Goal: Task Accomplishment & Management: Manage account settings

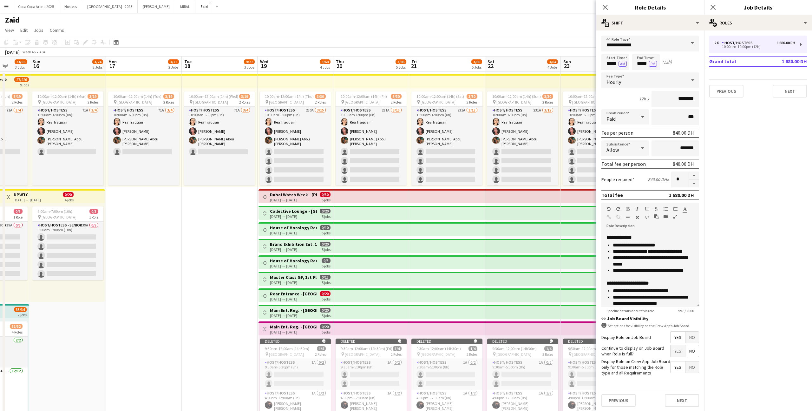
click at [311, 228] on h3 "House of Horology Reception-Creative Hub - [GEOGRAPHIC_DATA] Watch Week" at bounding box center [293, 228] width 47 height 6
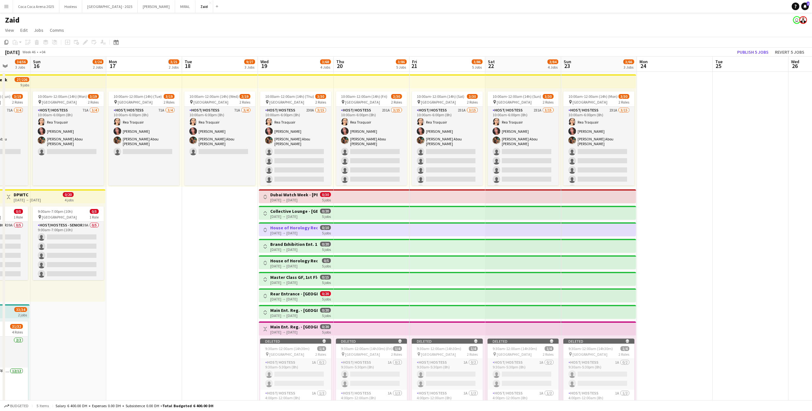
click at [332, 198] on app-top-bar "Toggle View Dubai Watch Week - [PERSON_NAME] [DATE] → [DATE] 0/30 5 jobs" at bounding box center [296, 196] width 75 height 14
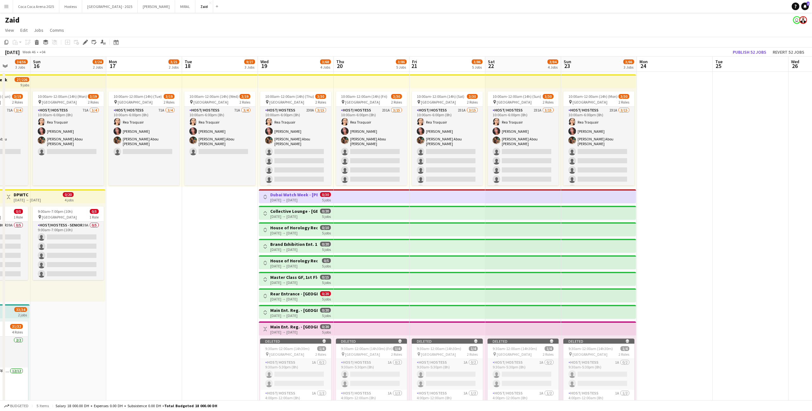
click at [331, 326] on app-top-bar "Toggle View Main Ent. Reg. - [GEOGRAPHIC_DATA] Watch Week [DATE] → [DATE] 0/20 …" at bounding box center [296, 328] width 75 height 14
click at [315, 310] on h3 "Main Ent. Reg. - [GEOGRAPHIC_DATA] Watch Week" at bounding box center [293, 310] width 47 height 6
click at [313, 300] on div "[DATE] → [DATE]" at bounding box center [293, 298] width 47 height 5
click at [306, 283] on div "[DATE] → [DATE]" at bounding box center [293, 282] width 47 height 5
click at [298, 263] on div "[DATE] → [DATE]" at bounding box center [293, 265] width 47 height 5
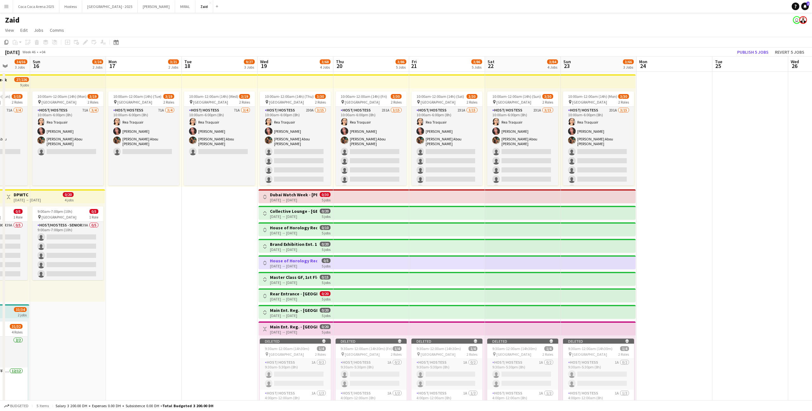
click at [285, 199] on div "[DATE] → [DATE]" at bounding box center [293, 199] width 47 height 5
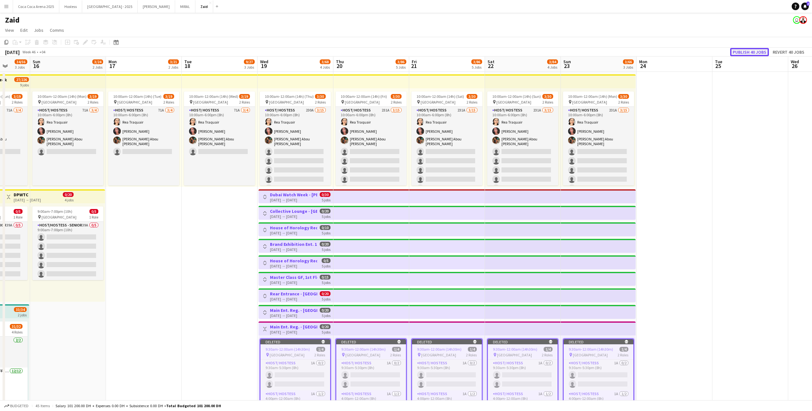
click at [757, 52] on button "Publish 40 jobs" at bounding box center [749, 52] width 39 height 8
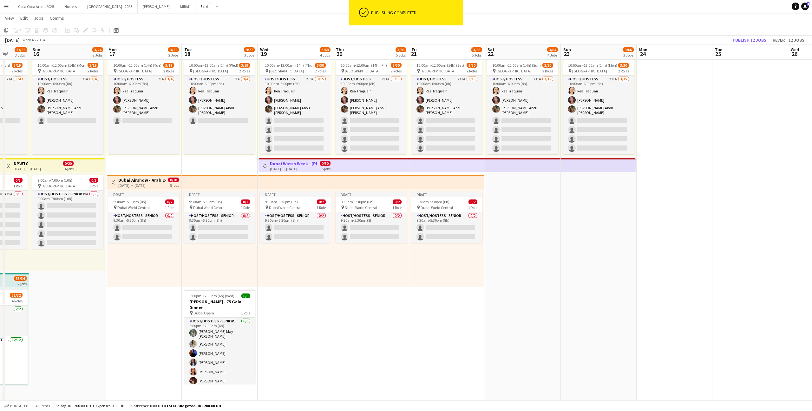
click at [305, 167] on div "[DATE] → [DATE]" at bounding box center [293, 168] width 47 height 5
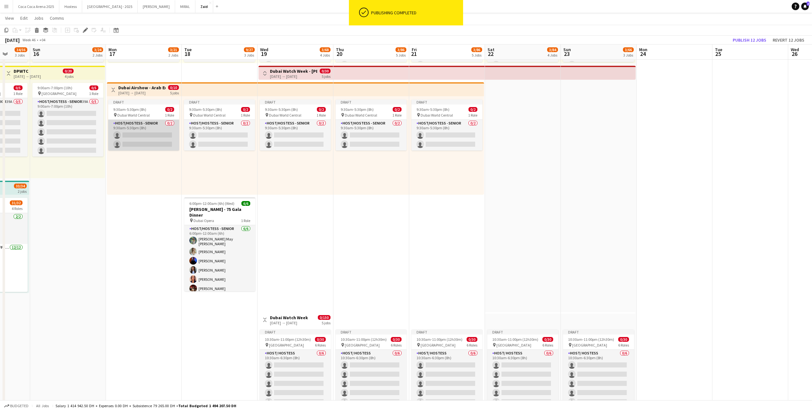
click at [154, 128] on app-card-role "Host/Hostess - Senior 0/2 9:30am-5:30pm (8h) single-neutral-actions single-neut…" at bounding box center [143, 135] width 71 height 31
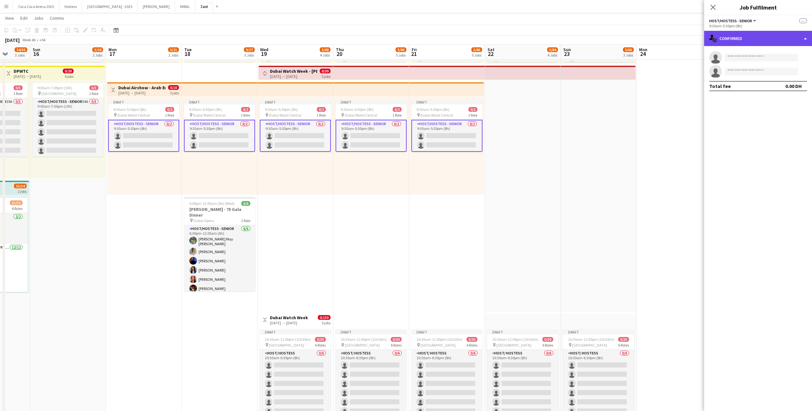
click at [734, 32] on div "single-neutral-actions-check-2 Confirmed" at bounding box center [758, 38] width 108 height 15
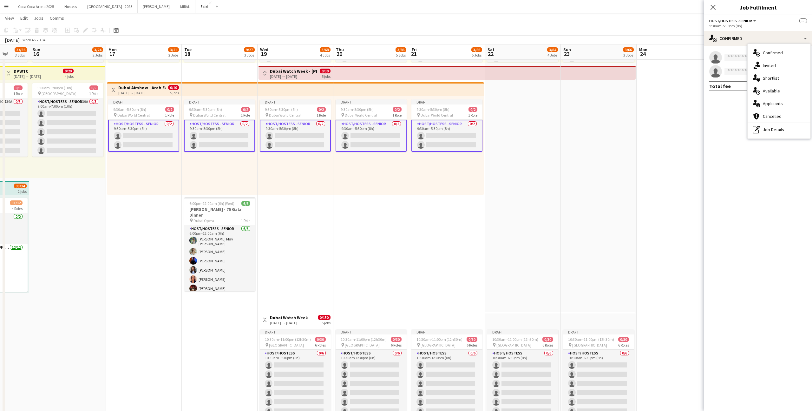
click at [779, 138] on div "single-neutral-actions-check-2 Confirmed single-neutral-actions-share-1 Invited…" at bounding box center [779, 91] width 63 height 95
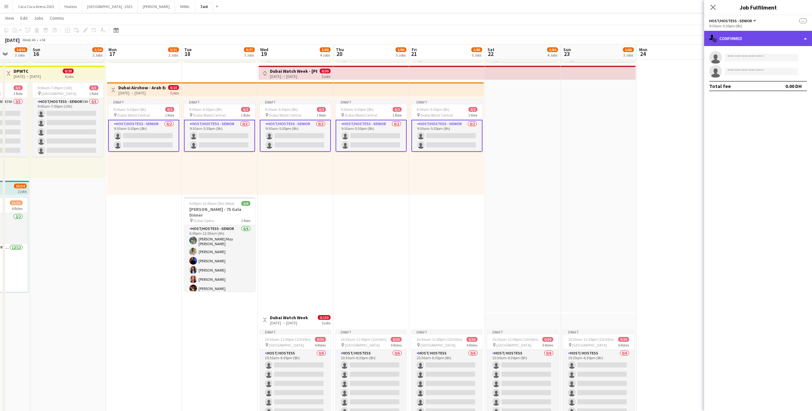
click at [772, 42] on div "single-neutral-actions-check-2 Confirmed" at bounding box center [758, 38] width 108 height 15
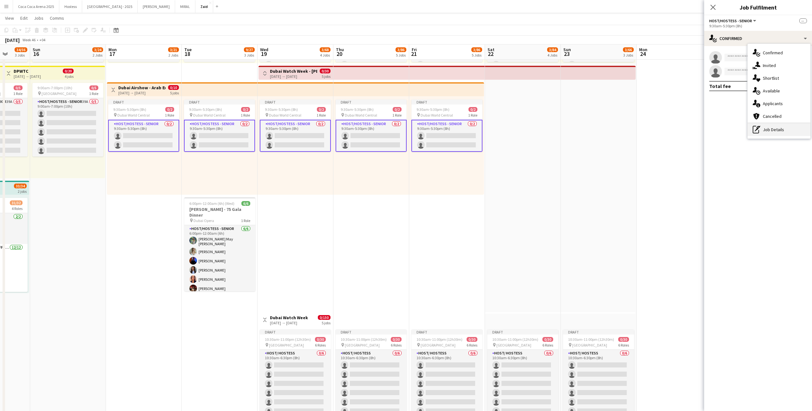
click at [785, 131] on div "pen-write Job Details" at bounding box center [779, 129] width 63 height 13
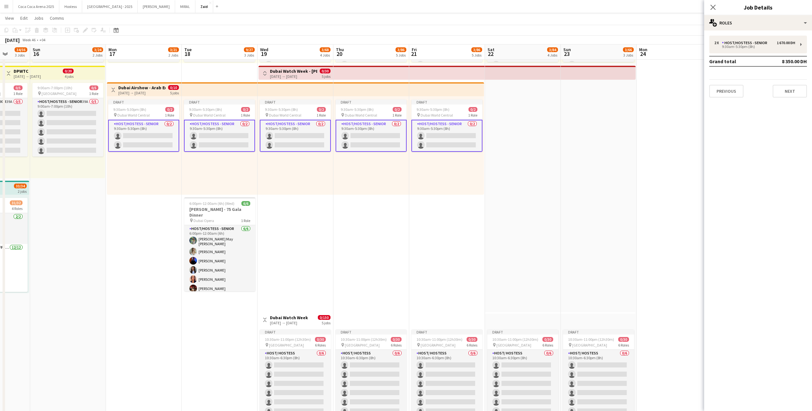
click at [778, 59] on td "8 350.00 DH" at bounding box center [787, 61] width 40 height 10
click at [776, 48] on div "2 x Host/Hostess - Senior 1 670.00 DH 9:30am-5:30pm (8h)" at bounding box center [758, 45] width 98 height 18
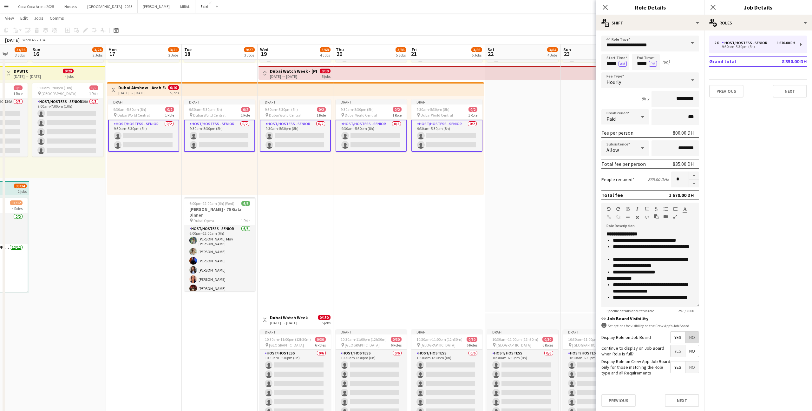
click at [692, 334] on span "No" at bounding box center [692, 336] width 13 height 11
click at [564, 269] on app-date-cell "10:00am-12:00am (14h) (Mon) 3/30 pin [GEOGRAPHIC_DATA] 2 Roles Host/ Hostess 23…" at bounding box center [599, 244] width 76 height 593
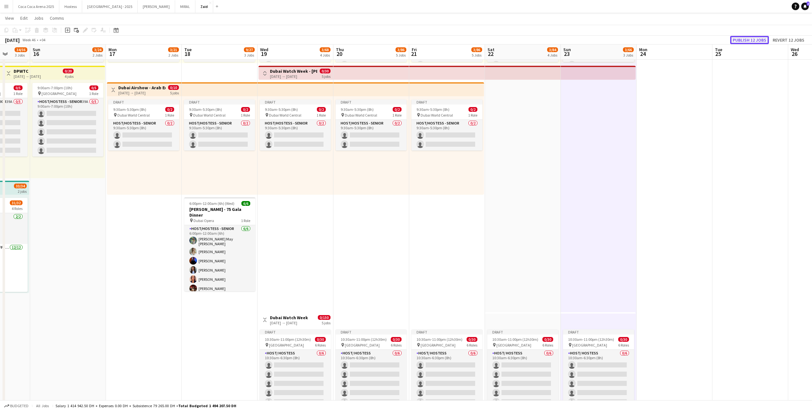
click at [743, 40] on button "Publish 12 jobs" at bounding box center [749, 40] width 39 height 8
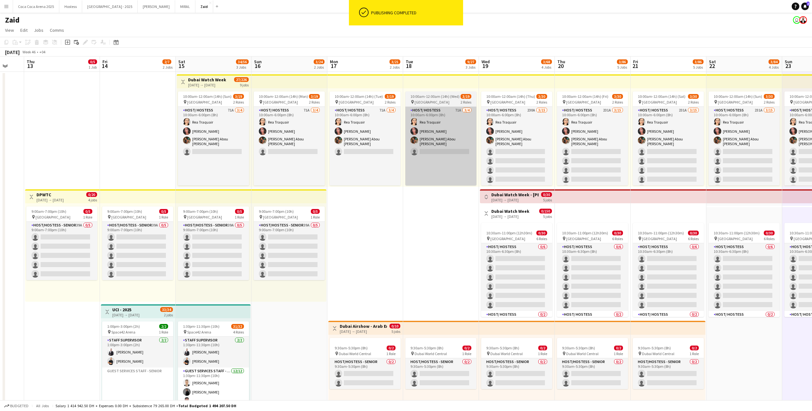
click at [464, 142] on app-card-role "Host/ Hostess 71A [DATE] 10:00am-6:00pm (8h) [PERSON_NAME] [PERSON_NAME] [PERSO…" at bounding box center [440, 182] width 71 height 150
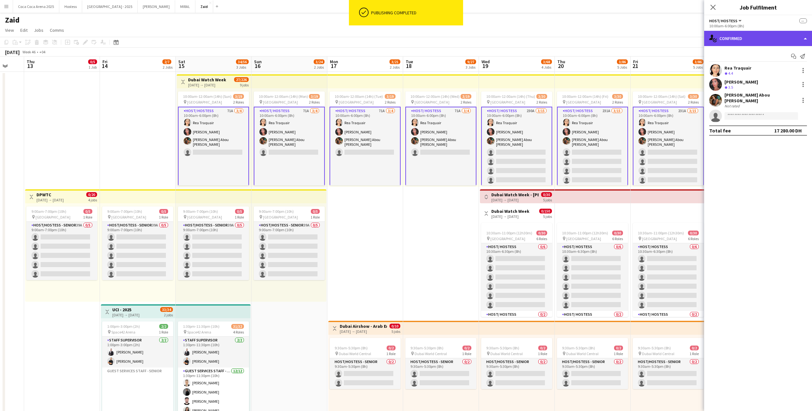
click at [714, 43] on div "single-neutral-actions-check-2 Confirmed" at bounding box center [758, 38] width 108 height 15
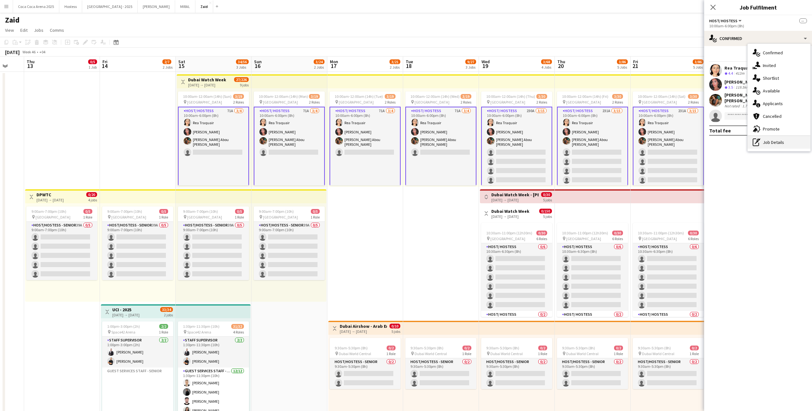
click at [778, 139] on div "pen-write Job Details" at bounding box center [779, 142] width 63 height 13
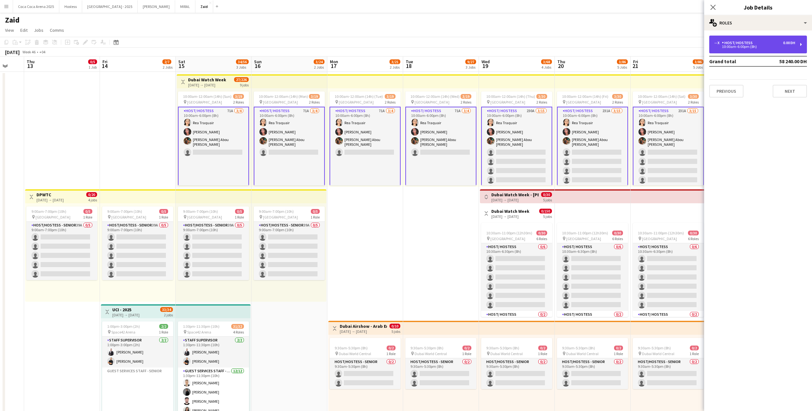
click at [757, 43] on div "-- x Host/ Hostess 0.00 DH" at bounding box center [755, 43] width 81 height 4
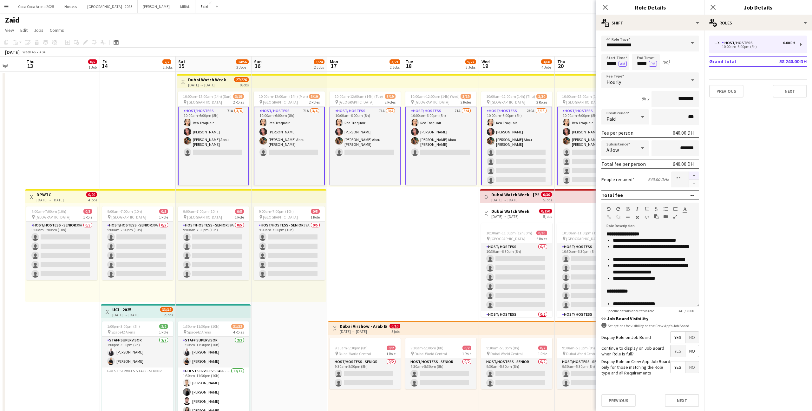
click at [695, 179] on button "button" at bounding box center [694, 175] width 10 height 8
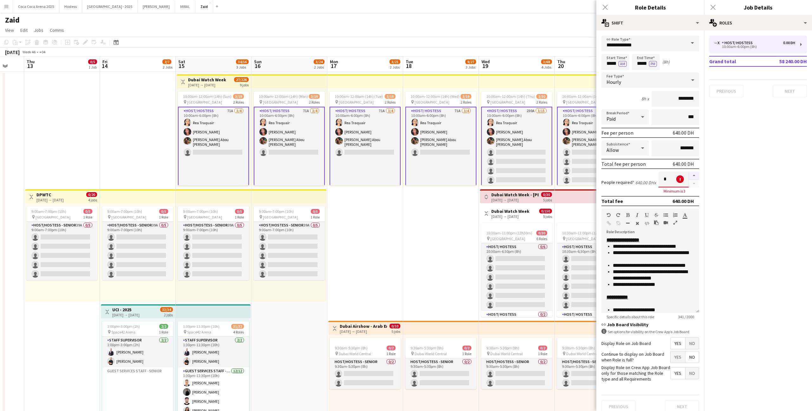
click at [695, 179] on button "button" at bounding box center [694, 175] width 10 height 8
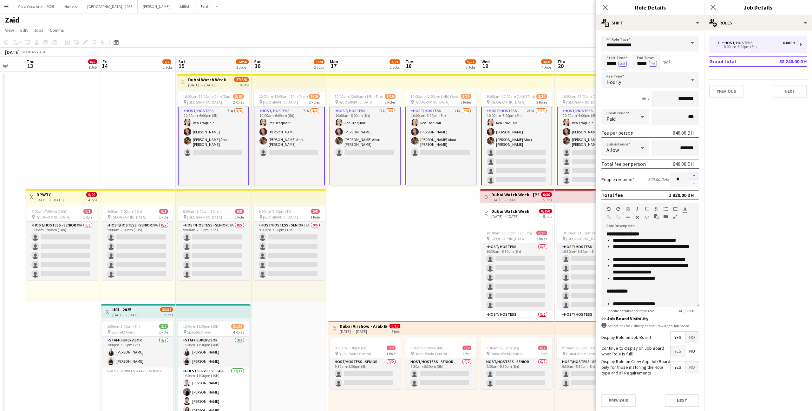
click at [693, 175] on button "button" at bounding box center [694, 175] width 10 height 8
type input "*"
click at [484, 207] on app-top-bar "Toggle View Dubai Watch Week [DATE] → [DATE] 0/150 5 jobs" at bounding box center [517, 213] width 75 height 14
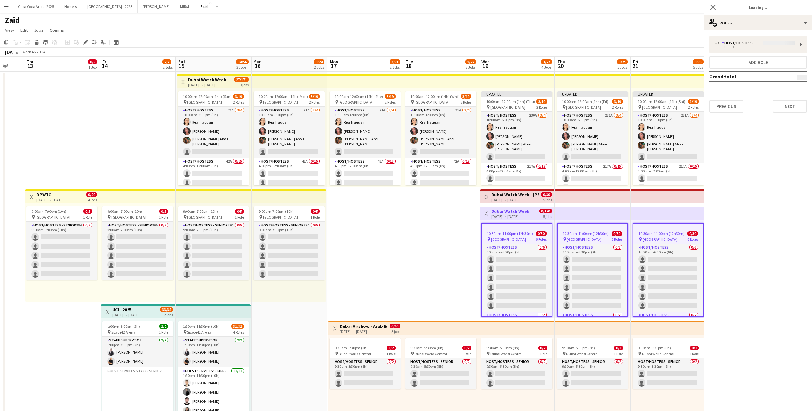
click at [462, 208] on app-date-cell "10:00am-12:00am (14h) (Wed) 3/19 pin Dubai Mall 2 Roles Host/ Hostess 71A [DATE…" at bounding box center [441, 368] width 76 height 593
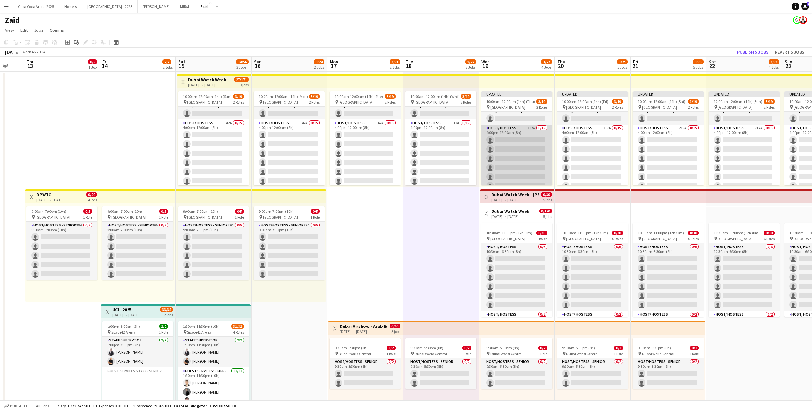
click at [498, 163] on app-card-role "Host/ Hostess 217A 0/15 4:00pm-12:00am (8h) single-neutral-actions single-neutr…" at bounding box center [516, 199] width 71 height 150
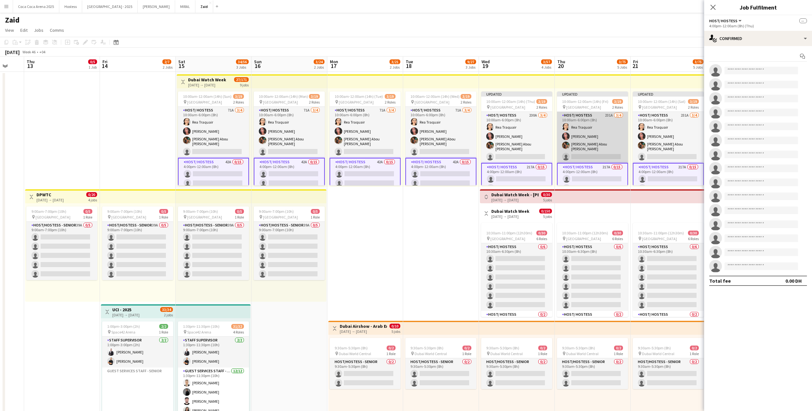
click at [605, 149] on app-card-role "Host/ Hostess 231A [DATE] 10:00am-6:00pm (8h) [PERSON_NAME] [PERSON_NAME] [PERS…" at bounding box center [592, 137] width 71 height 51
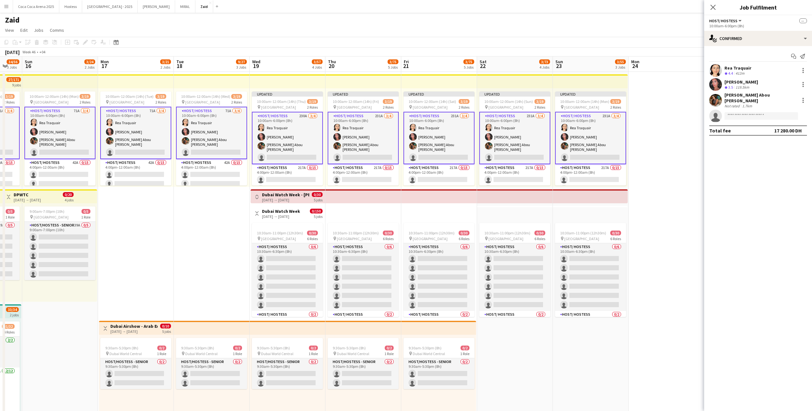
click at [613, 113] on app-card-role "Host/ Hostess 231A [DATE] 10:00am-6:00pm (8h) [PERSON_NAME] [PERSON_NAME] [PERS…" at bounding box center [590, 138] width 71 height 52
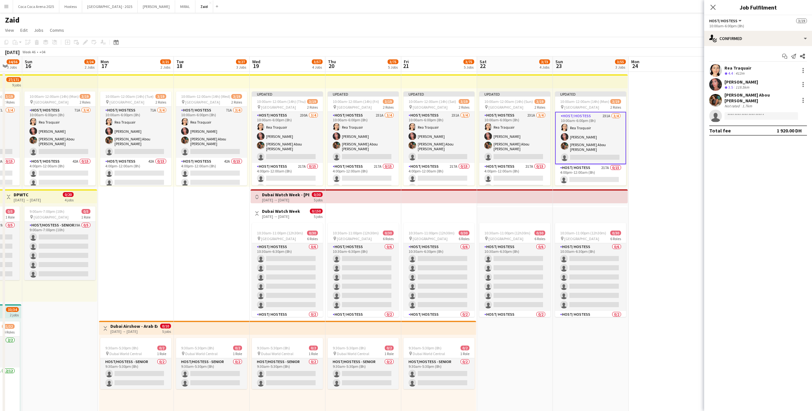
click at [650, 126] on app-date-cell at bounding box center [667, 368] width 76 height 593
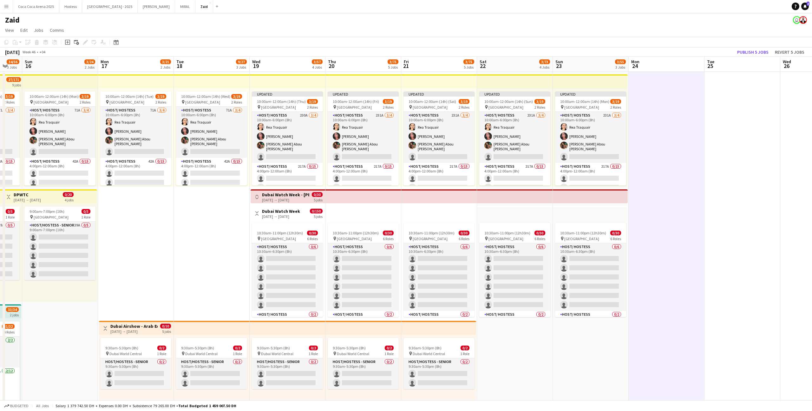
click at [603, 74] on app-top-bar at bounding box center [590, 81] width 75 height 14
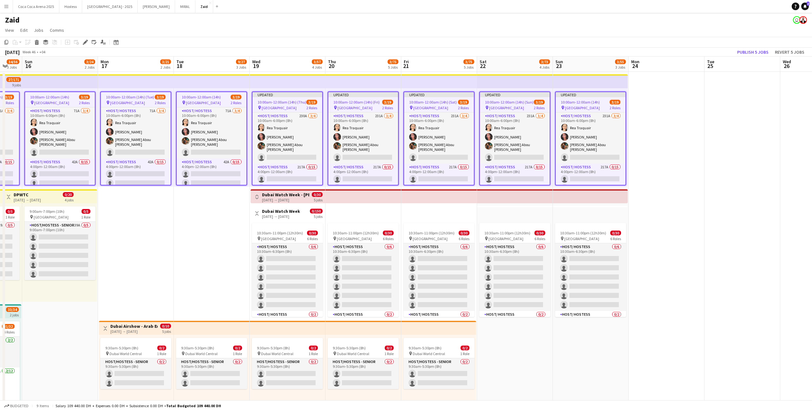
click at [765, 48] on div "[DATE] Week 46 • +04 Publish 5 jobs Revert 5 jobs" at bounding box center [406, 52] width 812 height 9
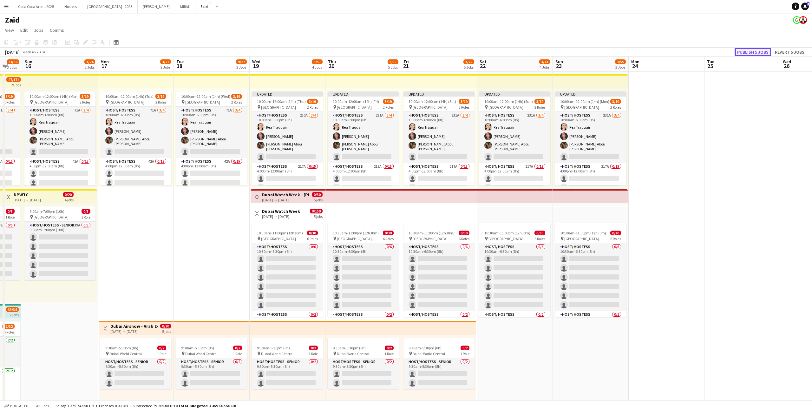
click at [765, 51] on button "Publish 5 jobs" at bounding box center [753, 52] width 36 height 8
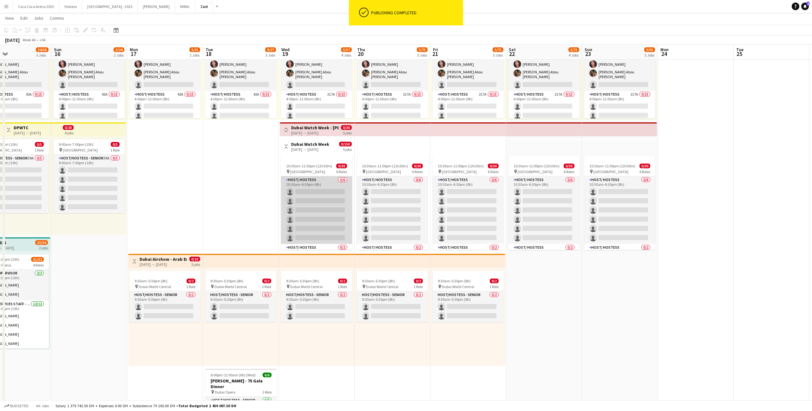
click at [339, 212] on app-card-role "Host/ Hostess 0/6 10:30am-6:30pm (8h) single-neutral-actions single-neutral-act…" at bounding box center [316, 210] width 71 height 68
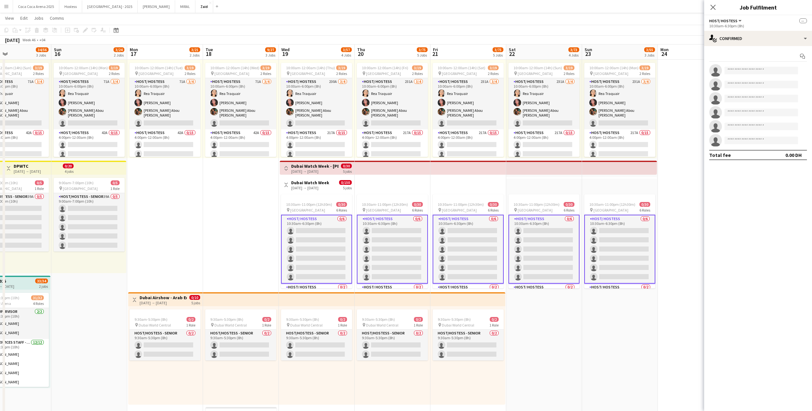
click at [334, 235] on app-card-role "Host/ Hostess 0/6 10:30am-6:30pm (8h) single-neutral-actions single-neutral-act…" at bounding box center [316, 248] width 71 height 69
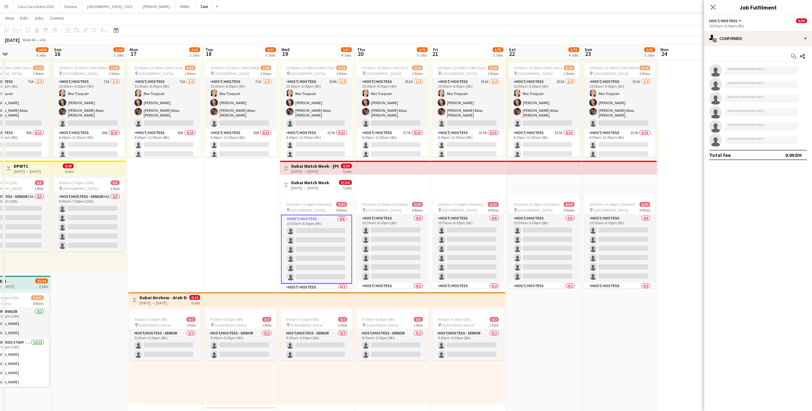
click at [335, 210] on div "pin [GEOGRAPHIC_DATA] 6 Roles" at bounding box center [316, 209] width 71 height 5
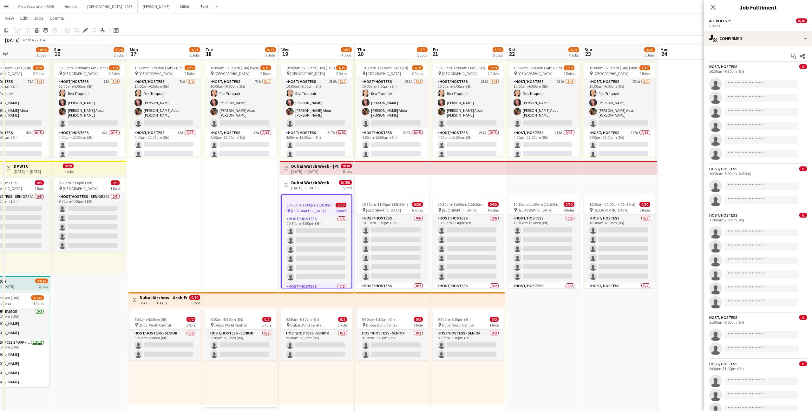
click at [329, 184] on h3 "Dubai Watch Week" at bounding box center [310, 183] width 38 height 6
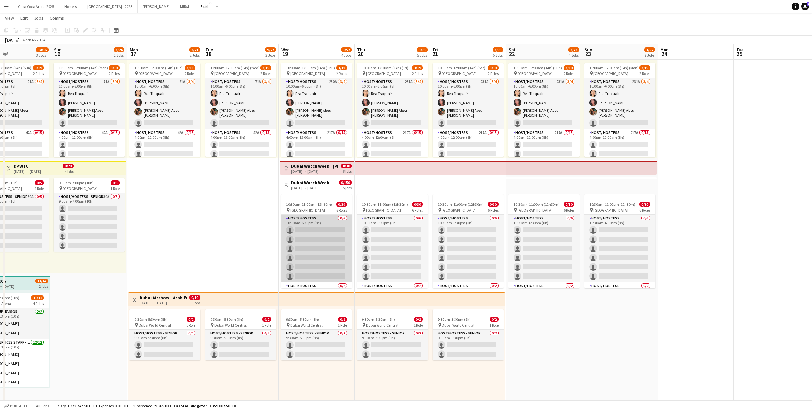
click at [336, 248] on app-card-role "Host/ Hostess 0/6 10:30am-6:30pm (8h) single-neutral-actions single-neutral-act…" at bounding box center [316, 248] width 71 height 68
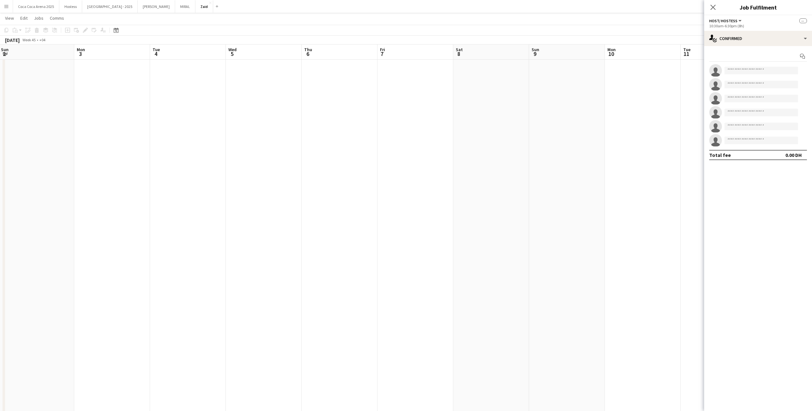
scroll to position [28, 0]
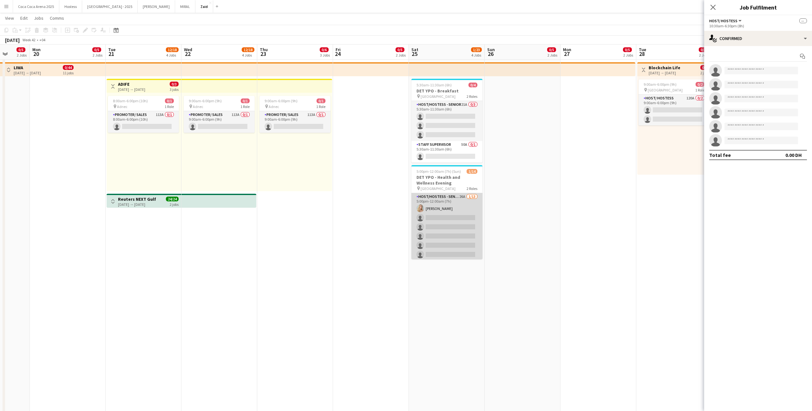
click at [451, 227] on app-card-role "Host/Hostess - Senior 26A [DATE] 5:00pm-12:00am (7h) [PERSON_NAME] single-neutr…" at bounding box center [447, 259] width 71 height 132
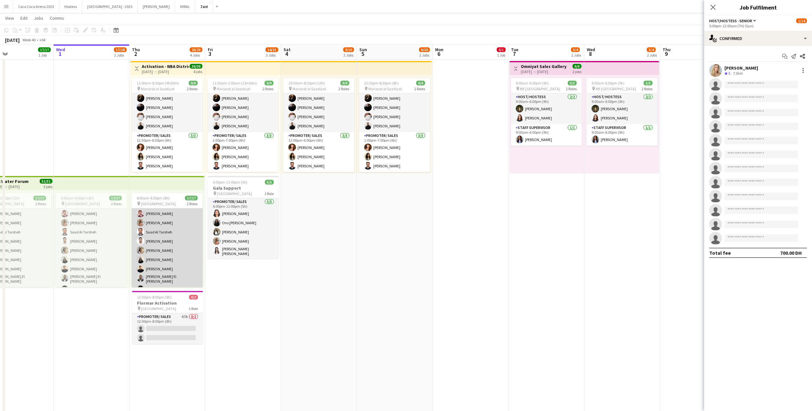
click at [164, 256] on app-card-role "Promoter/ Sales 15/15 8:00am-4:00pm (8h) Abdullah Aburjeilah [PERSON_NAME] [PER…" at bounding box center [167, 227] width 71 height 154
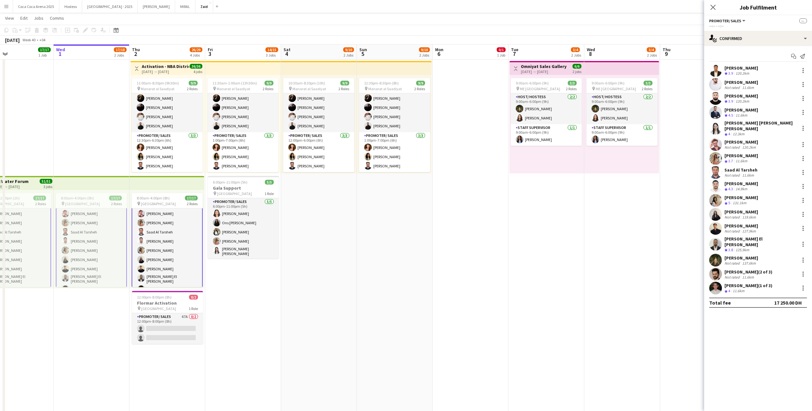
click at [738, 209] on div "[PERSON_NAME]" at bounding box center [742, 212] width 34 height 6
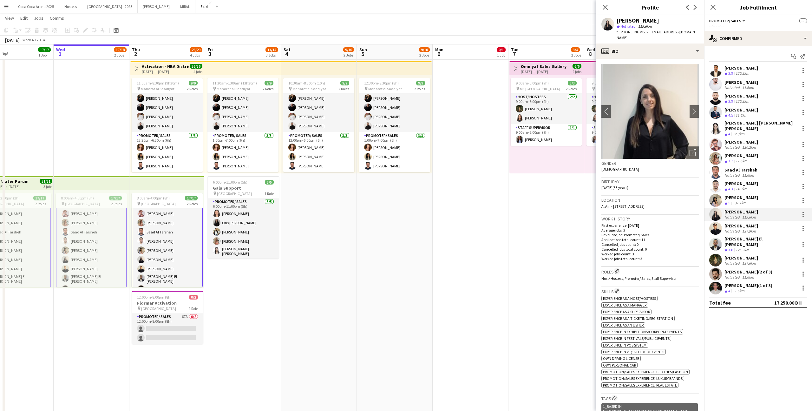
click at [743, 200] on div "131.1km" at bounding box center [740, 202] width 16 height 5
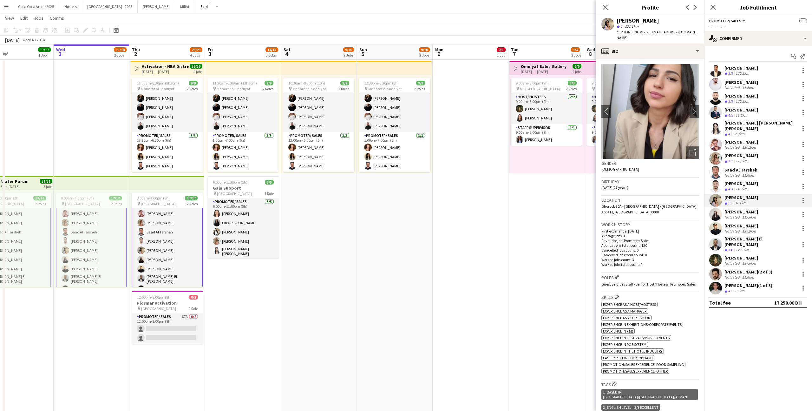
click at [743, 186] on div "14.9km" at bounding box center [742, 188] width 14 height 5
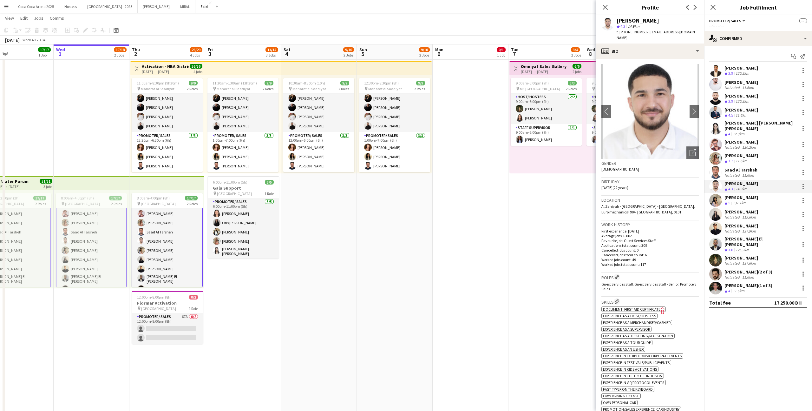
click at [730, 154] on div "[PERSON_NAME]" at bounding box center [742, 156] width 34 height 6
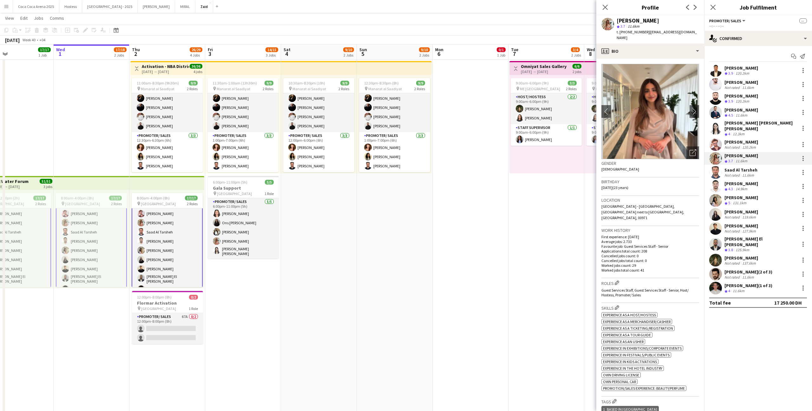
click at [555, 28] on app-toolbar "Copy Paste Paste Command V Paste with crew Command Shift V Paste linked Job [GE…" at bounding box center [406, 30] width 812 height 11
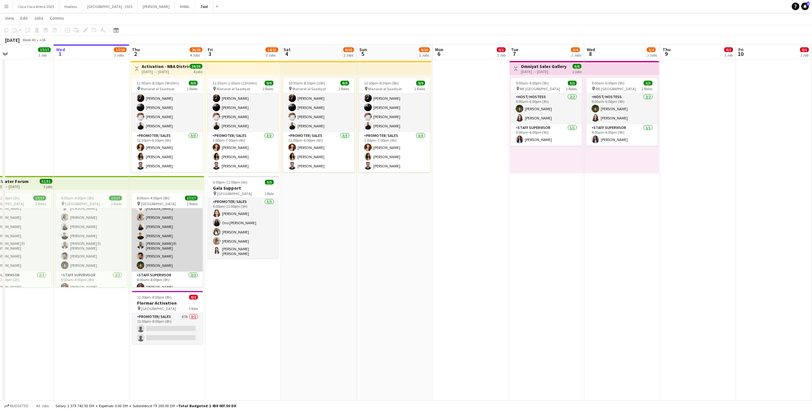
scroll to position [82, 0]
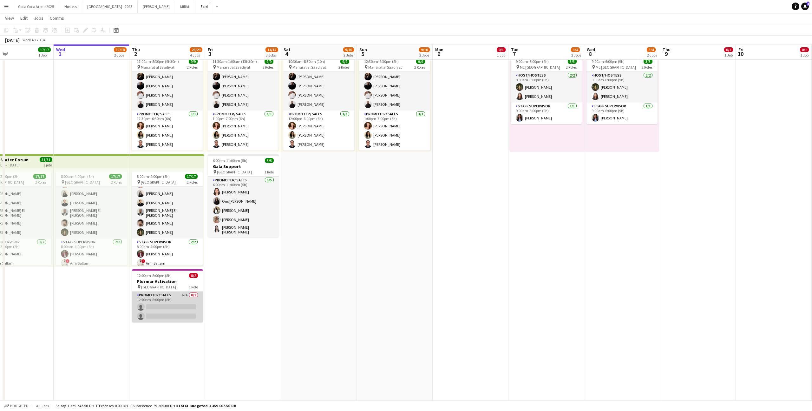
click at [189, 303] on app-card-role "Promoter/ Sales 67A 0/2 12:00pm-8:00pm (8h) single-neutral-actions single-neutr…" at bounding box center [167, 306] width 71 height 31
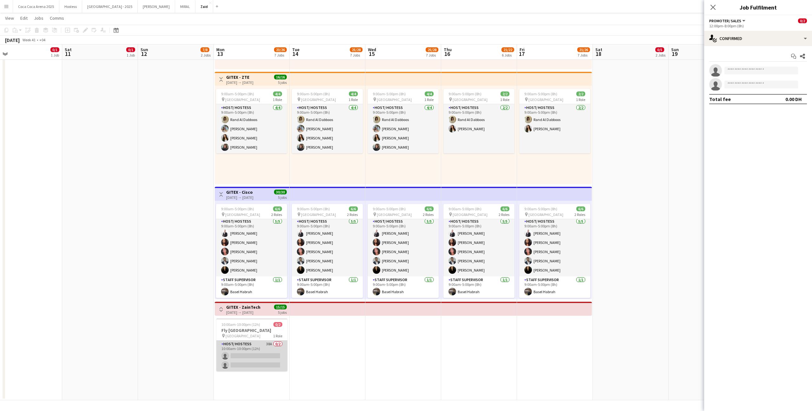
click at [267, 350] on app-card-role "Host/ Hostess 38A 0/2 10:00am-10:00pm (12h) single-neutral-actions single-neutr…" at bounding box center [251, 355] width 71 height 31
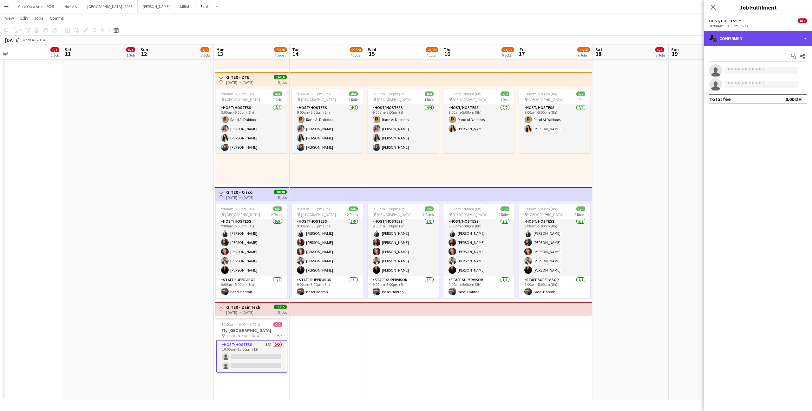
click at [753, 36] on div "single-neutral-actions-check-2 Confirmed" at bounding box center [758, 38] width 108 height 15
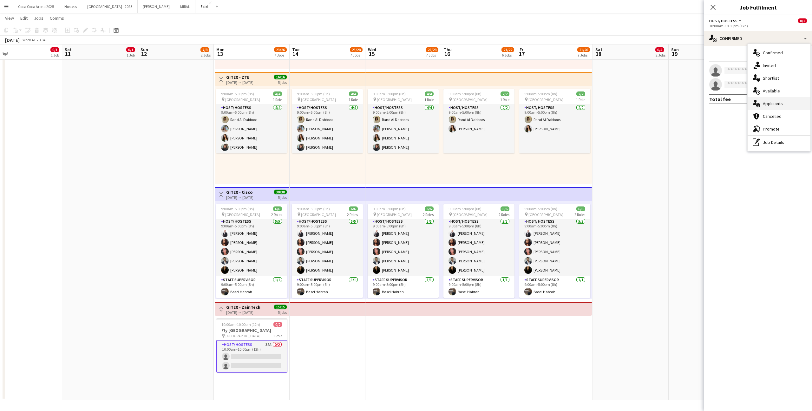
click at [777, 104] on span "Applicants" at bounding box center [773, 104] width 20 height 6
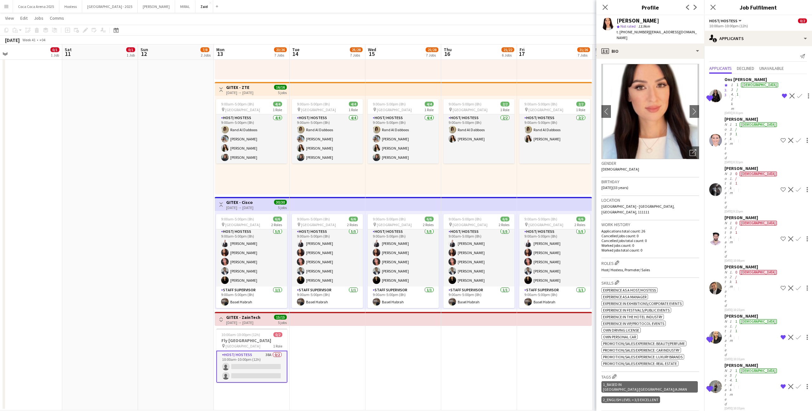
click at [736, 264] on div "[PERSON_NAME]" at bounding box center [752, 267] width 54 height 6
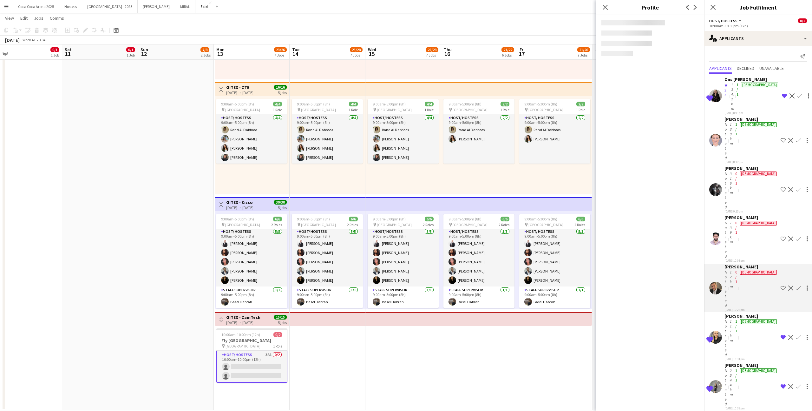
click at [728, 171] on div "Not rated" at bounding box center [727, 190] width 4 height 38
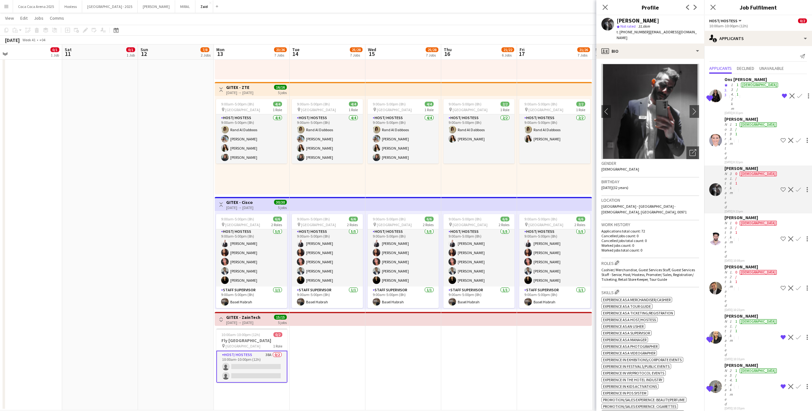
click at [728, 122] on div "Not rated" at bounding box center [727, 141] width 4 height 38
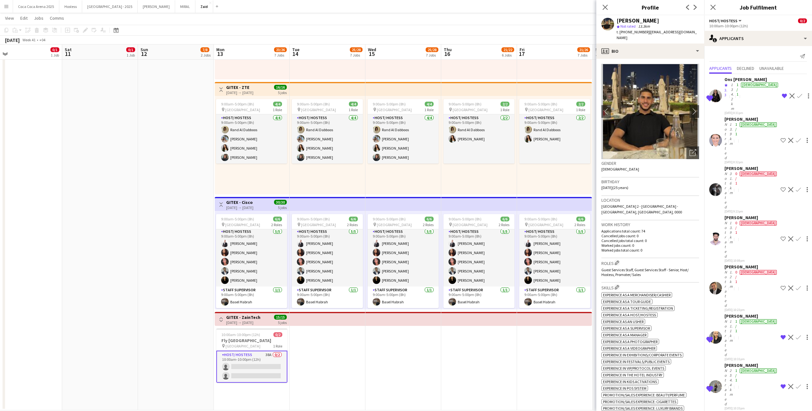
click at [731, 410] on div "[PERSON_NAME]" at bounding box center [752, 414] width 54 height 6
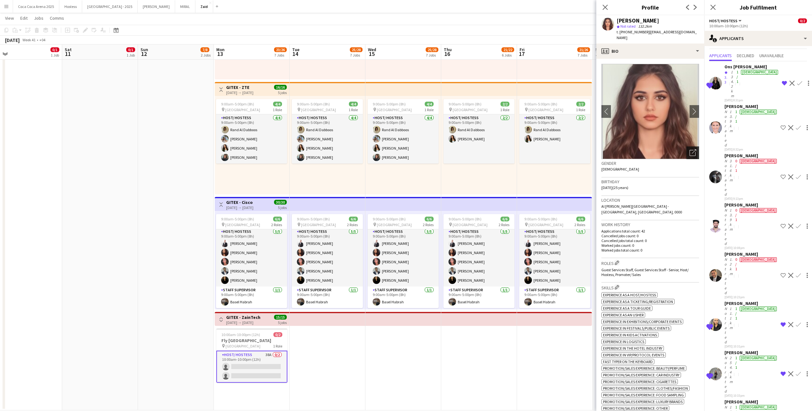
click at [691, 149] on icon "Open photos pop-in" at bounding box center [693, 152] width 7 height 7
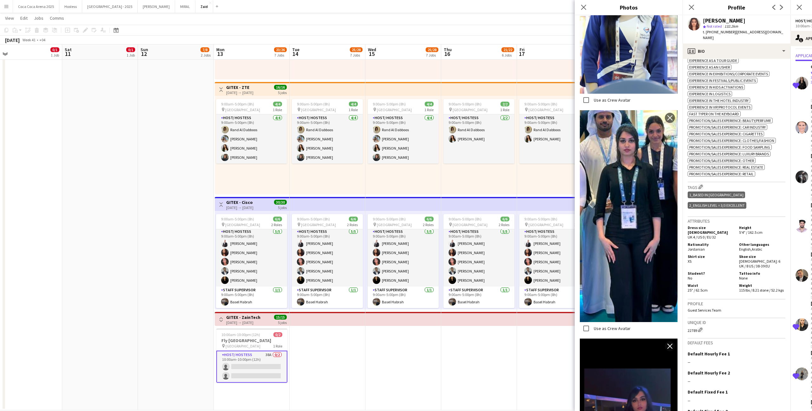
click at [728, 271] on h5 "Student?" at bounding box center [711, 273] width 46 height 5
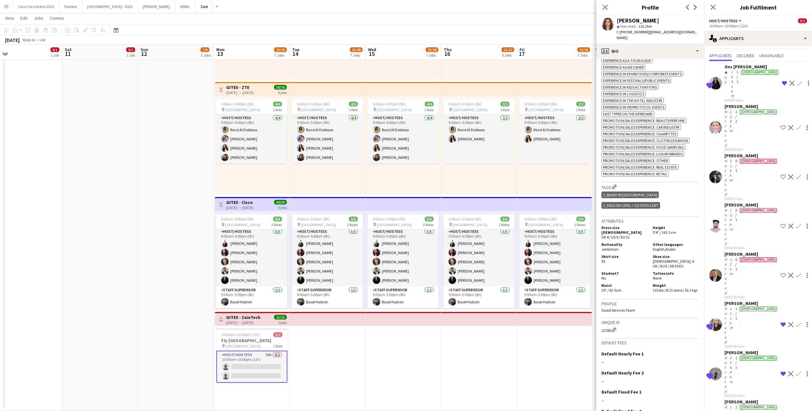
click at [501, 354] on app-date-cell "9:00am-5:00pm (8h) 2/2 pin [GEOGRAPHIC_DATA] 1 Role Host/ Hostess [DATE] 9:00am…" at bounding box center [479, 113] width 76 height 593
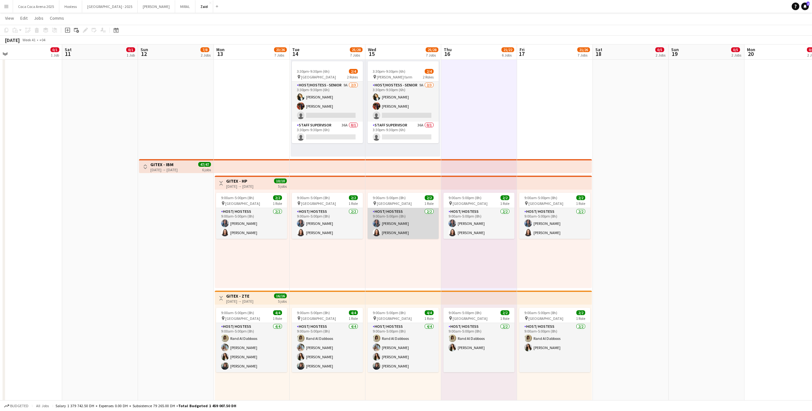
scroll to position [0, 0]
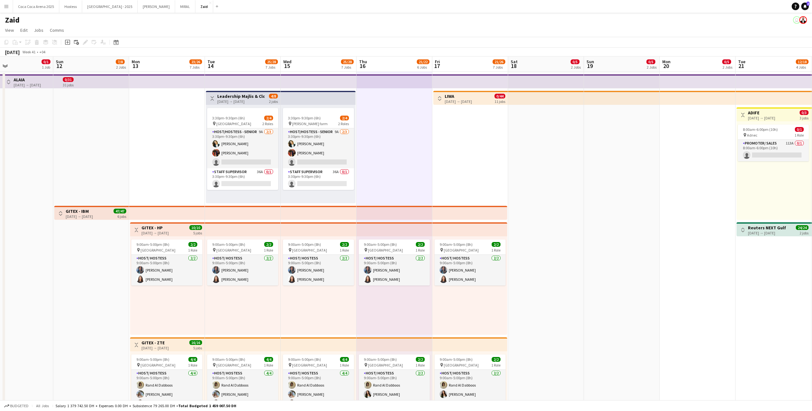
drag, startPoint x: 359, startPoint y: 156, endPoint x: 355, endPoint y: 156, distance: 4.1
click at [359, 156] on app-date-cell "9:00am-5:00pm (8h) 2/2 pin [GEOGRAPHIC_DATA] 1 Role Host/ Hostess [DATE] 9:00am…" at bounding box center [395, 368] width 76 height 593
click at [353, 156] on div "3:30pm-9:30pm (6h) 2/4 pin [PERSON_NAME] farm 2 Roles Host/Hostess - Senior 9A …" at bounding box center [317, 154] width 75 height 98
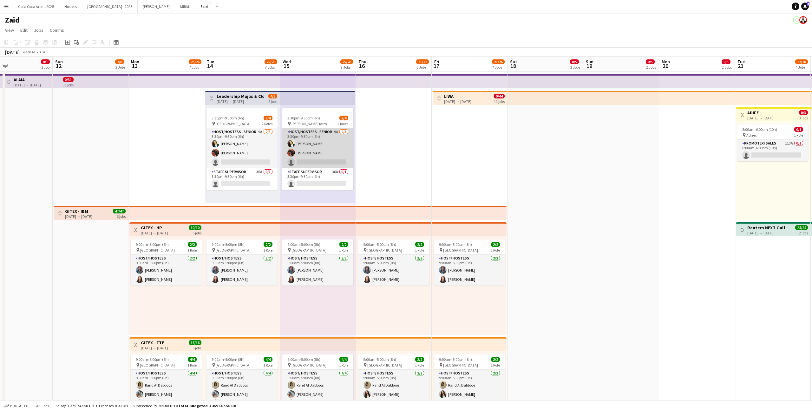
click at [340, 154] on app-card-role "Host/Hostess - Senior 9A [DATE] 3:30pm-9:30pm (6h) [PERSON_NAME] [PERSON_NAME] …" at bounding box center [317, 148] width 71 height 40
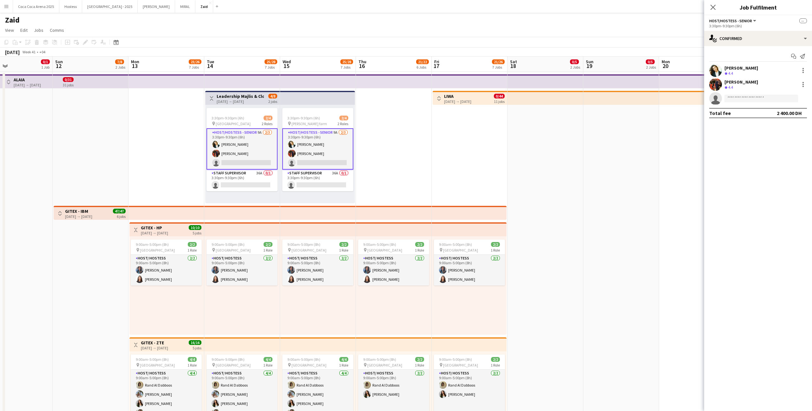
click at [261, 145] on app-card-role "Host/Hostess - Senior 9A [DATE] 3:30pm-9:30pm (6h) [PERSON_NAME] [PERSON_NAME] …" at bounding box center [242, 148] width 71 height 41
click at [293, 146] on app-user-avatar at bounding box center [291, 144] width 8 height 8
click at [337, 147] on app-card-role "Host/Hostess - Senior 9A [DATE] 3:30pm-9:30pm (6h) [PERSON_NAME] [PERSON_NAME] …" at bounding box center [317, 148] width 71 height 41
click at [374, 159] on app-date-cell "9:00am-5:00pm (8h) 2/2 pin [GEOGRAPHIC_DATA] 1 Role Host/ Hostess [DATE] 9:00am…" at bounding box center [394, 368] width 76 height 593
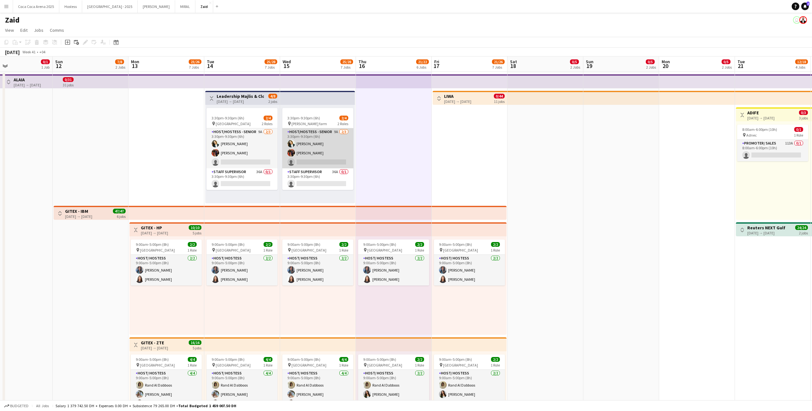
click at [337, 149] on app-card-role "Host/Hostess - Senior 9A [DATE] 3:30pm-9:30pm (6h) [PERSON_NAME] [PERSON_NAME] …" at bounding box center [317, 148] width 71 height 40
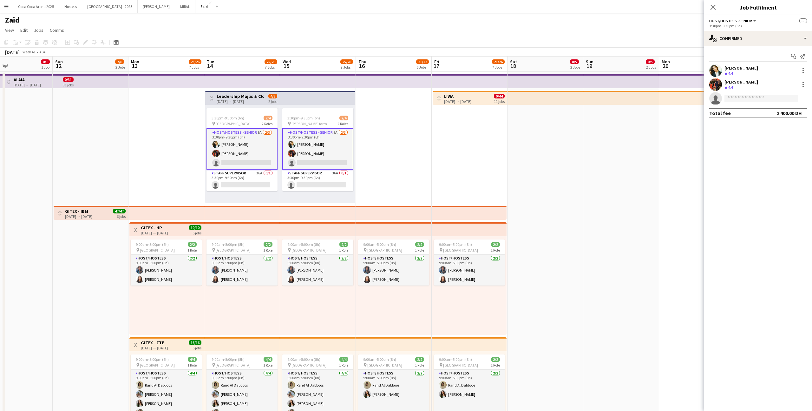
click at [312, 146] on app-card-role "Host/Hostess - Senior 9A [DATE] 3:30pm-9:30pm (6h) [PERSON_NAME] [PERSON_NAME] …" at bounding box center [317, 148] width 71 height 41
click at [379, 147] on app-date-cell "9:00am-5:00pm (8h) 2/2 pin [GEOGRAPHIC_DATA] 1 Role Host/ Hostess [DATE] 9:00am…" at bounding box center [394, 368] width 76 height 593
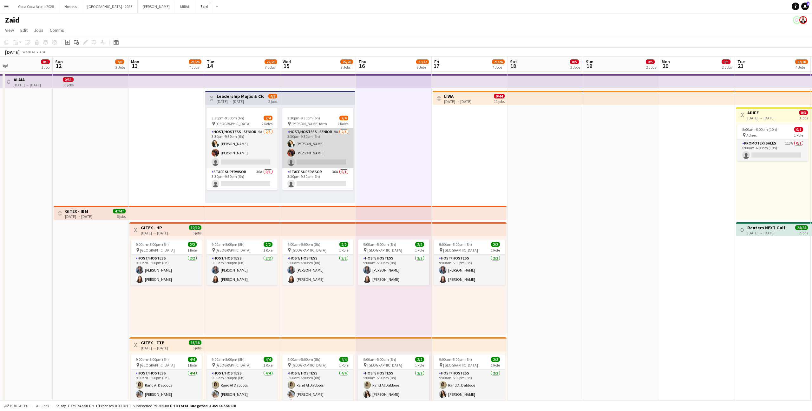
click at [306, 143] on app-card-role "Host/Hostess - Senior 9A [DATE] 3:30pm-9:30pm (6h) [PERSON_NAME] [PERSON_NAME] …" at bounding box center [317, 148] width 71 height 40
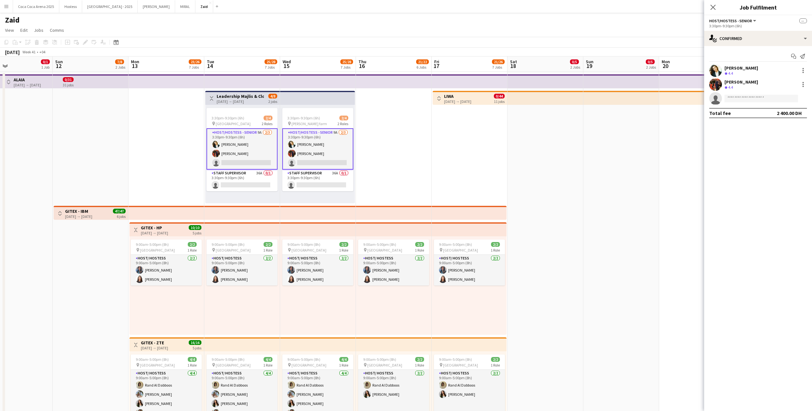
click at [365, 156] on app-date-cell "9:00am-5:00pm (8h) 2/2 pin [GEOGRAPHIC_DATA] 1 Role Host/ Hostess [DATE] 9:00am…" at bounding box center [394, 368] width 76 height 593
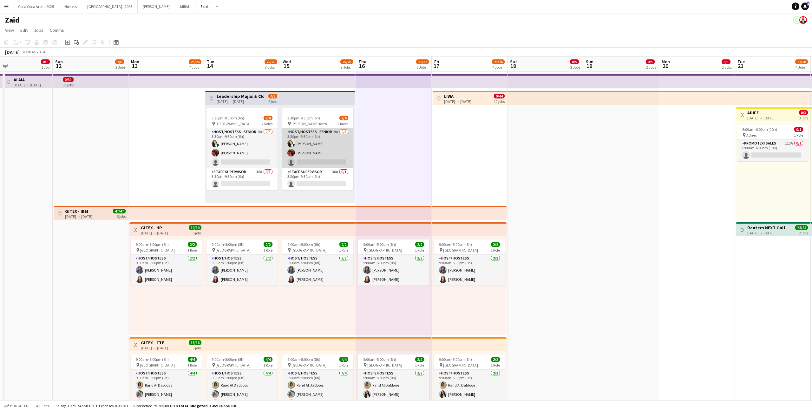
click at [345, 154] on app-card-role "Host/Hostess - Senior 9A [DATE] 3:30pm-9:30pm (6h) [PERSON_NAME] [PERSON_NAME] …" at bounding box center [317, 148] width 71 height 40
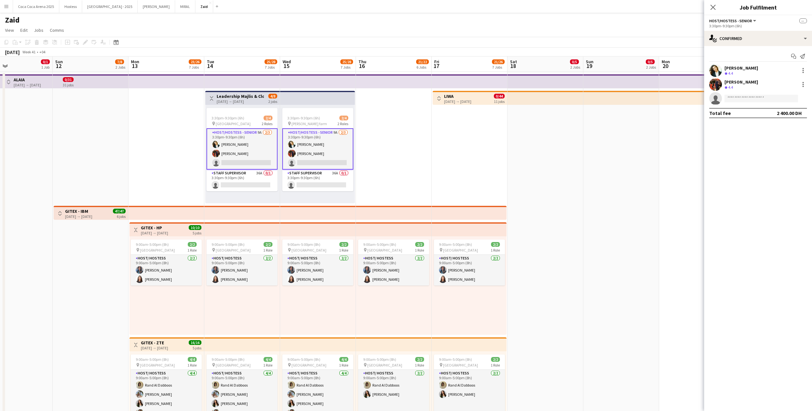
click at [364, 161] on app-date-cell "9:00am-5:00pm (8h) 2/2 pin [GEOGRAPHIC_DATA] 1 Role Host/ Hostess [DATE] 9:00am…" at bounding box center [394, 368] width 76 height 593
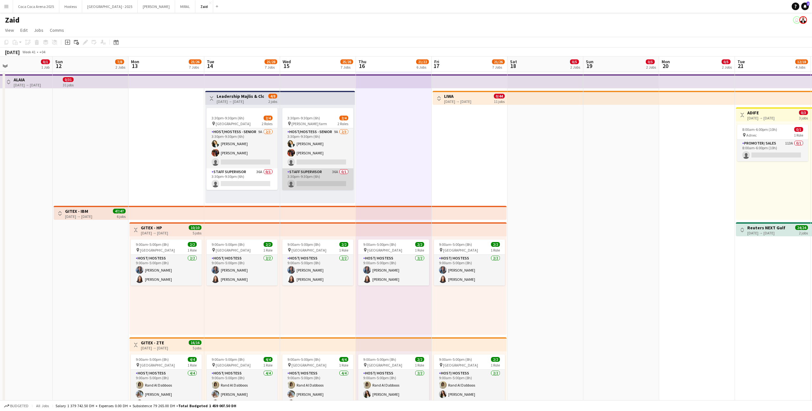
click at [322, 174] on app-card-role "Staff Supervisor 36A 0/1 3:30pm-9:30pm (6h) single-neutral-actions" at bounding box center [317, 179] width 71 height 22
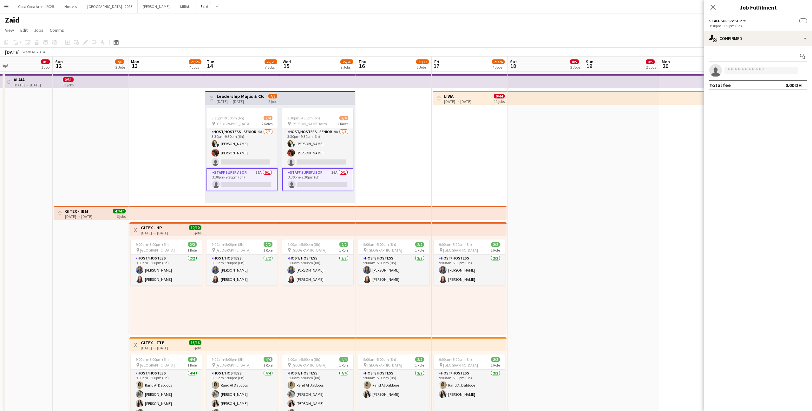
click at [439, 164] on app-date-cell "Toggle View LIWA [DATE] → [DATE] 0/44 11 jobs 9:00am-5:00pm (8h) 2/2 pin [GEOGR…" at bounding box center [470, 368] width 76 height 593
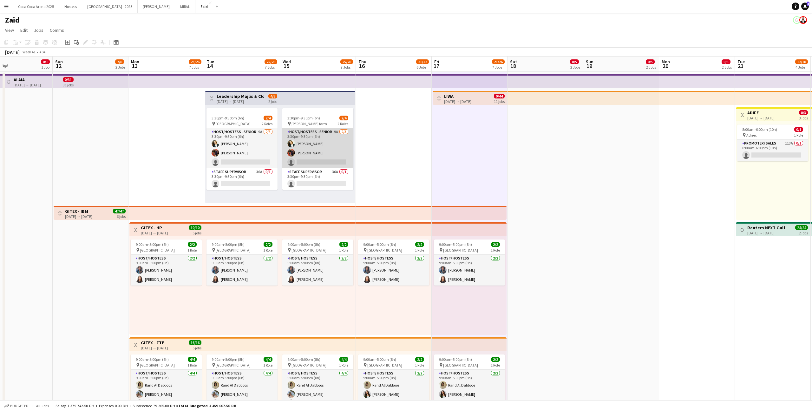
click at [300, 161] on app-card-role "Host/Hostess - Senior 9A [DATE] 3:30pm-9:30pm (6h) [PERSON_NAME] [PERSON_NAME] …" at bounding box center [317, 148] width 71 height 40
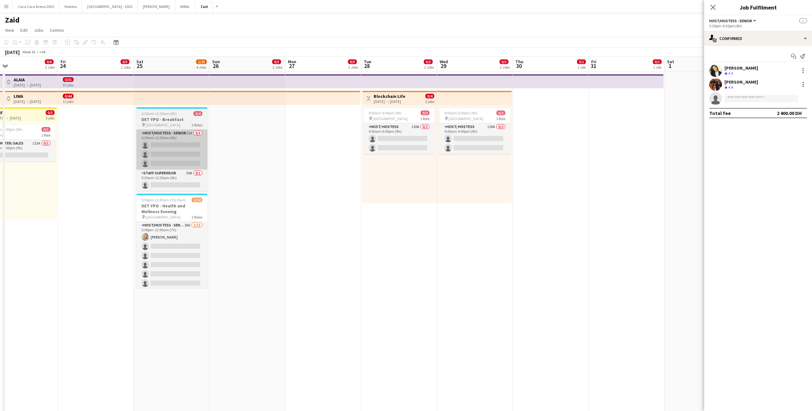
scroll to position [0, 246]
click at [188, 163] on app-card-role "Host/Hostess - Senior 21A 0/3 5:30am-11:30am (6h) single-neutral-actions single…" at bounding box center [170, 149] width 71 height 40
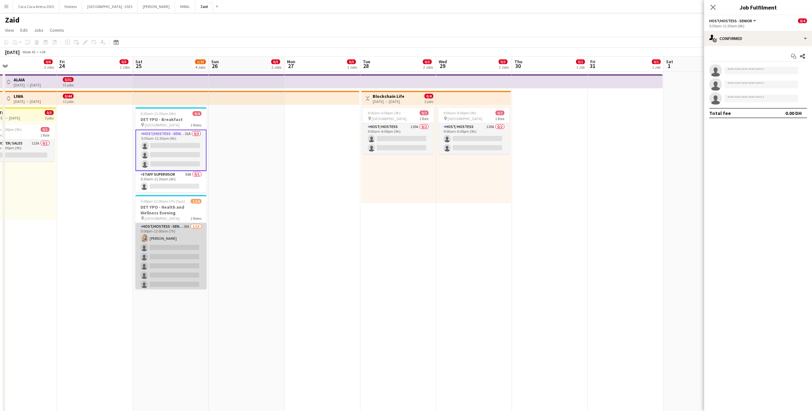
click at [185, 233] on app-card-role "Host/Hostess - Senior 26A [DATE] 5:00pm-12:00am (7h) [PERSON_NAME] single-neutr…" at bounding box center [170, 289] width 71 height 132
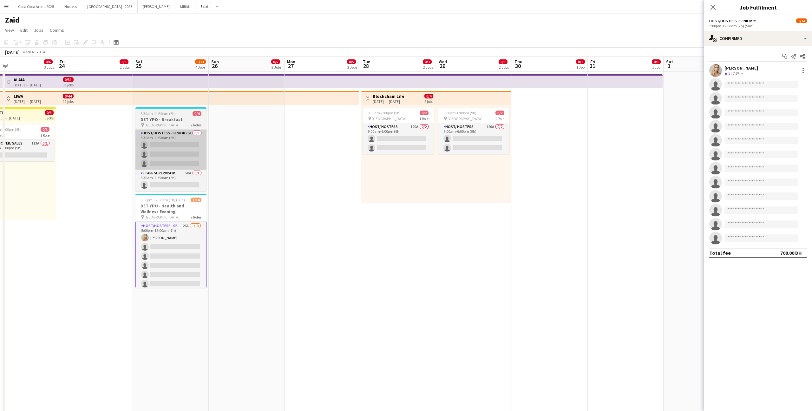
click at [192, 146] on app-card-role "Host/Hostess - Senior 21A 0/3 5:30am-11:30am (6h) single-neutral-actions single…" at bounding box center [170, 149] width 71 height 40
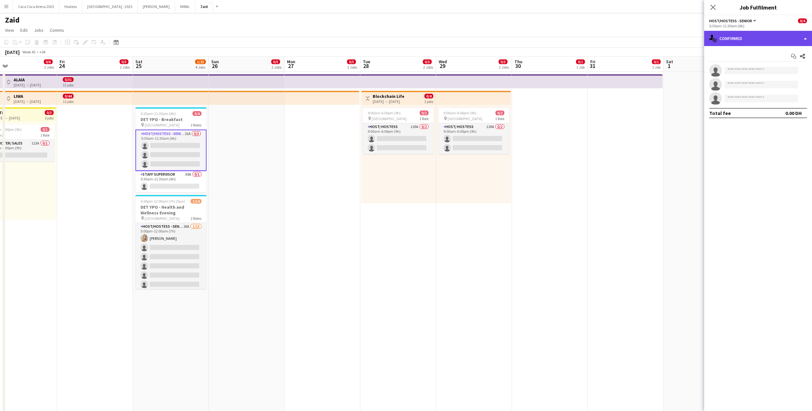
click at [782, 36] on div "single-neutral-actions-check-2 Confirmed" at bounding box center [758, 38] width 108 height 15
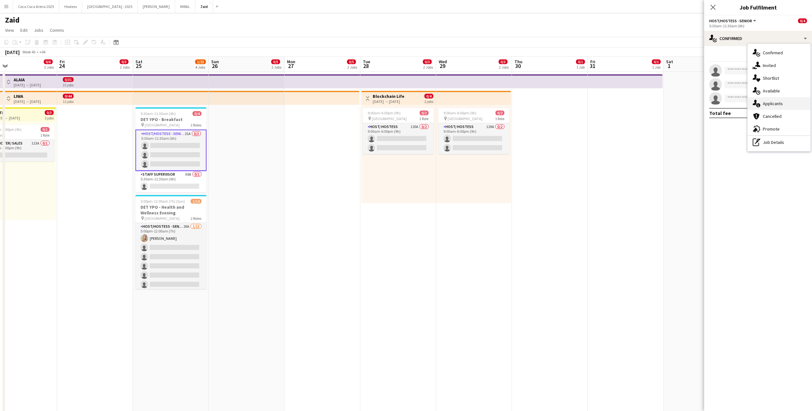
click at [782, 106] on span "Applicants" at bounding box center [773, 104] width 20 height 6
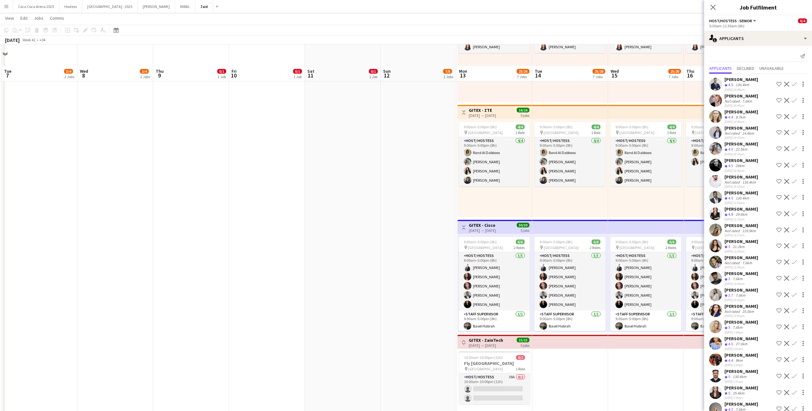
scroll to position [265, 0]
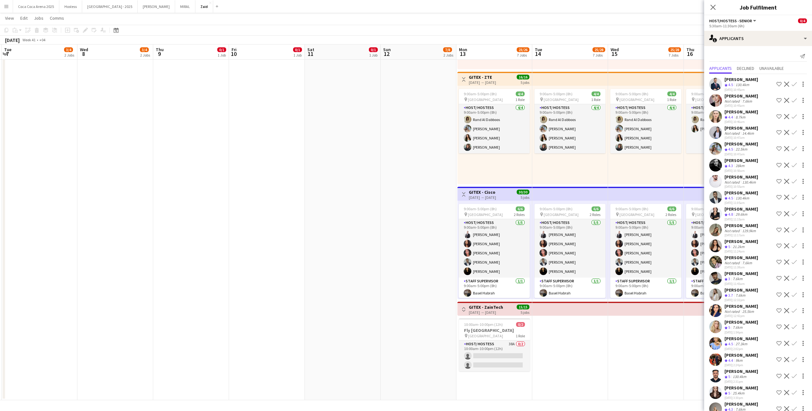
click at [500, 336] on div "pin [GEOGRAPHIC_DATA] 1 Role" at bounding box center [494, 335] width 71 height 5
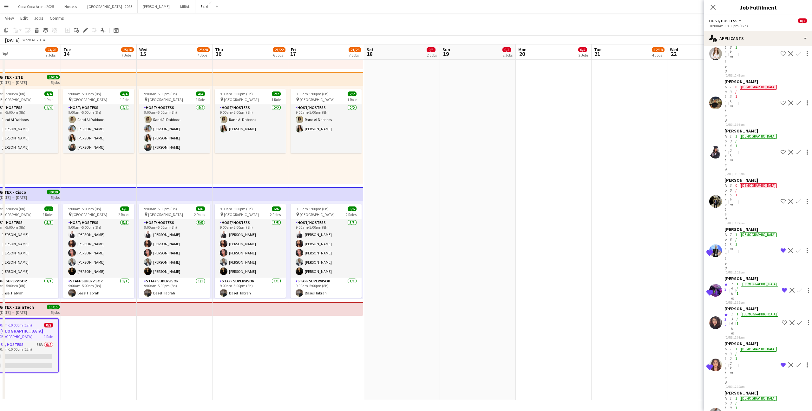
scroll to position [0, 242]
click at [495, 339] on app-date-cell at bounding box center [479, 102] width 76 height 593
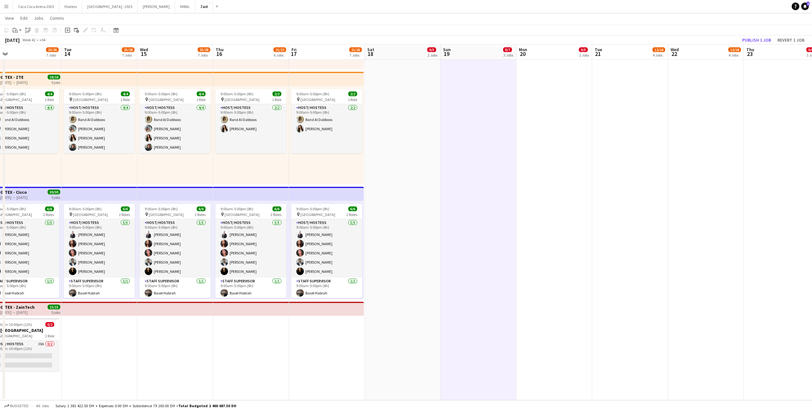
click at [473, 330] on app-date-cell "Draft 10:00am-10:00pm (12h) 0/2 Fly [GEOGRAPHIC_DATA] pin [GEOGRAPHIC_DATA] 1 R…" at bounding box center [479, 102] width 76 height 593
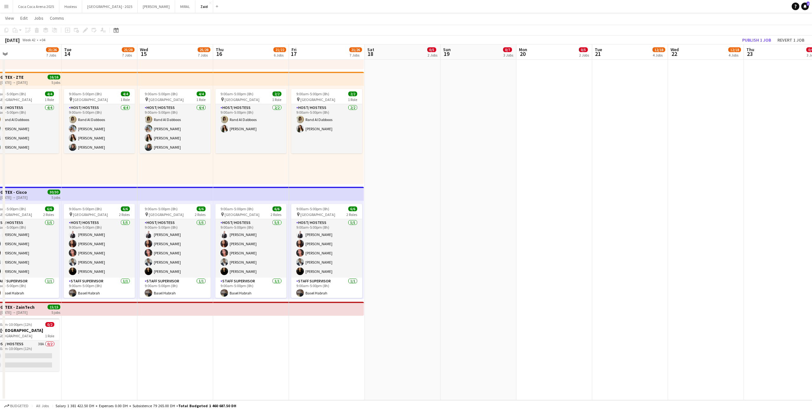
click at [470, 327] on app-date-cell "Draft 10:00am-10:00pm (12h) 0/2 Fly [GEOGRAPHIC_DATA] pin [GEOGRAPHIC_DATA] 1 R…" at bounding box center [479, 102] width 76 height 593
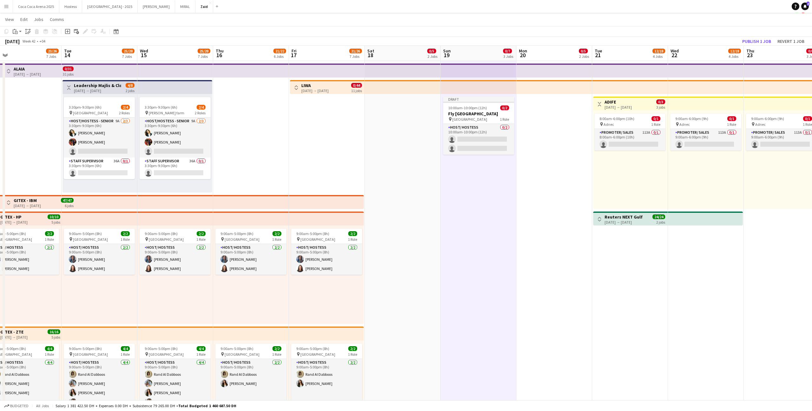
scroll to position [0, 0]
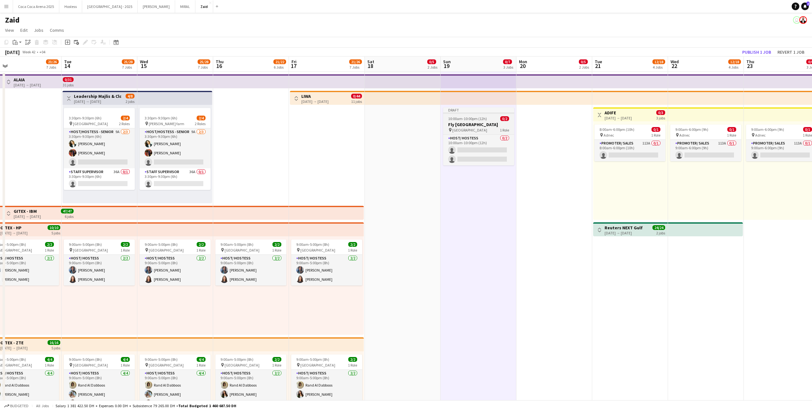
click at [475, 120] on span "10:00am-10:00pm (12h)" at bounding box center [467, 118] width 39 height 5
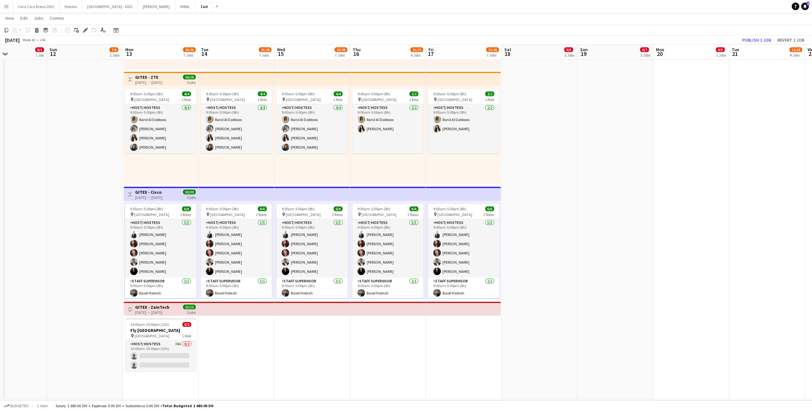
scroll to position [0, 134]
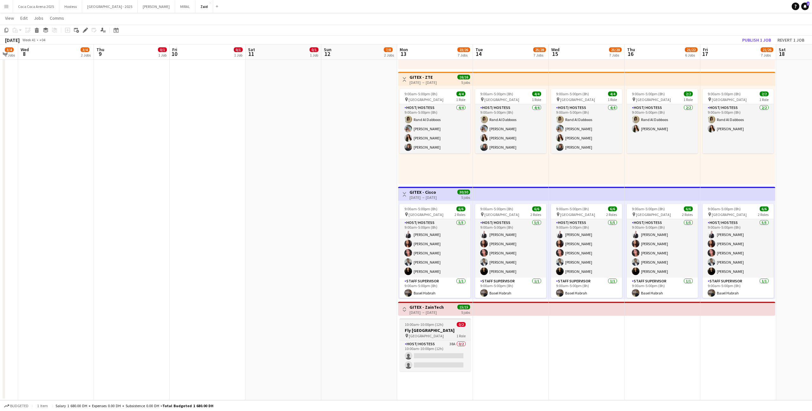
click at [441, 331] on h3 "Fly [GEOGRAPHIC_DATA]" at bounding box center [435, 330] width 71 height 6
click at [39, 31] on icon "Delete" at bounding box center [36, 30] width 5 height 5
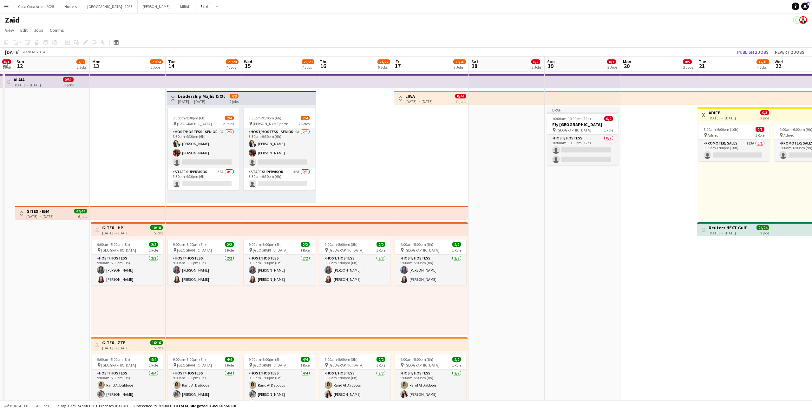
scroll to position [0, 234]
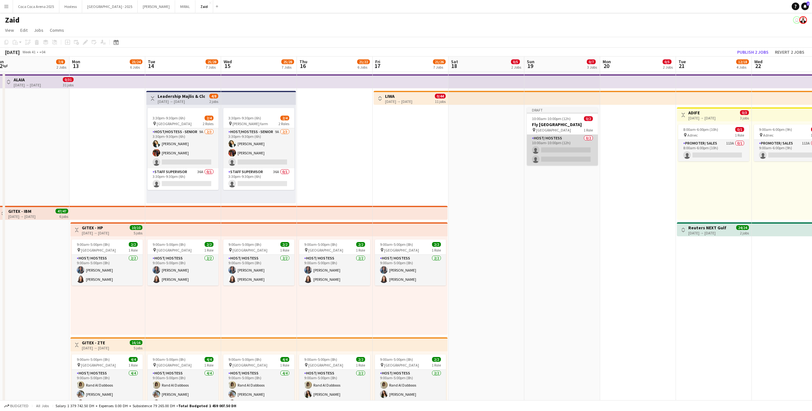
click at [556, 138] on app-card-role "Host/ Hostess 0/2 10:00am-10:00pm (12h) single-neutral-actions single-neutral-a…" at bounding box center [562, 150] width 71 height 31
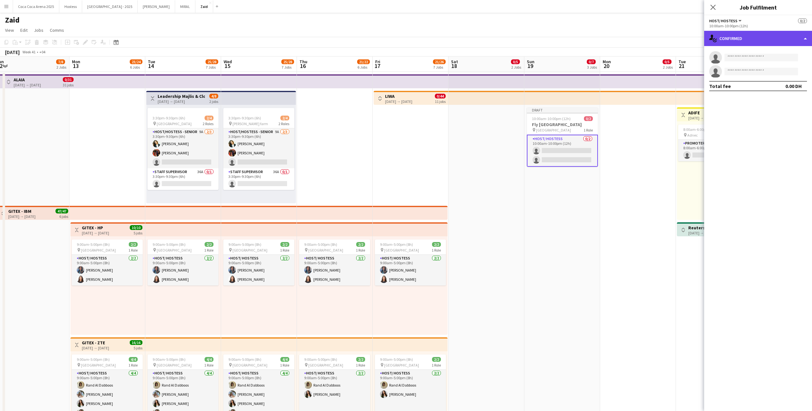
click at [744, 39] on div "single-neutral-actions-check-2 Confirmed" at bounding box center [758, 38] width 108 height 15
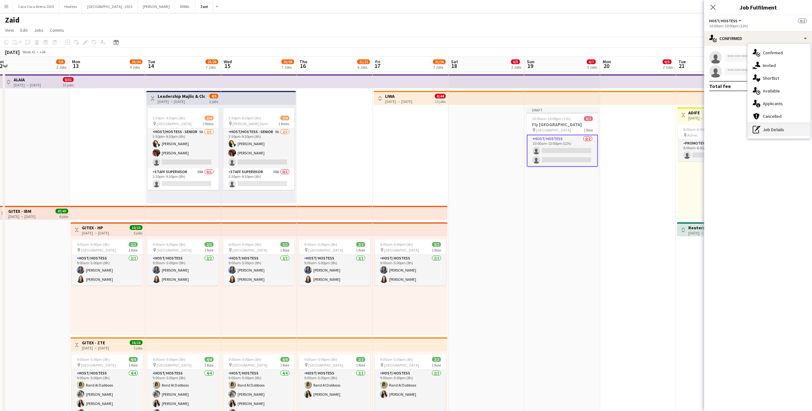
click at [778, 132] on div "pen-write Job Details" at bounding box center [779, 129] width 63 height 13
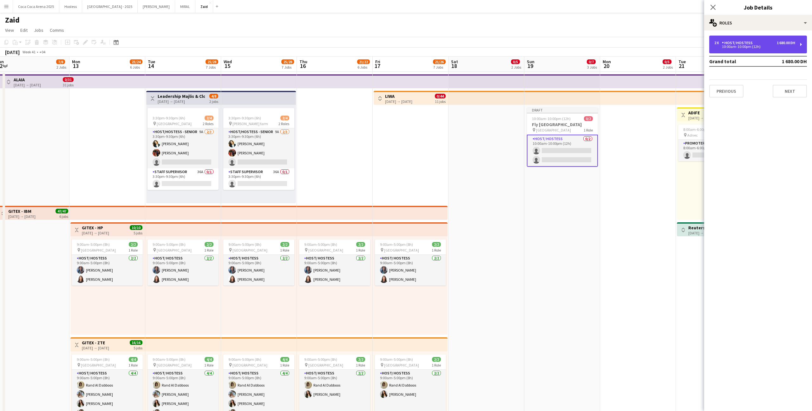
click at [759, 52] on div "2 x Host/ Hostess 1 680.00 DH 10:00am-10:00pm (12h)" at bounding box center [758, 45] width 98 height 18
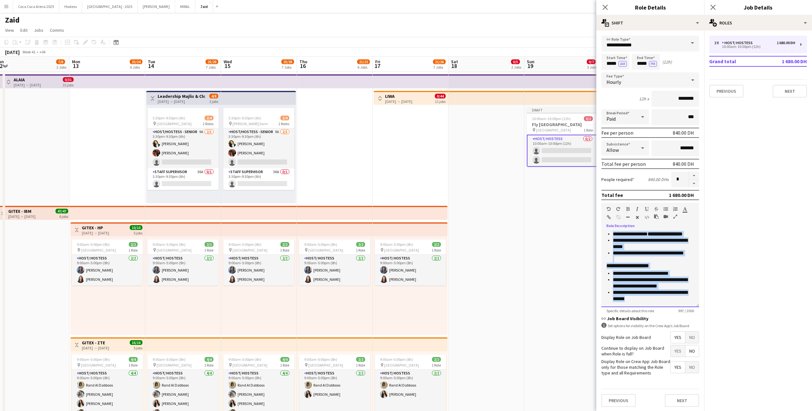
scroll to position [0, 0]
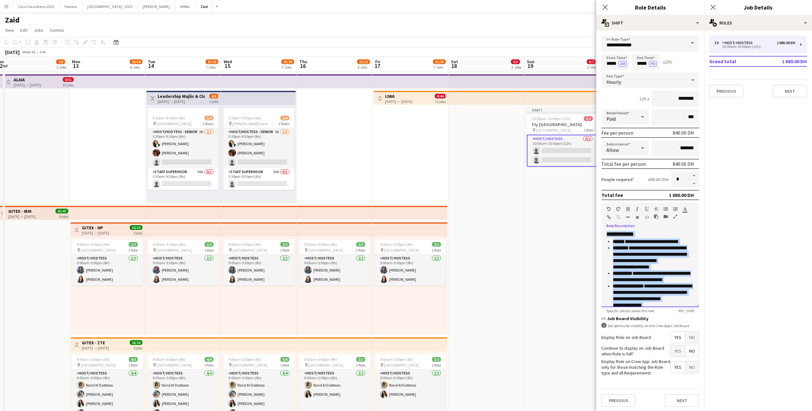
drag, startPoint x: 641, startPoint y: 301, endPoint x: 601, endPoint y: 174, distance: 133.3
click at [601, 174] on form "**********" at bounding box center [650, 224] width 108 height 376
copy div "**********"
paste div
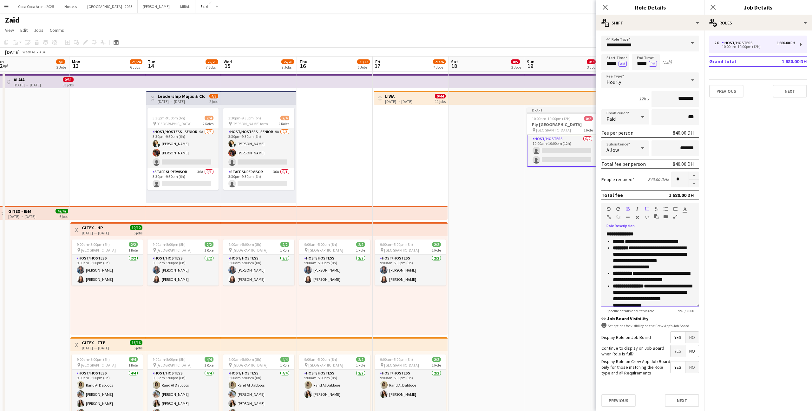
click at [613, 242] on strong "******" at bounding box center [619, 241] width 12 height 5
click at [646, 234] on h3 "**********" at bounding box center [651, 234] width 88 height 6
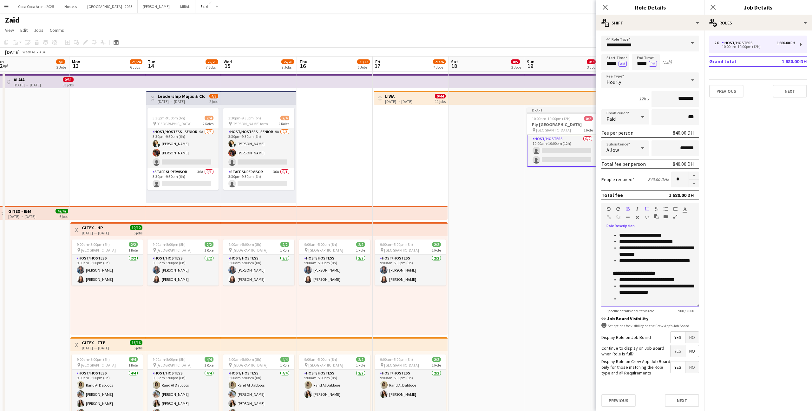
scroll to position [1, 0]
click at [679, 97] on input "********" at bounding box center [676, 98] width 48 height 16
click at [618, 302] on div "**********" at bounding box center [651, 268] width 98 height 76
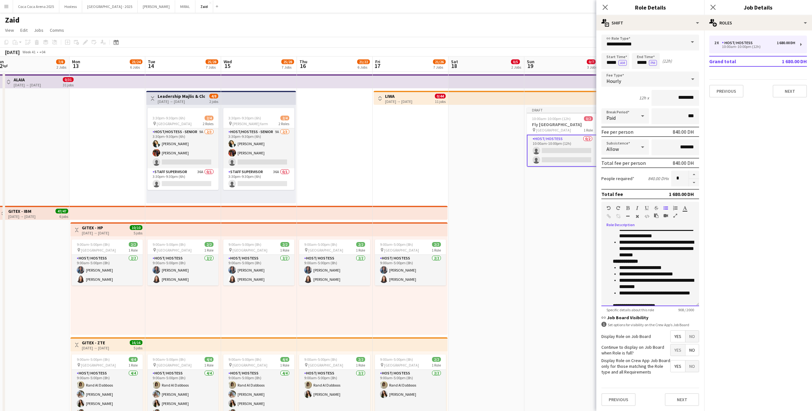
scroll to position [0, 0]
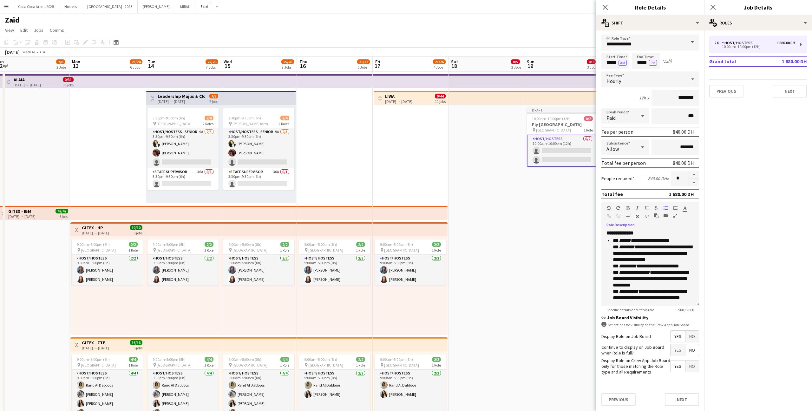
click at [538, 250] on app-date-cell "Draft 10:00am-10:00pm (12h) 0/2 Fly [GEOGRAPHIC_DATA] pin [GEOGRAPHIC_DATA] 1 R…" at bounding box center [562, 368] width 76 height 593
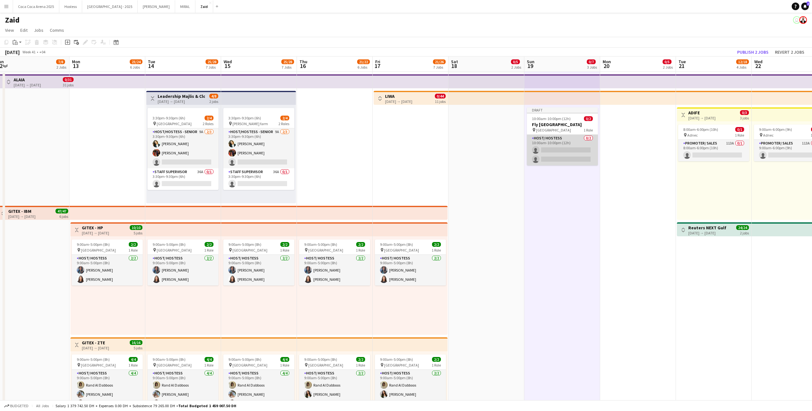
click at [565, 155] on app-card-role "Host/ Hostess 0/2 10:00am-10:00pm (12h) single-neutral-actions single-neutral-a…" at bounding box center [562, 150] width 71 height 31
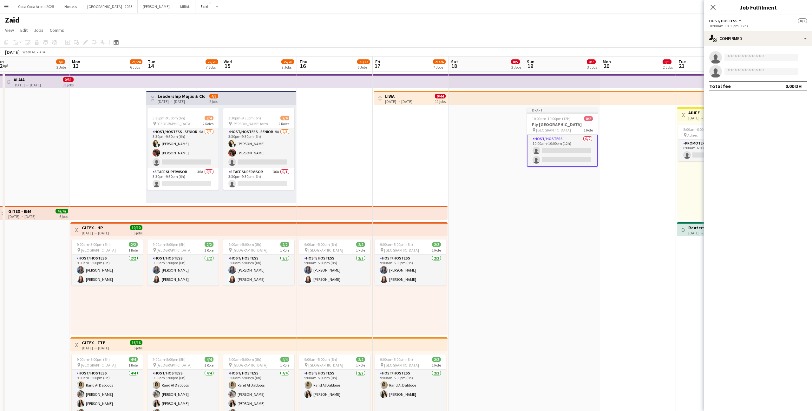
click at [613, 168] on app-date-cell at bounding box center [638, 368] width 76 height 593
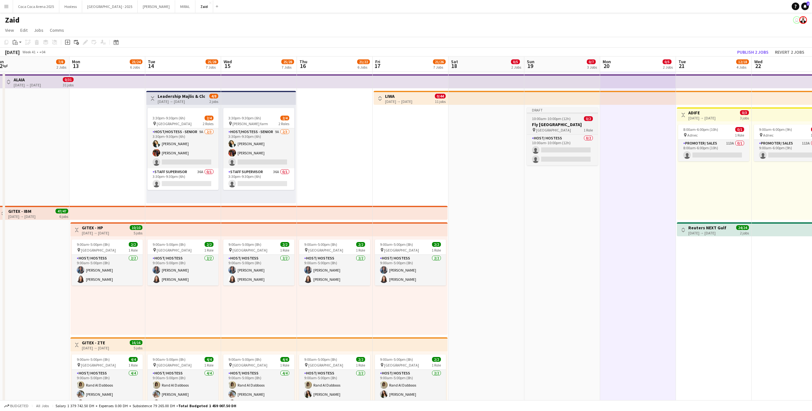
click at [586, 124] on h3 "Fly [GEOGRAPHIC_DATA]" at bounding box center [562, 125] width 71 height 6
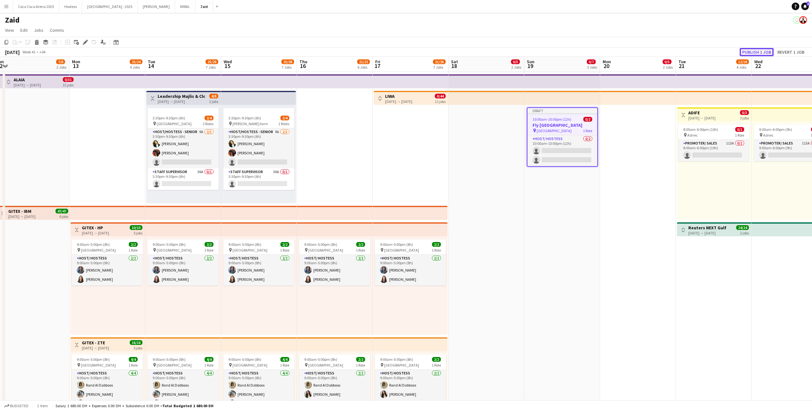
click at [764, 50] on button "Publish 1 job" at bounding box center [757, 52] width 34 height 8
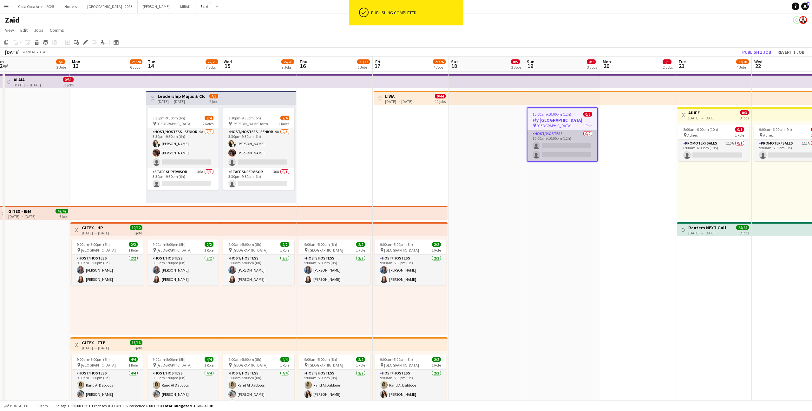
click at [560, 153] on app-card-role "Host/ Hostess 0/2 10:00am-10:00pm (12h) single-neutral-actions single-neutral-a…" at bounding box center [563, 145] width 70 height 31
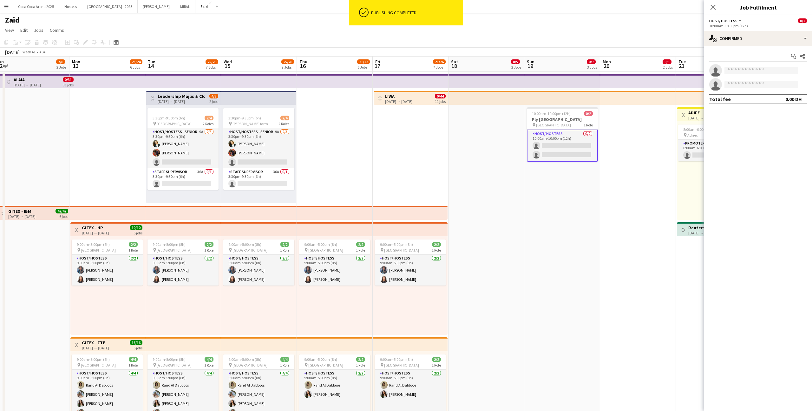
click at [756, 49] on div "Start chat Share single-neutral-actions single-neutral-actions Total fee 0.00 DH" at bounding box center [758, 77] width 108 height 63
click at [756, 44] on div "single-neutral-actions-check-2 Confirmed" at bounding box center [758, 38] width 108 height 15
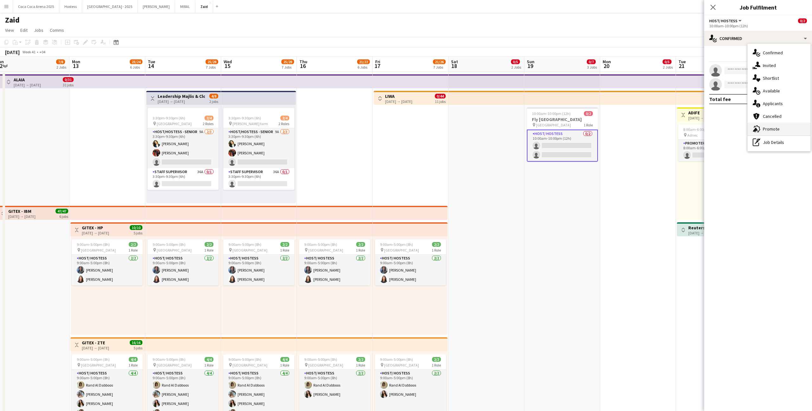
click at [780, 130] on div "advertising-megaphone Promote" at bounding box center [779, 128] width 63 height 13
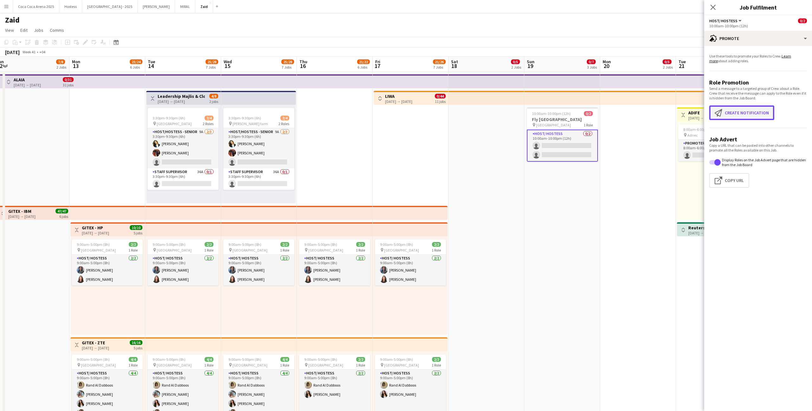
click at [745, 110] on button "Create notification Create notification" at bounding box center [741, 112] width 65 height 15
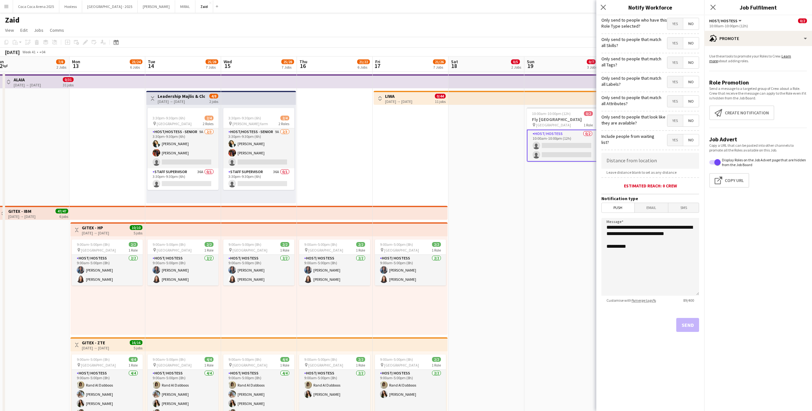
click at [677, 117] on span "Yes" at bounding box center [676, 120] width 16 height 11
click at [676, 107] on span "Yes" at bounding box center [676, 101] width 16 height 11
click at [675, 90] on form "**********" at bounding box center [650, 182] width 108 height 334
click at [675, 80] on span "Yes" at bounding box center [676, 81] width 16 height 11
click at [675, 65] on span "Yes" at bounding box center [676, 62] width 16 height 11
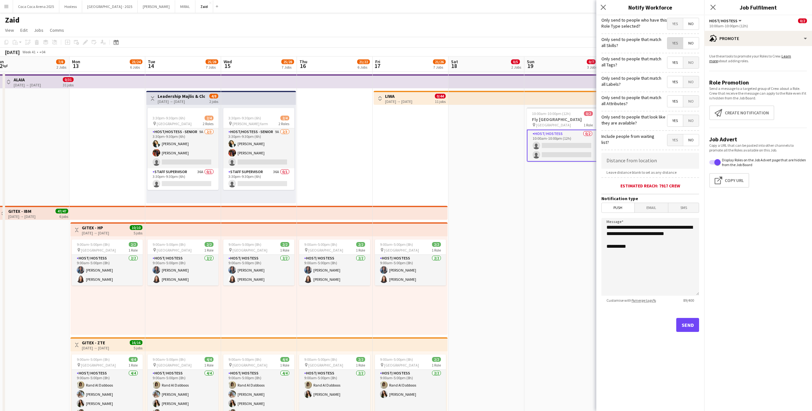
click at [676, 43] on span "Yes" at bounding box center [676, 42] width 16 height 11
click at [675, 24] on span "Yes" at bounding box center [676, 23] width 16 height 11
click at [689, 324] on button "Send" at bounding box center [687, 325] width 23 height 14
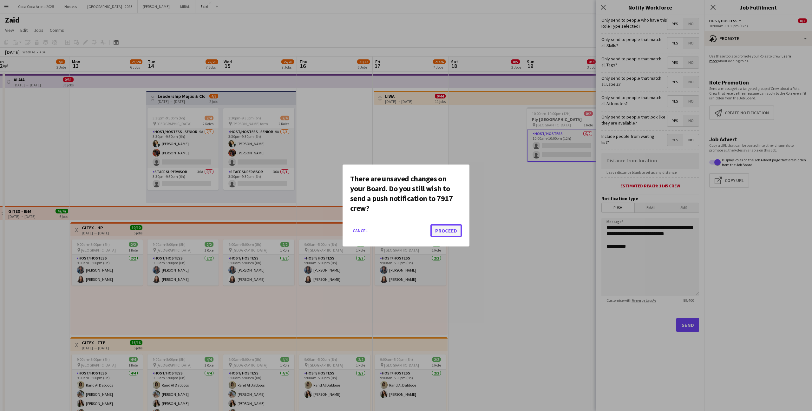
click at [448, 230] on button "Proceed" at bounding box center [446, 230] width 31 height 13
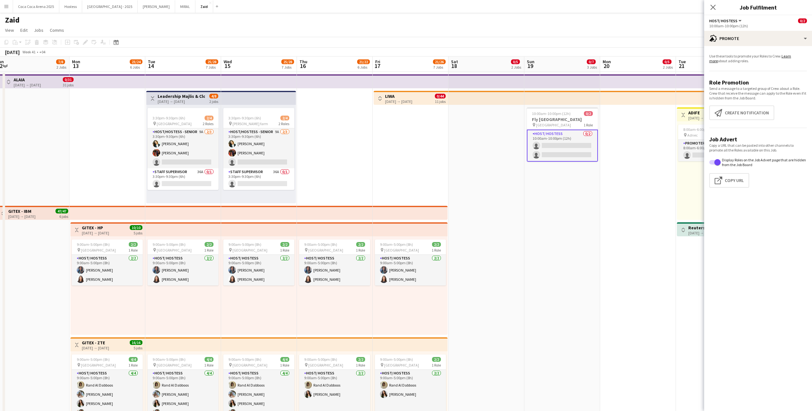
click at [389, 101] on div "[DATE] → [DATE]" at bounding box center [398, 101] width 27 height 5
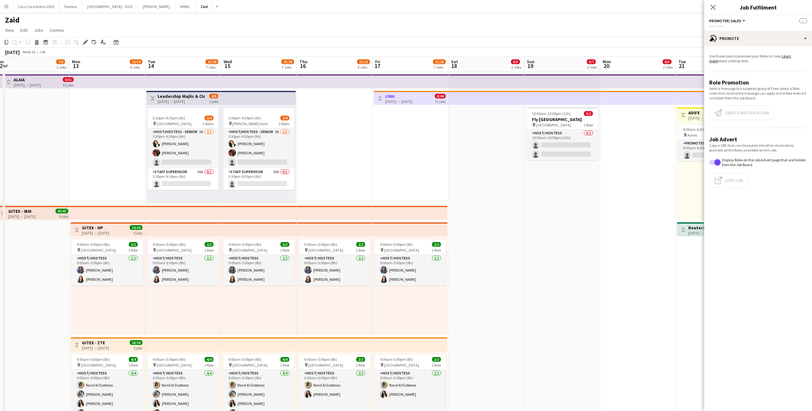
click at [381, 97] on app-icon "Toggle View" at bounding box center [380, 98] width 4 height 4
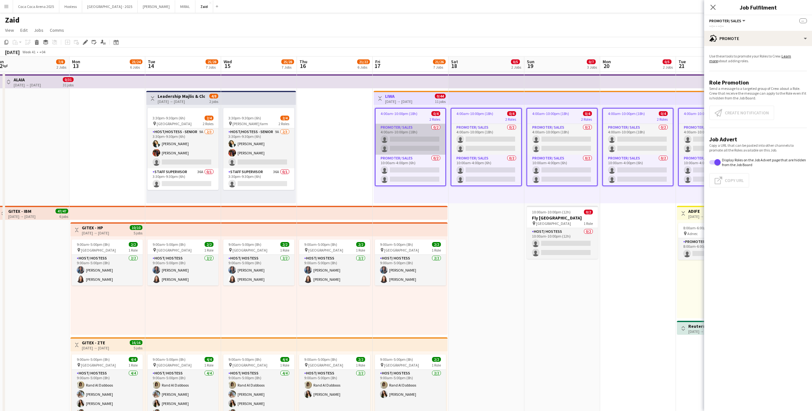
click at [438, 128] on app-card-role "Promoter/ Sales 0/2 4:00am-10:00pm (18h) single-neutral-actions single-neutral-…" at bounding box center [411, 139] width 70 height 31
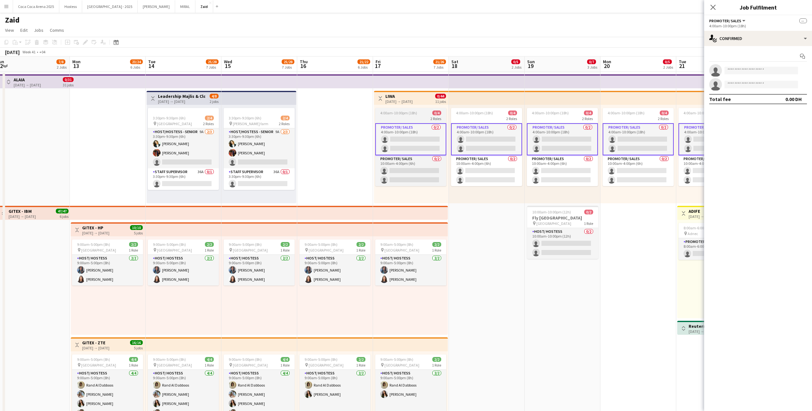
click at [431, 121] on span "2 Roles" at bounding box center [436, 118] width 11 height 5
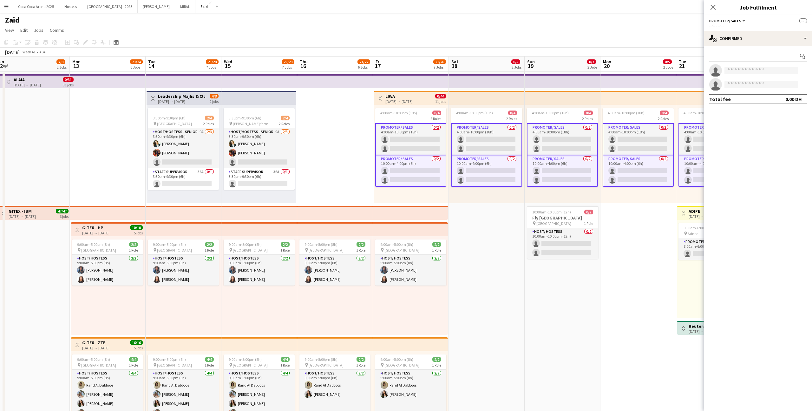
click at [448, 140] on div "4:00am-10:00pm (18h) 0/4 2 Roles Promoter/ Sales 0/2 4:00am-10:00pm (18h) singl…" at bounding box center [411, 154] width 75 height 98
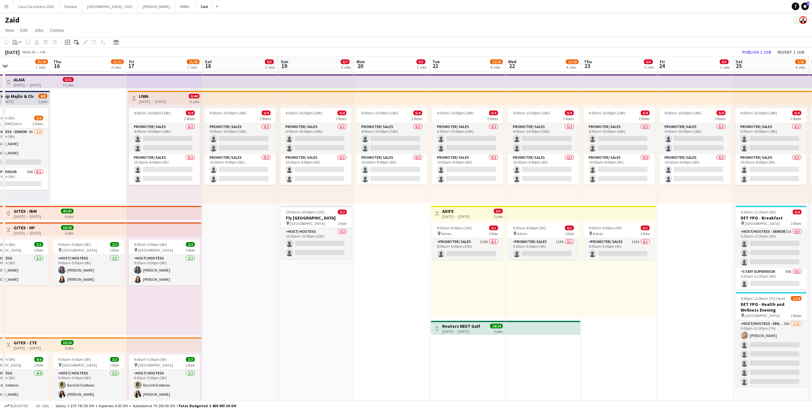
scroll to position [0, 148]
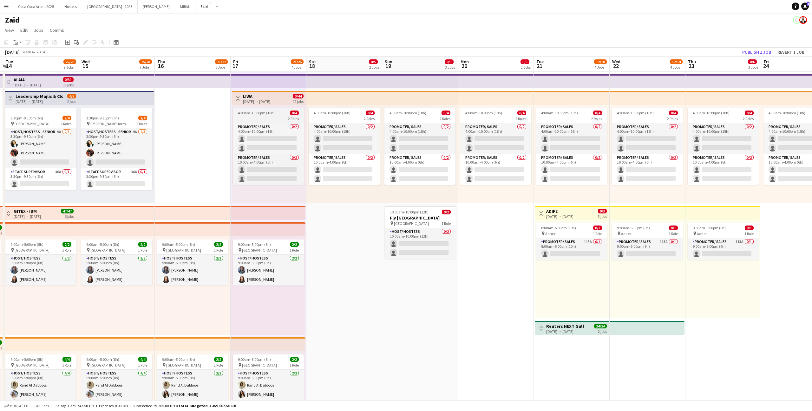
click at [283, 115] on app-job-card "4:00am-10:00pm (18h) 0/4 2 Roles Promoter/ Sales 0/2 4:00am-10:00pm (18h) singl…" at bounding box center [268, 146] width 71 height 77
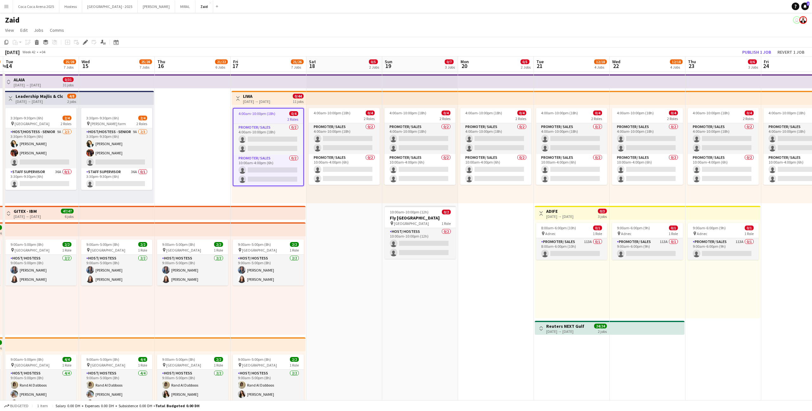
click at [284, 103] on div "Toggle View LIWA [DATE] → [DATE] 0/44 11 jobs" at bounding box center [268, 98] width 69 height 11
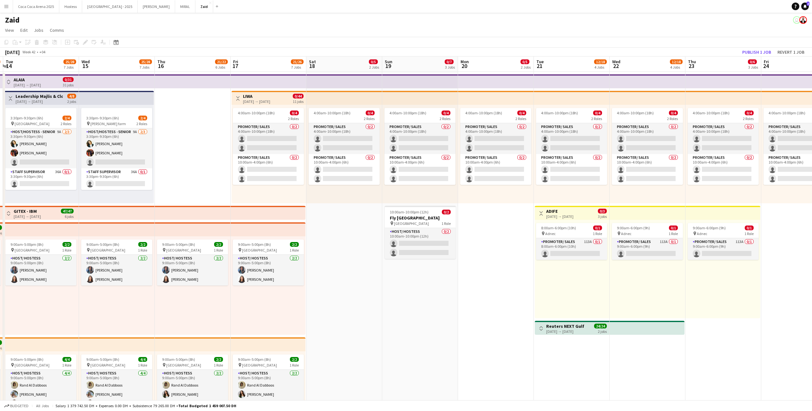
scroll to position [16, 0]
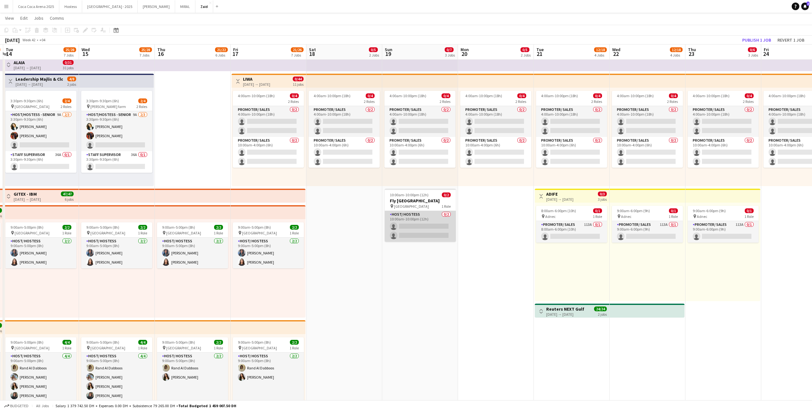
click at [432, 228] on app-card-role "Host/ Hostess 0/2 10:00am-10:00pm (12h) single-neutral-actions single-neutral-a…" at bounding box center [420, 226] width 71 height 31
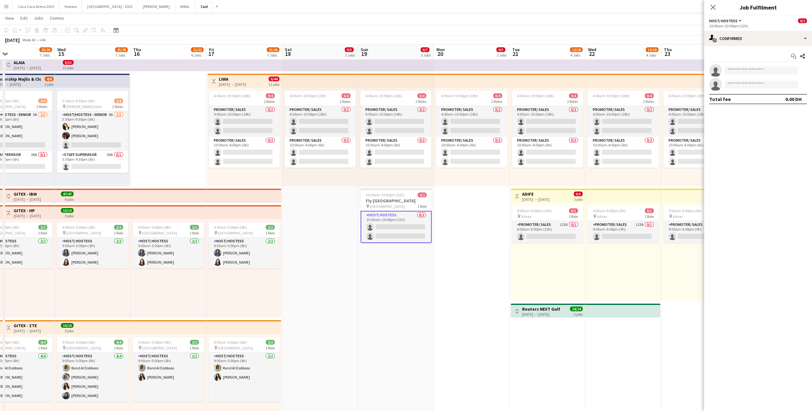
scroll to position [0, 172]
click at [749, 53] on div "Start chat Share" at bounding box center [758, 56] width 98 height 10
click at [751, 40] on div "single-neutral-actions-check-2 Confirmed" at bounding box center [758, 38] width 108 height 15
click at [773, 104] on span "Applicants" at bounding box center [773, 104] width 20 height 6
click at [773, 48] on div "Send notification Applicants Declined Unavailable" at bounding box center [758, 86] width 108 height 81
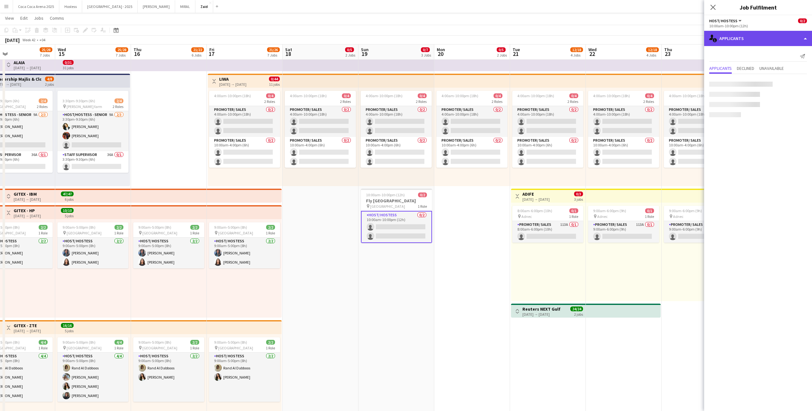
click at [773, 43] on div "single-neutral-actions-information Applicants" at bounding box center [758, 38] width 108 height 15
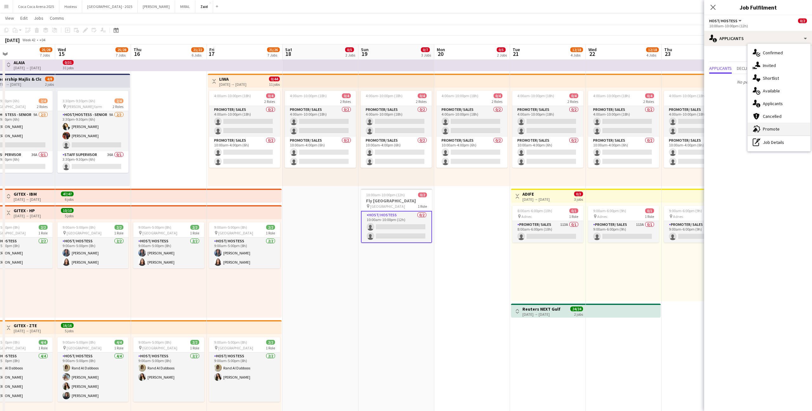
click at [784, 132] on div "advertising-megaphone Promote" at bounding box center [779, 128] width 63 height 13
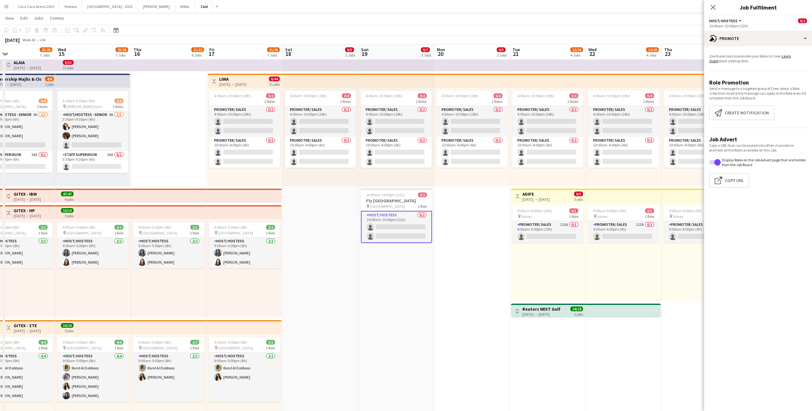
click at [757, 122] on app-promote-tab "Use these tools to promote your Roles to Crew. Learn more about adding roles. R…" at bounding box center [758, 122] width 108 height 142
click at [755, 113] on button "Create notification Create notification" at bounding box center [741, 112] width 65 height 15
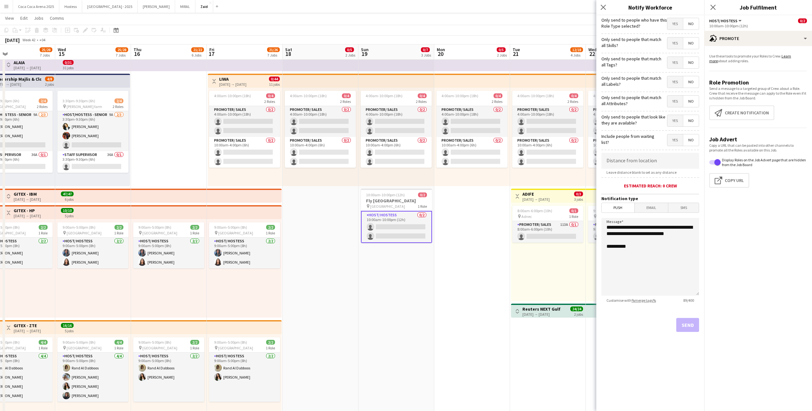
click at [677, 118] on span "Yes" at bounding box center [676, 120] width 16 height 11
click at [671, 103] on span "Yes" at bounding box center [676, 101] width 16 height 11
click at [672, 82] on span "Yes" at bounding box center [676, 81] width 16 height 11
click at [676, 64] on span "Yes" at bounding box center [676, 62] width 16 height 11
click at [675, 43] on span "Yes" at bounding box center [676, 42] width 16 height 11
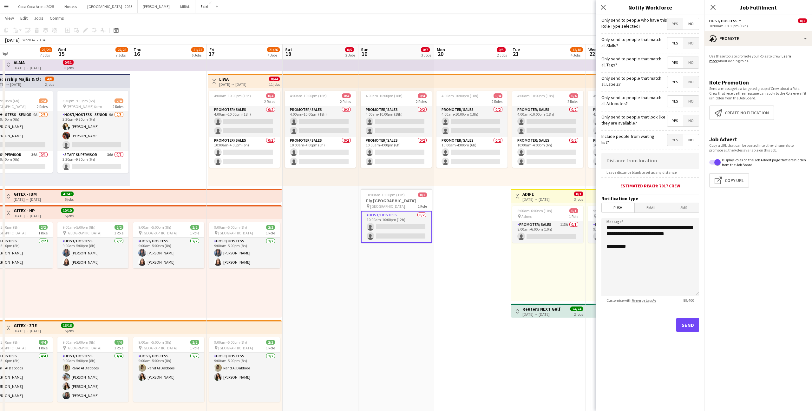
click at [675, 30] on mat-button-toggle-group "Yes No" at bounding box center [683, 24] width 32 height 12
click at [676, 21] on span "Yes" at bounding box center [676, 23] width 16 height 11
click at [688, 324] on button "Send" at bounding box center [687, 325] width 23 height 14
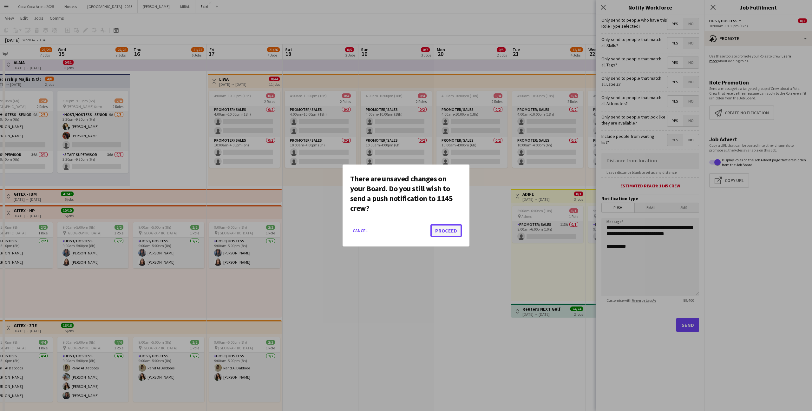
click at [459, 230] on button "Proceed" at bounding box center [446, 230] width 31 height 13
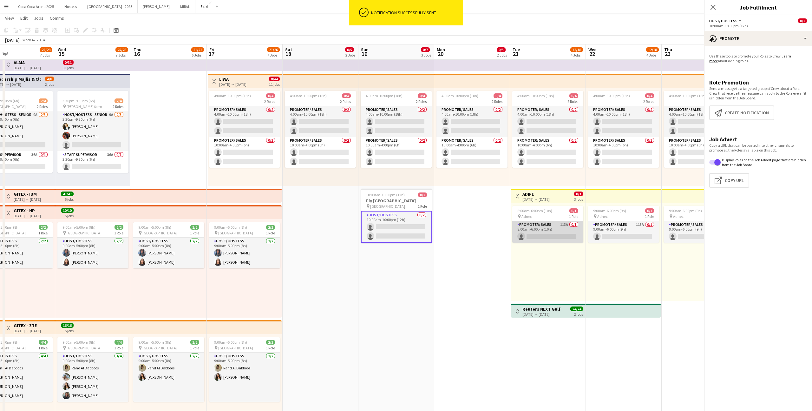
click at [560, 235] on app-card-role "Promoter/ Sales 113A 0/1 8:00am-6:00pm (10h) single-neutral-actions" at bounding box center [547, 232] width 71 height 22
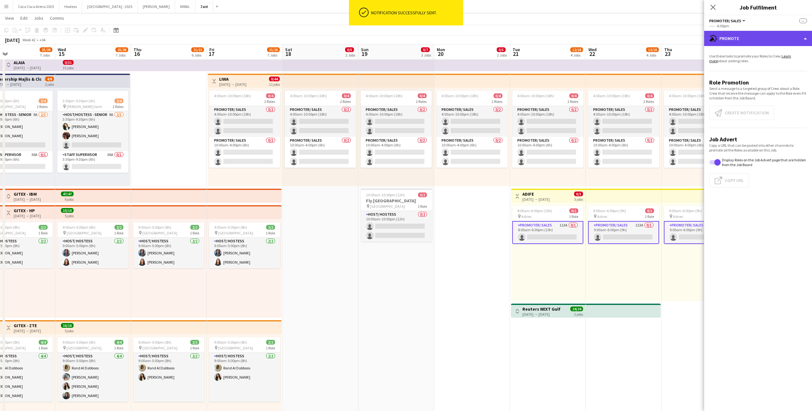
click at [782, 45] on div "advertising-megaphone Promote" at bounding box center [758, 38] width 108 height 15
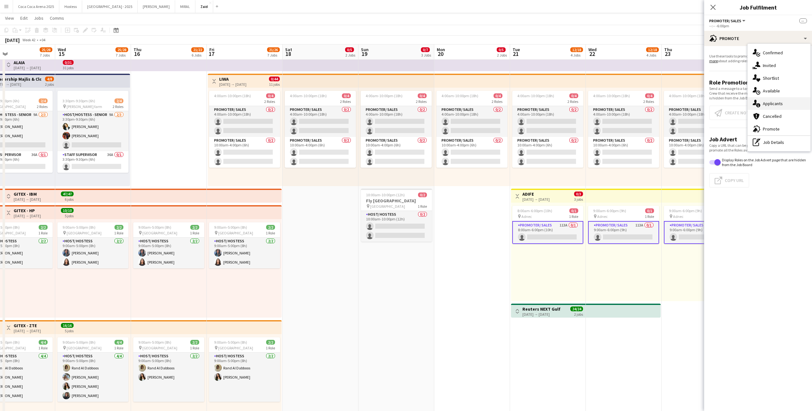
click at [784, 103] on div "single-neutral-actions-information Applicants" at bounding box center [779, 103] width 63 height 13
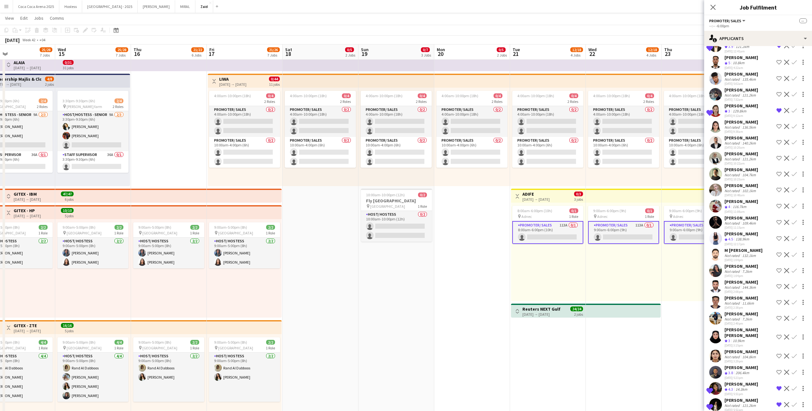
scroll to position [1510, 0]
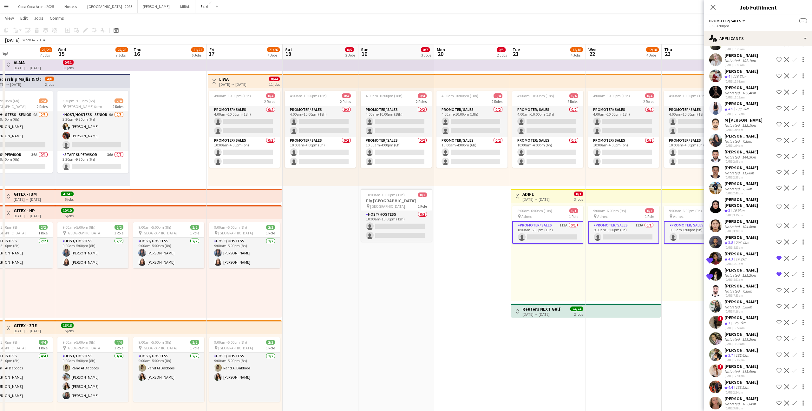
click at [735, 304] on div "Not rated" at bounding box center [733, 306] width 16 height 5
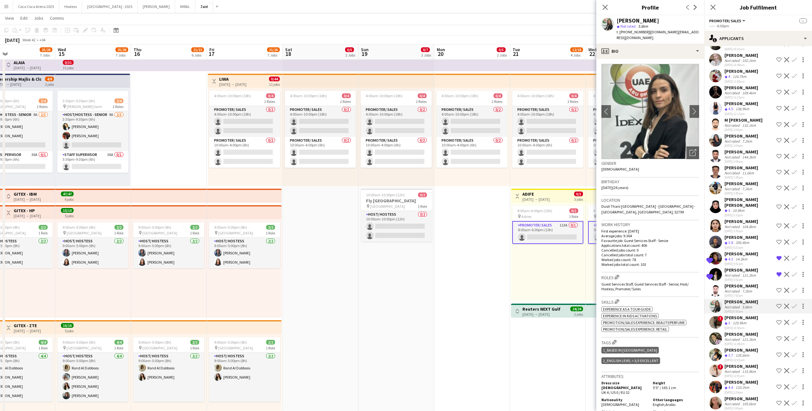
click at [750, 379] on div "[PERSON_NAME]" at bounding box center [742, 382] width 34 height 6
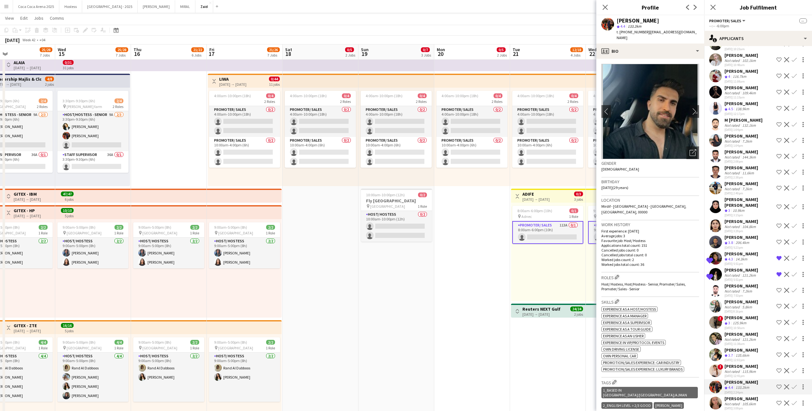
click at [549, 355] on app-date-cell "4:00am-10:00pm (18h) 0/4 2 Roles Promoter/ Sales 0/2 4:00am-10:00pm (18h) singl…" at bounding box center [548, 351] width 76 height 593
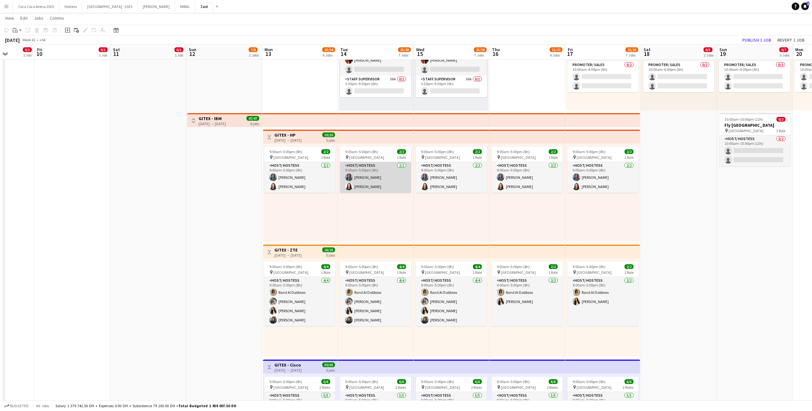
scroll to position [0, 0]
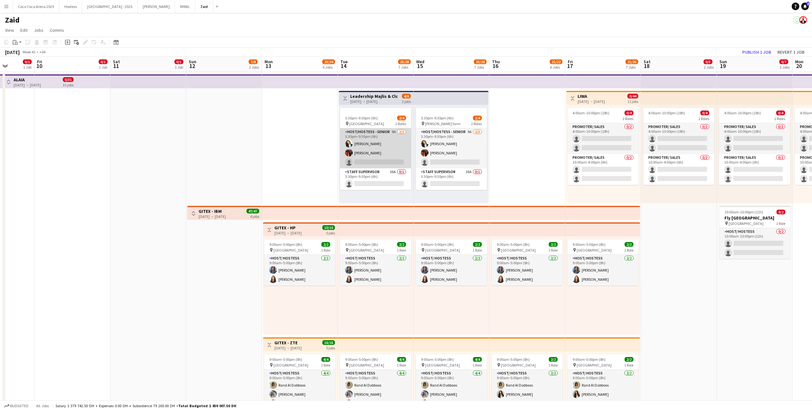
click at [389, 167] on app-card-role "Host/Hostess - Senior 9A [DATE] 3:30pm-9:30pm (6h) [PERSON_NAME] [PERSON_NAME] …" at bounding box center [375, 148] width 71 height 40
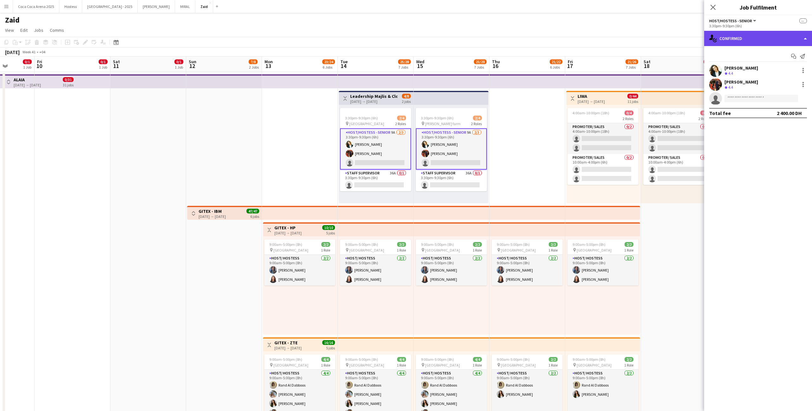
click at [758, 43] on div "single-neutral-actions-check-2 Confirmed" at bounding box center [758, 38] width 108 height 15
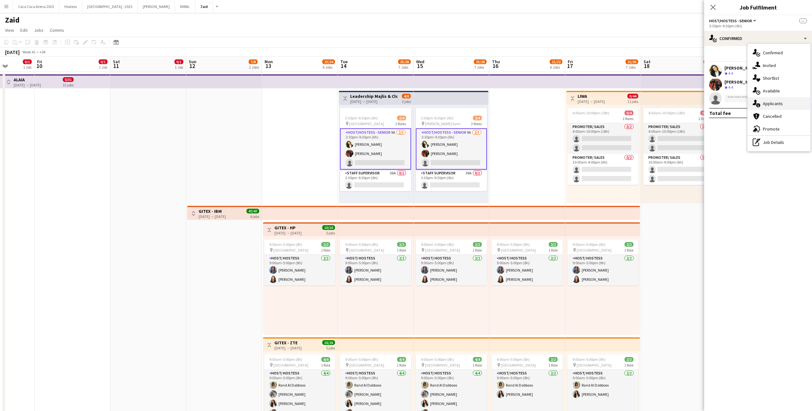
click at [792, 102] on div "single-neutral-actions-information Applicants" at bounding box center [779, 103] width 63 height 13
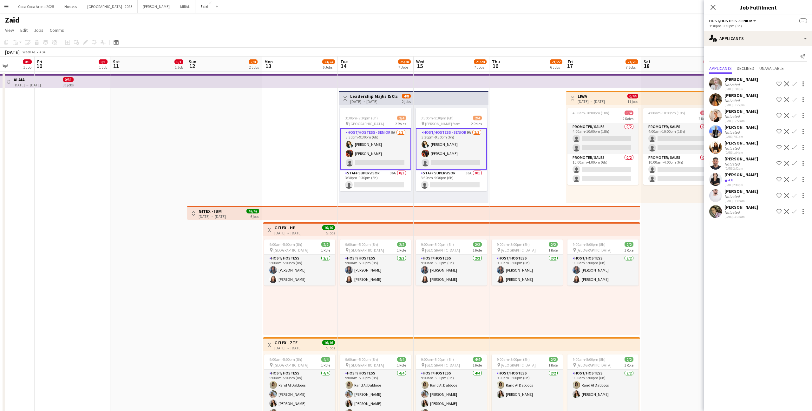
click at [750, 51] on div "Send notification Applicants Declined Unavailable [PERSON_NAME] Not rated [DATE…" at bounding box center [758, 135] width 108 height 179
click at [750, 42] on div "single-neutral-actions-information Applicants" at bounding box center [758, 38] width 108 height 15
click at [776, 128] on span "Promote" at bounding box center [771, 129] width 17 height 6
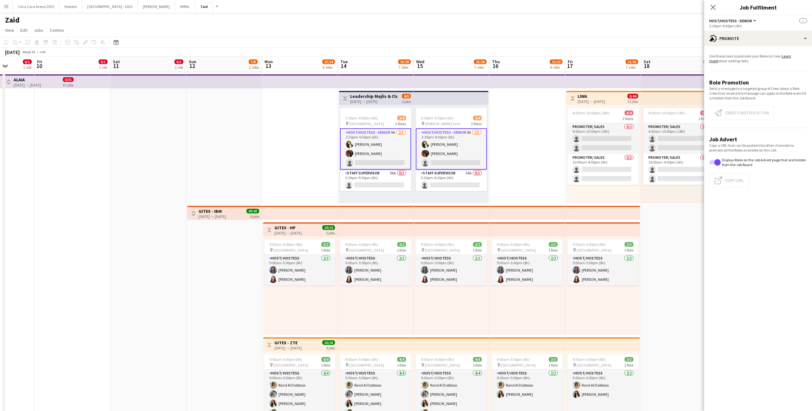
click at [384, 145] on app-card-role "Host/Hostess - Senior 9A [DATE] 3:30pm-9:30pm (6h) [PERSON_NAME] [PERSON_NAME] …" at bounding box center [375, 148] width 71 height 41
click at [725, 110] on button "Create notification Create notification" at bounding box center [741, 112] width 65 height 15
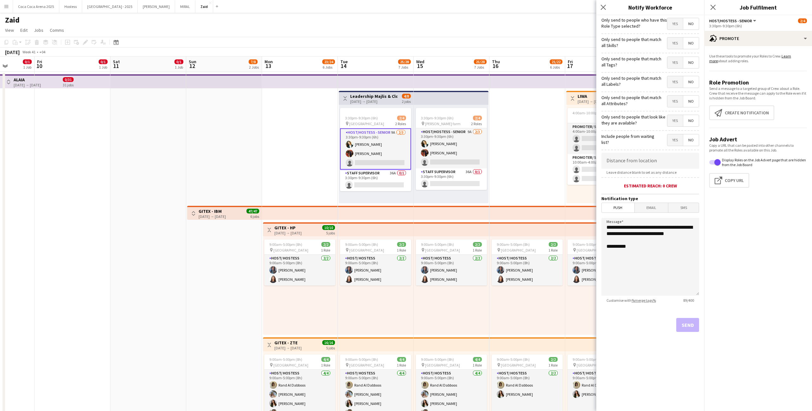
click at [673, 123] on span "Yes" at bounding box center [676, 120] width 16 height 11
click at [672, 101] on span "Yes" at bounding box center [676, 101] width 16 height 11
click at [674, 84] on span "Yes" at bounding box center [676, 81] width 16 height 11
click at [675, 63] on span "Yes" at bounding box center [676, 62] width 16 height 11
click at [675, 46] on span "Yes" at bounding box center [676, 42] width 16 height 11
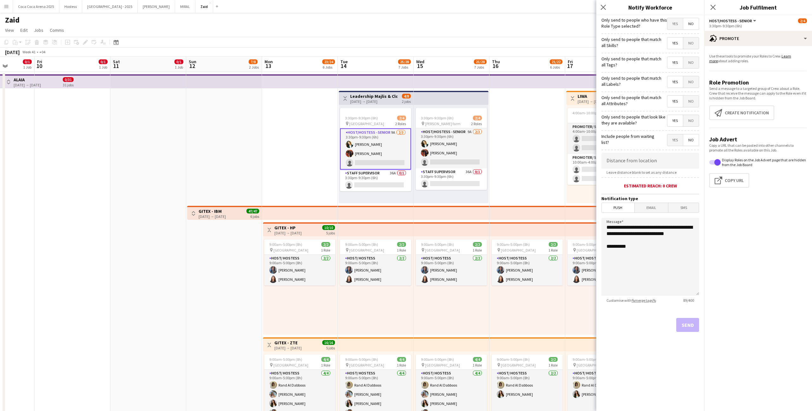
click at [674, 26] on span "Yes" at bounding box center [676, 23] width 16 height 11
click at [683, 324] on button "Send" at bounding box center [687, 325] width 23 height 14
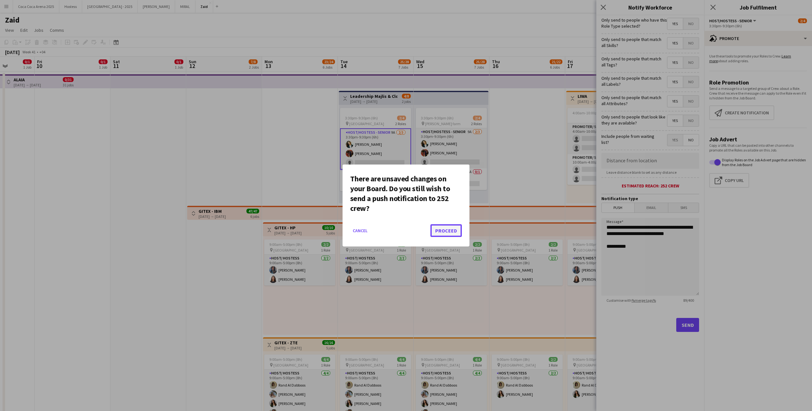
click at [448, 232] on button "Proceed" at bounding box center [446, 230] width 31 height 13
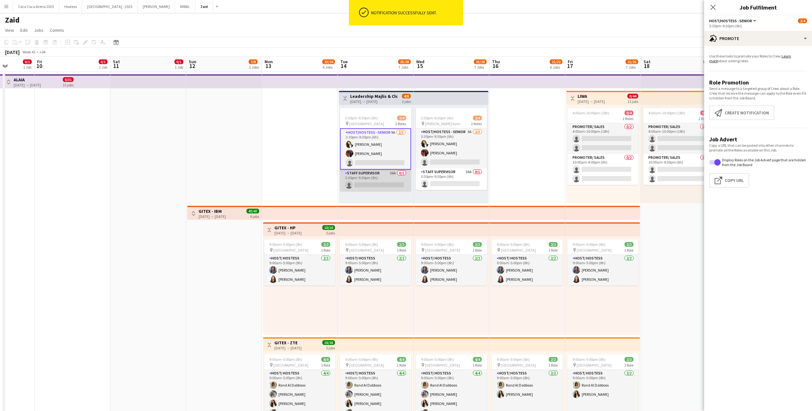
click at [389, 181] on app-card-role "Staff Supervisor 36A 0/1 3:30pm-9:30pm (6h) single-neutral-actions" at bounding box center [375, 180] width 71 height 22
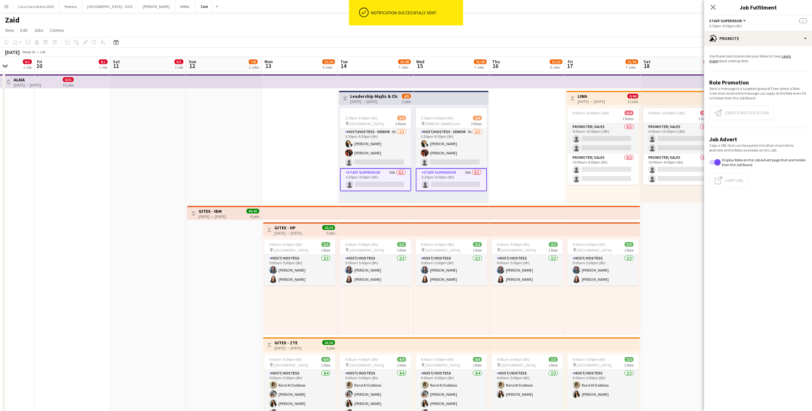
click at [746, 46] on div "Use these tools to promote your Roles to Crew. Learn more about adding roles. R…" at bounding box center [758, 123] width 108 height 154
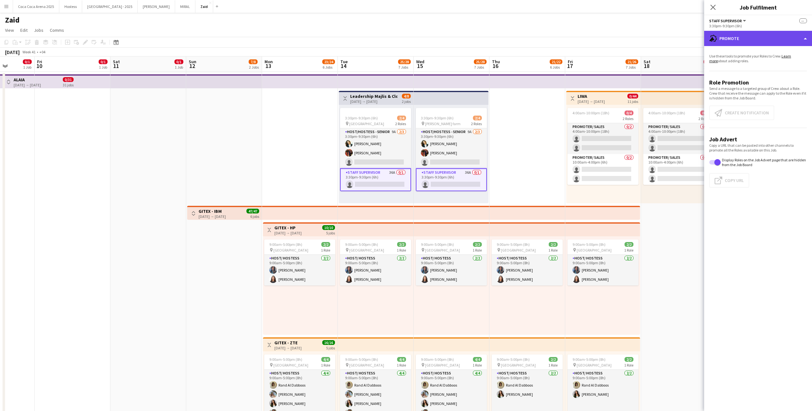
click at [745, 41] on div "advertising-megaphone Promote" at bounding box center [758, 38] width 108 height 15
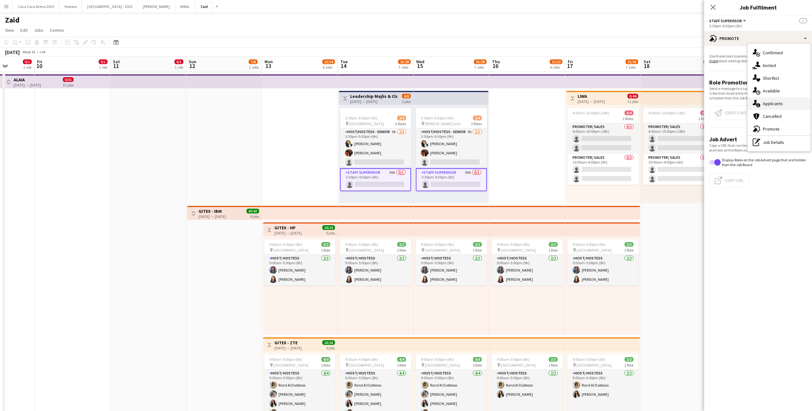
click at [781, 101] on span "Applicants" at bounding box center [773, 104] width 20 height 6
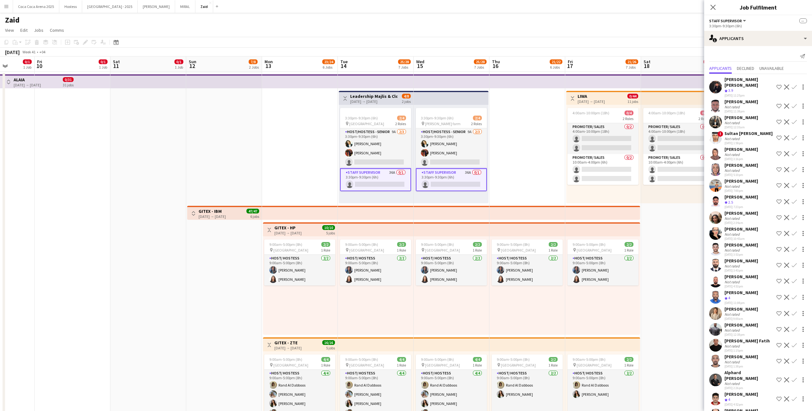
scroll to position [237, 0]
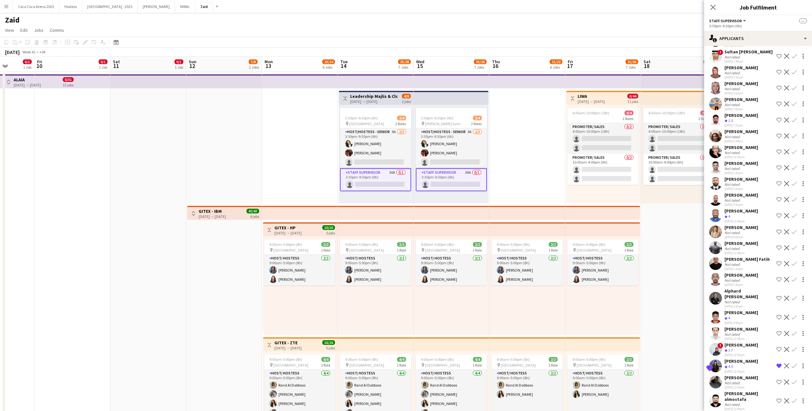
click at [751, 226] on div "[PERSON_NAME] Not rated [DATE] 9:00am Shortlist crew Decline Confirm" at bounding box center [758, 231] width 108 height 15
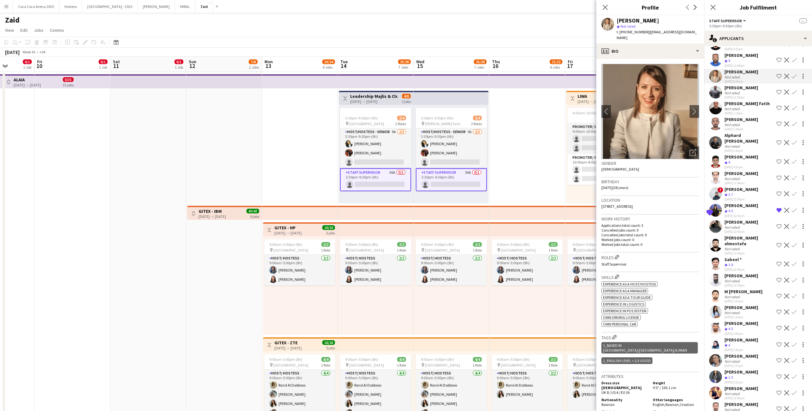
click at [749, 357] on div "Hussain [PERSON_NAME] Crew rating 3.9 [DATE] 11:25pm Shortlist crew Decline Con…" at bounding box center [758, 127] width 108 height 580
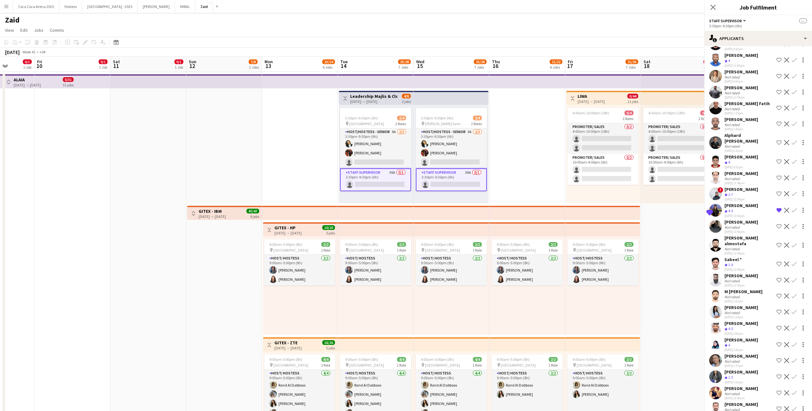
click at [746, 374] on div "Crew rating 2.5" at bounding box center [742, 376] width 34 height 5
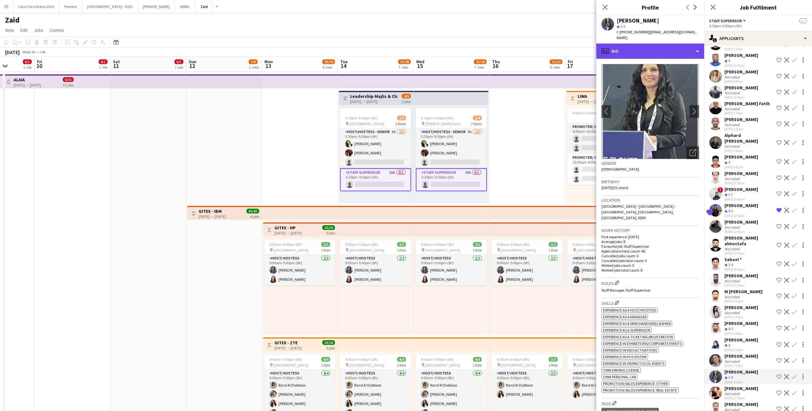
click at [652, 45] on div "profile Bio" at bounding box center [650, 50] width 108 height 15
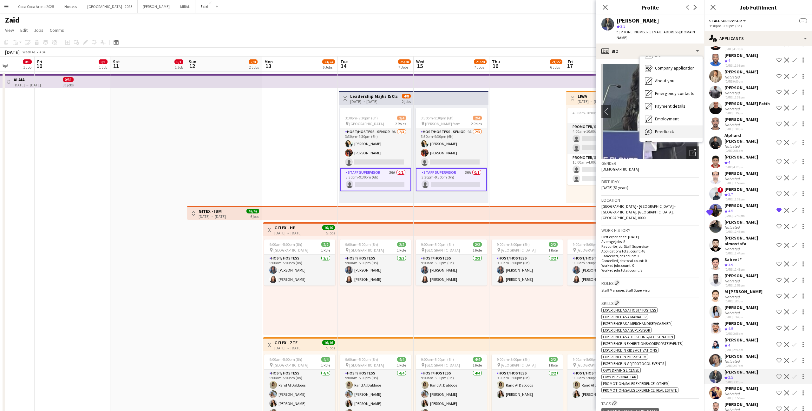
scroll to position [22, 0]
click at [678, 130] on div "Bio Bio Company application Company application About you About you Emergency c…" at bounding box center [671, 98] width 63 height 85
click at [673, 117] on span "Feedback" at bounding box center [664, 120] width 19 height 6
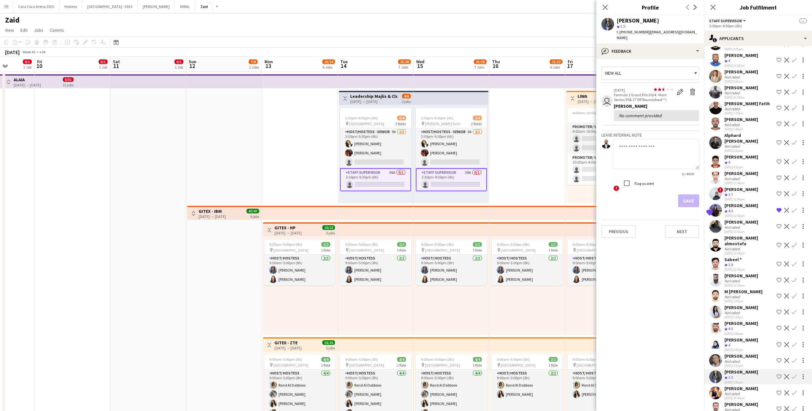
click at [751, 353] on div "[PERSON_NAME] Not rated [DATE] 2:57pm Shortlist crew Decline Confirm" at bounding box center [758, 360] width 108 height 15
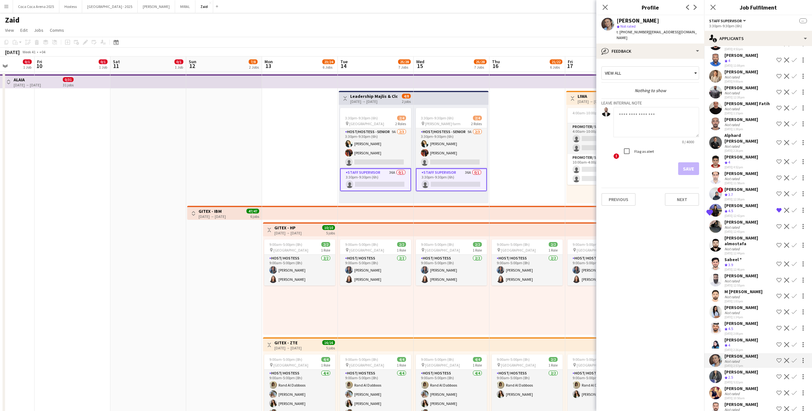
click at [745, 304] on div "[PERSON_NAME]" at bounding box center [742, 307] width 34 height 6
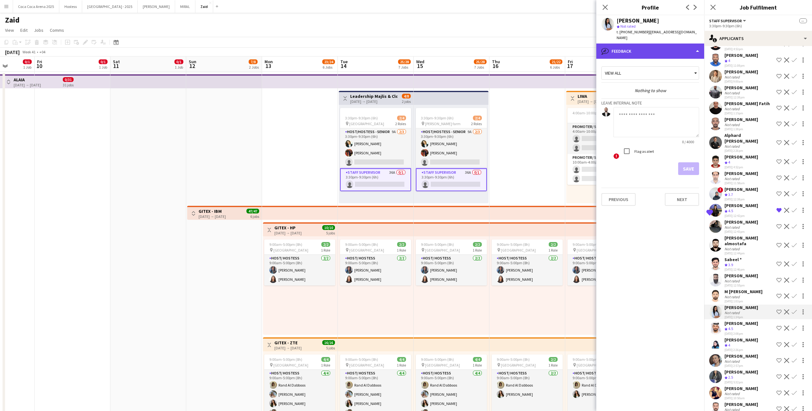
click at [657, 46] on div "bubble-pencil Feedback" at bounding box center [650, 50] width 108 height 15
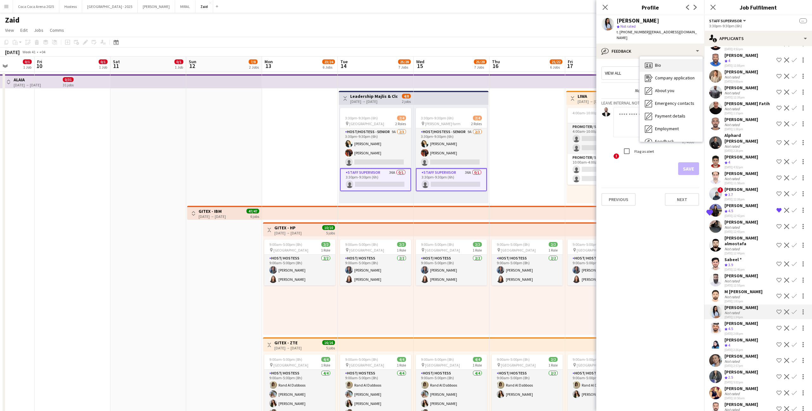
click at [666, 59] on div "Bio Bio" at bounding box center [671, 65] width 63 height 13
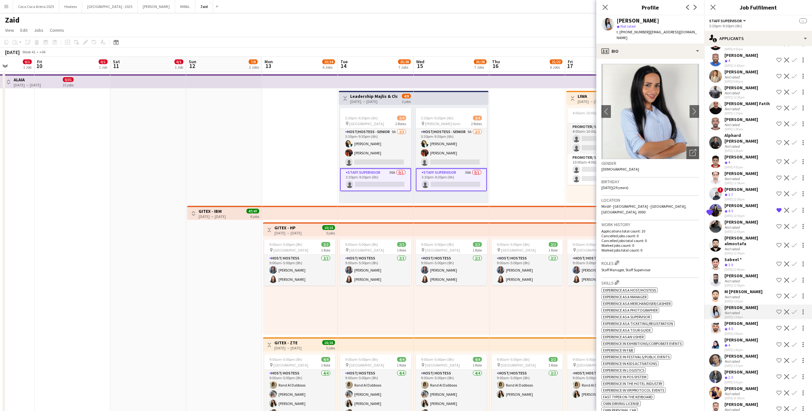
click at [780, 309] on app-icon "Shortlist crew" at bounding box center [779, 311] width 5 height 5
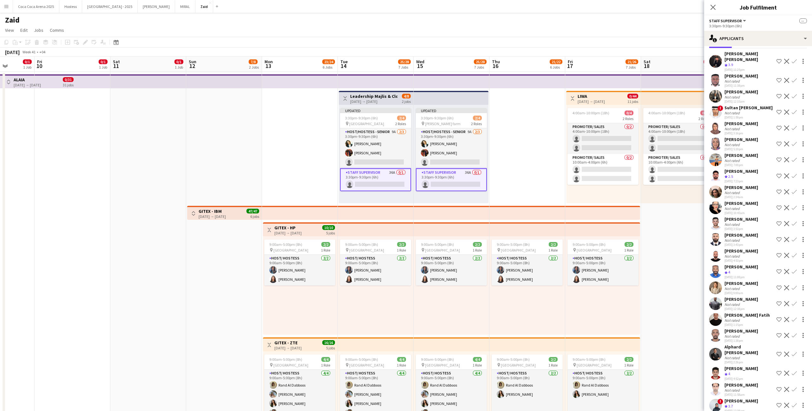
scroll to position [0, 0]
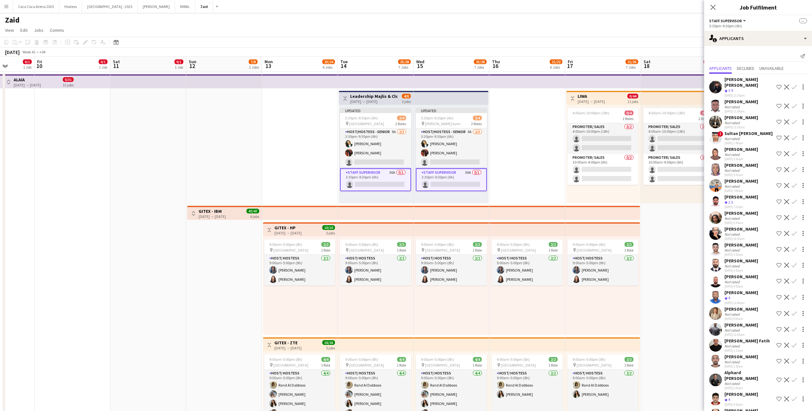
click at [528, 154] on app-date-cell "9:00am-5:00pm (8h) 2/2 pin [GEOGRAPHIC_DATA] 1 Role Host/ Hostess [DATE] 9:00am…" at bounding box center [528, 368] width 76 height 593
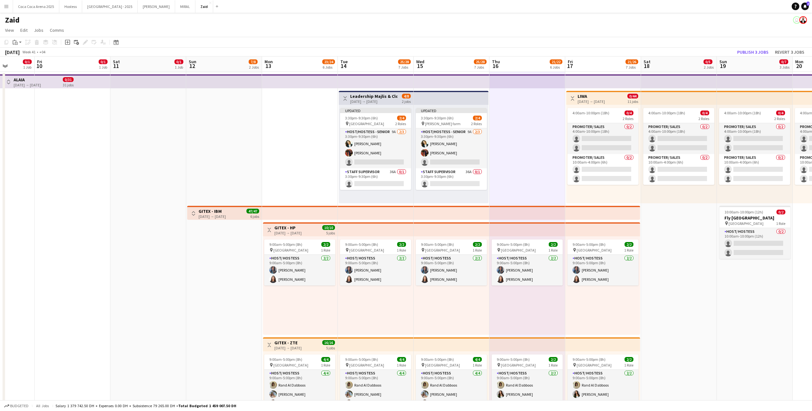
click at [443, 104] on app-top-bar at bounding box center [451, 98] width 75 height 14
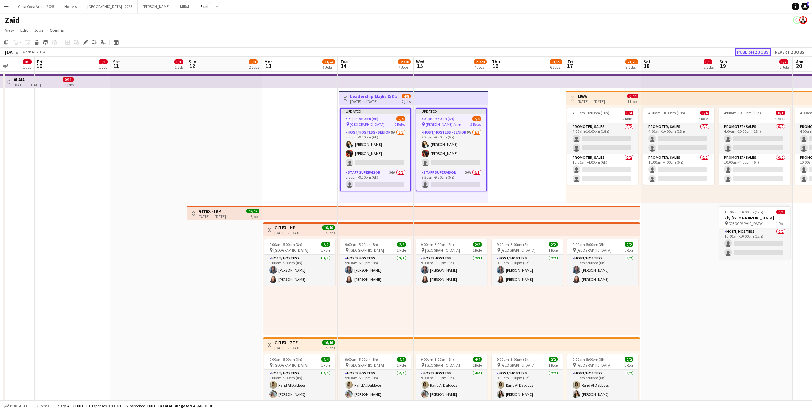
click at [753, 54] on button "Publish 2 jobs" at bounding box center [753, 52] width 36 height 8
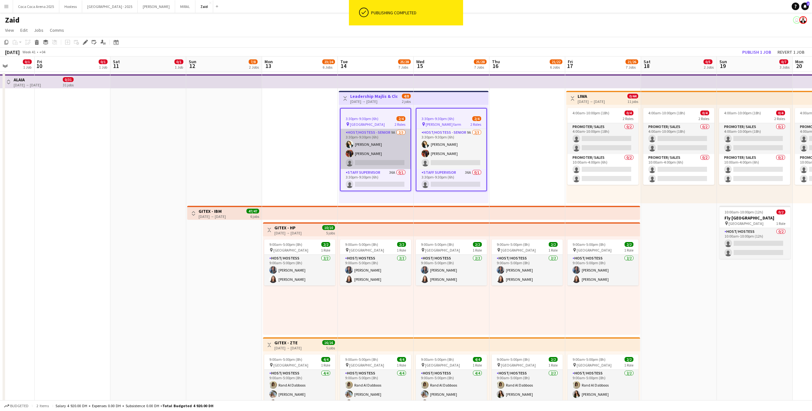
click at [381, 143] on app-card-role "Host/Hostess - Senior 9A [DATE] 3:30pm-9:30pm (6h) [PERSON_NAME] [PERSON_NAME] …" at bounding box center [376, 149] width 70 height 40
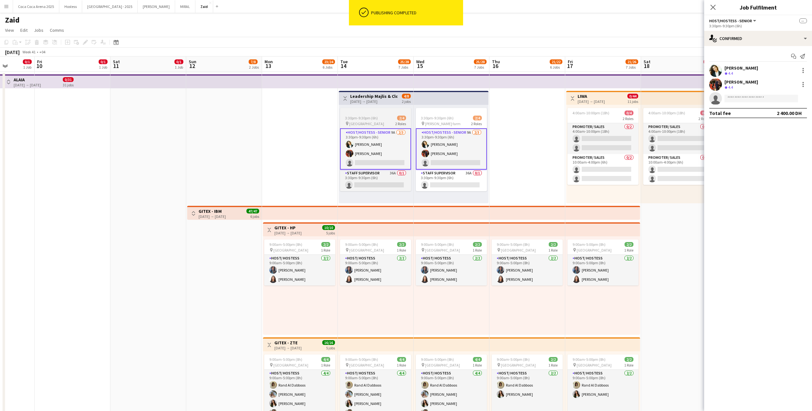
click at [397, 119] on div "2/4" at bounding box center [401, 117] width 9 height 5
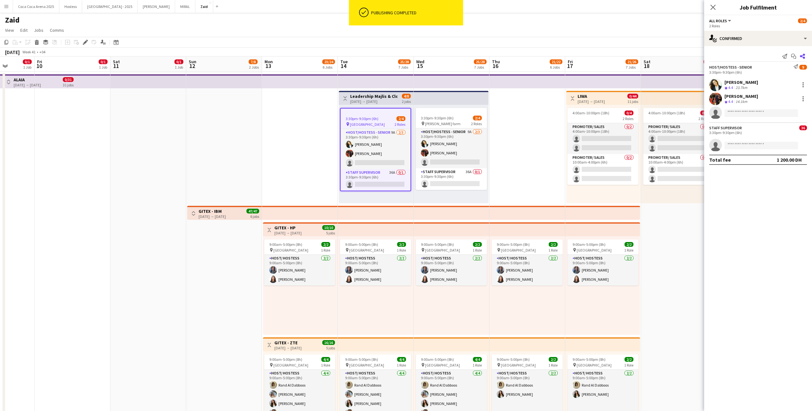
click at [802, 54] on icon "Share" at bounding box center [802, 56] width 5 height 5
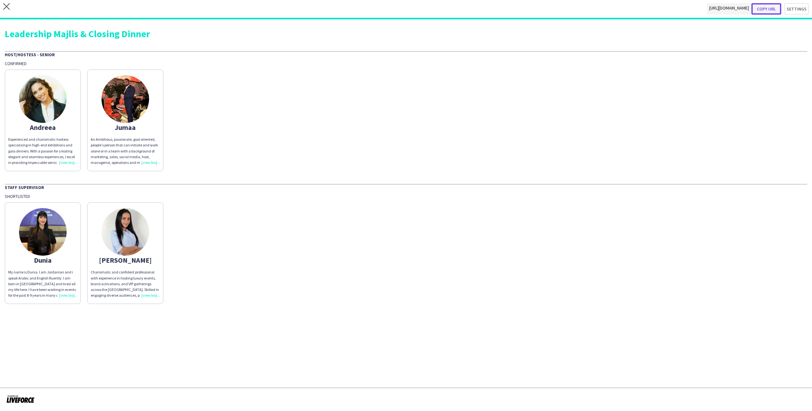
click at [770, 6] on button "Copy url" at bounding box center [767, 8] width 30 height 11
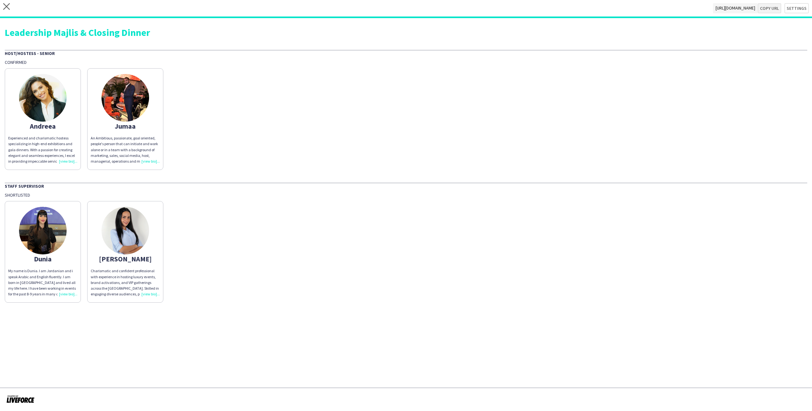
type textarea "**********"
click at [8, 8] on icon "close" at bounding box center [6, 6] width 7 height 7
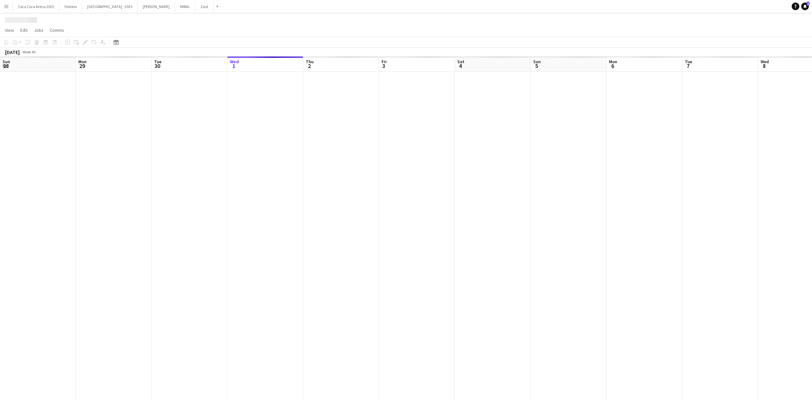
scroll to position [0, 152]
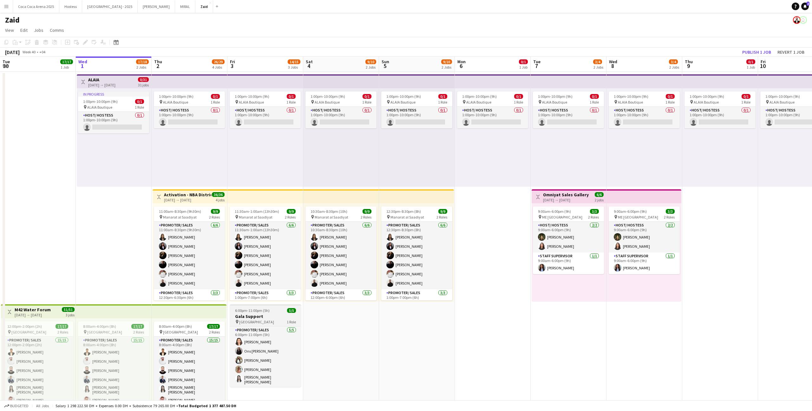
click at [275, 319] on div "pin [GEOGRAPHIC_DATA] 1 Role" at bounding box center [265, 321] width 71 height 5
click at [85, 43] on icon at bounding box center [84, 42] width 3 height 3
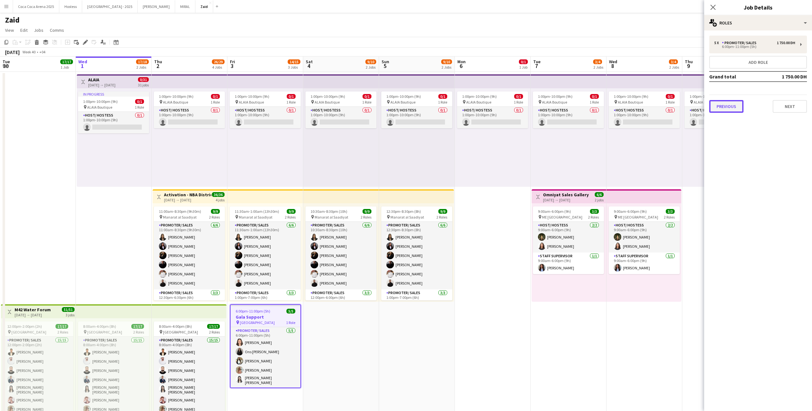
click at [729, 104] on button "Previous" at bounding box center [726, 106] width 34 height 13
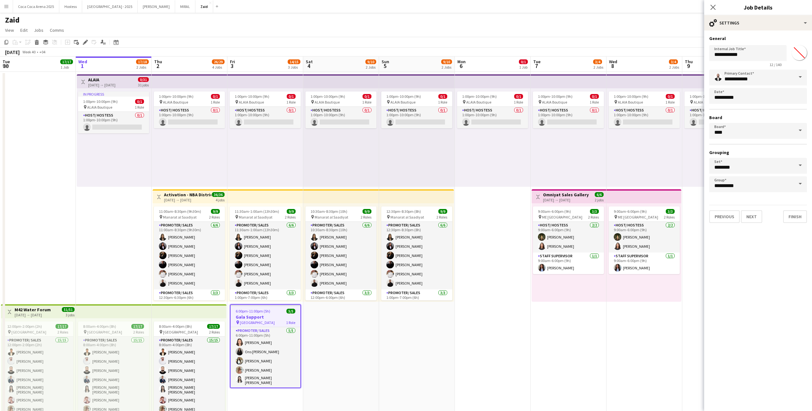
click at [763, 217] on div "Previous Next Finish" at bounding box center [758, 214] width 98 height 18
click at [752, 215] on button "Next" at bounding box center [751, 216] width 21 height 13
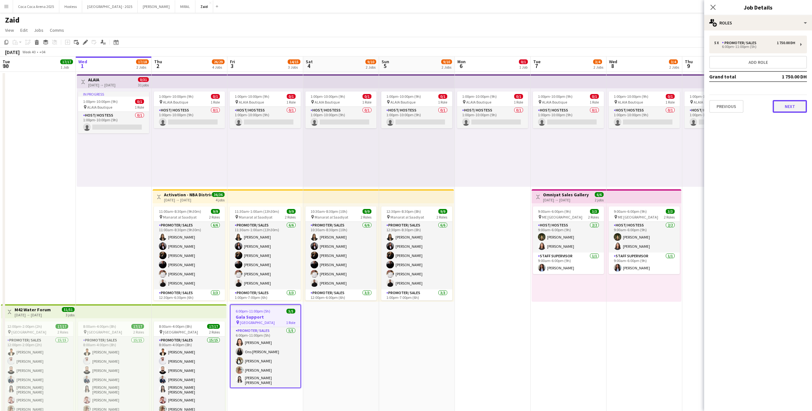
click at [794, 106] on button "Next" at bounding box center [790, 106] width 34 height 13
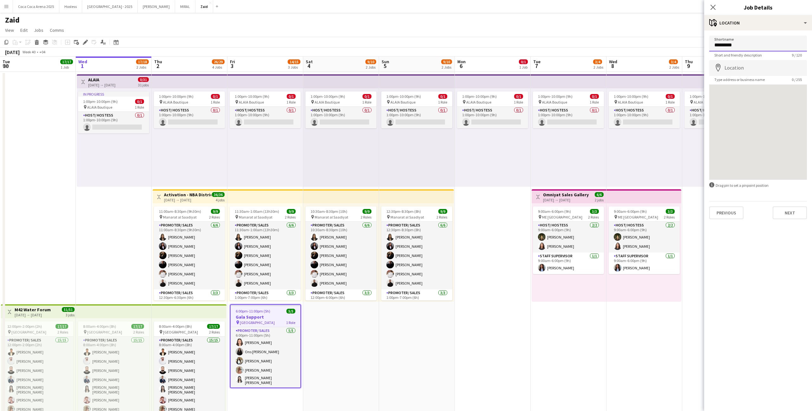
click at [743, 45] on input "*********" at bounding box center [758, 44] width 98 height 16
type input "*"
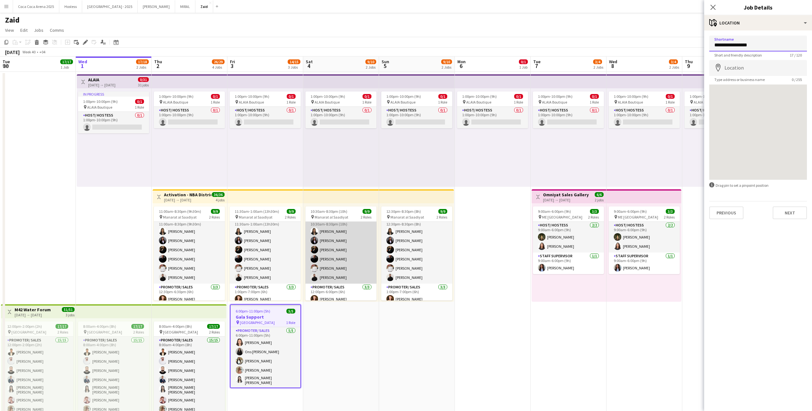
scroll to position [6, 0]
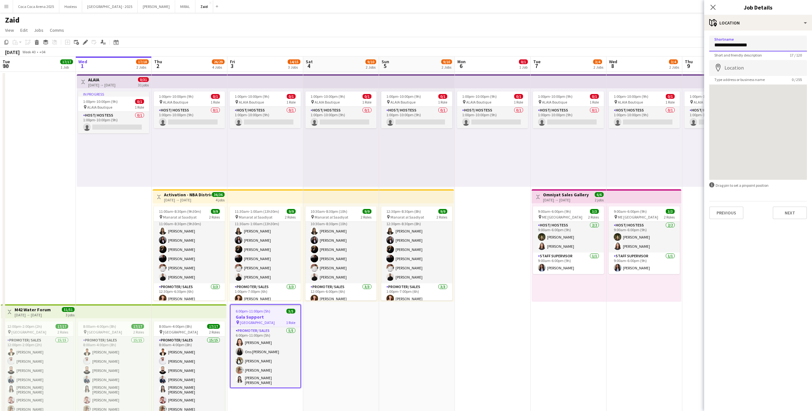
type input "**********"
click at [732, 69] on input "Location" at bounding box center [758, 68] width 98 height 16
type input "*"
type input "**********"
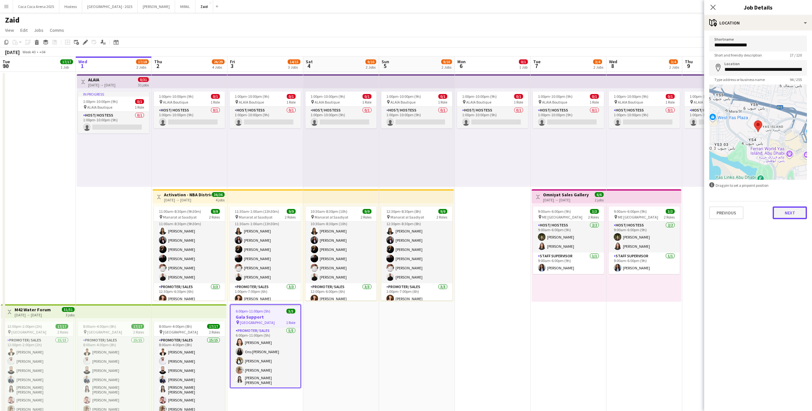
click at [791, 212] on button "Next" at bounding box center [790, 212] width 34 height 13
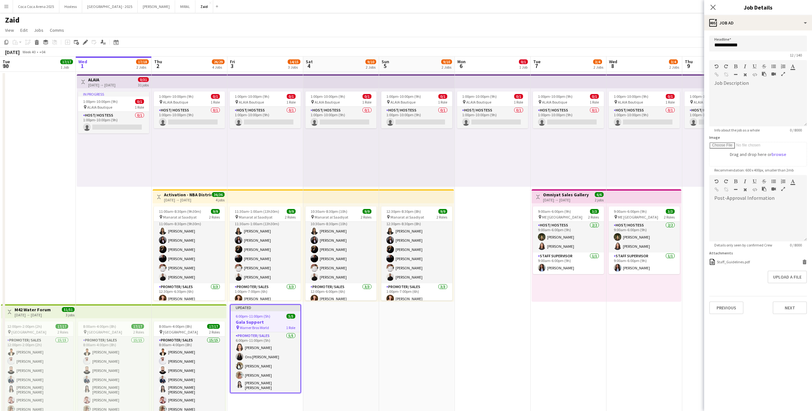
click at [721, 299] on div "Previous Next" at bounding box center [758, 305] width 98 height 18
click at [721, 304] on button "Previous" at bounding box center [726, 307] width 34 height 13
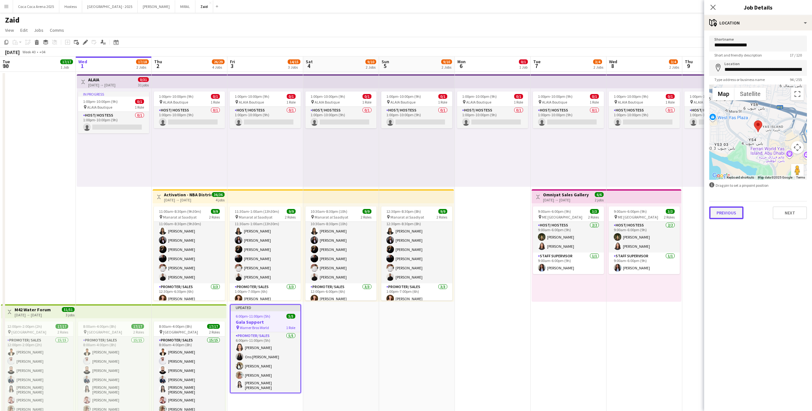
click at [738, 216] on button "Previous" at bounding box center [726, 212] width 34 height 13
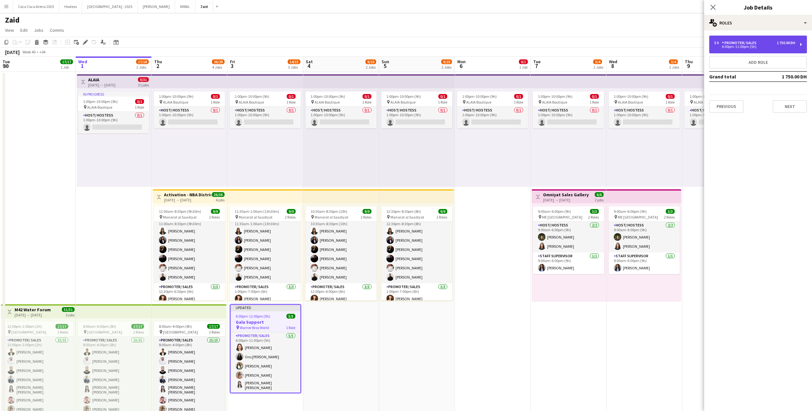
click at [741, 52] on div "5 x Promoter/ Sales 1 750.00 DH 6:00pm-11:00pm (5h)" at bounding box center [758, 45] width 98 height 18
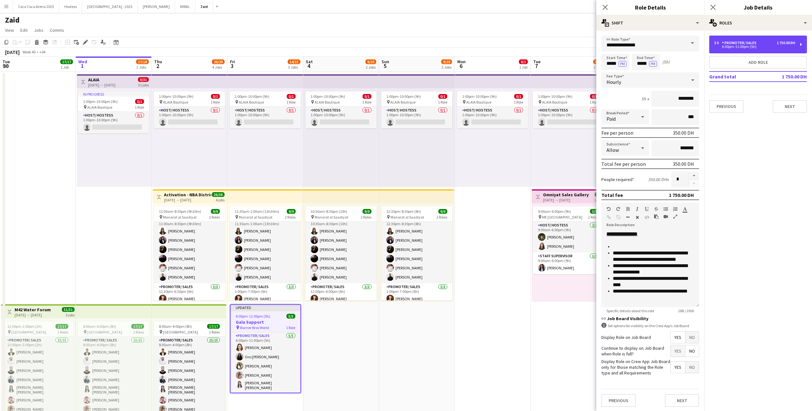
scroll to position [43, 0]
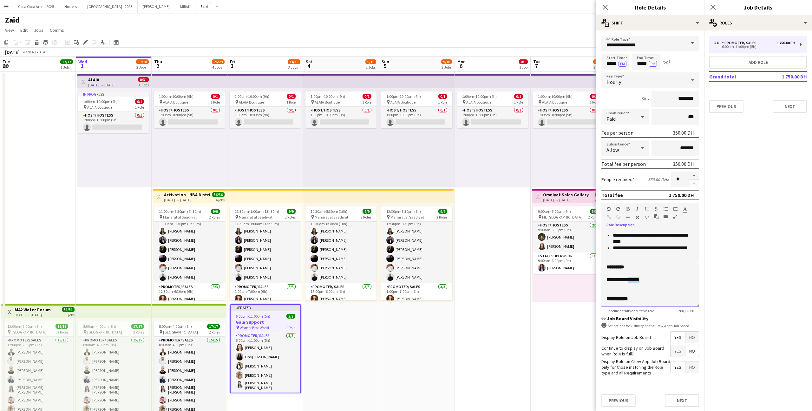
drag, startPoint x: 649, startPoint y: 279, endPoint x: 632, endPoint y: 278, distance: 16.8
click at [632, 278] on p "**********" at bounding box center [651, 279] width 88 height 6
click at [645, 283] on p at bounding box center [651, 286] width 88 height 6
click at [644, 278] on p "**********" at bounding box center [651, 279] width 88 height 6
click at [730, 109] on button "Previous" at bounding box center [726, 106] width 34 height 13
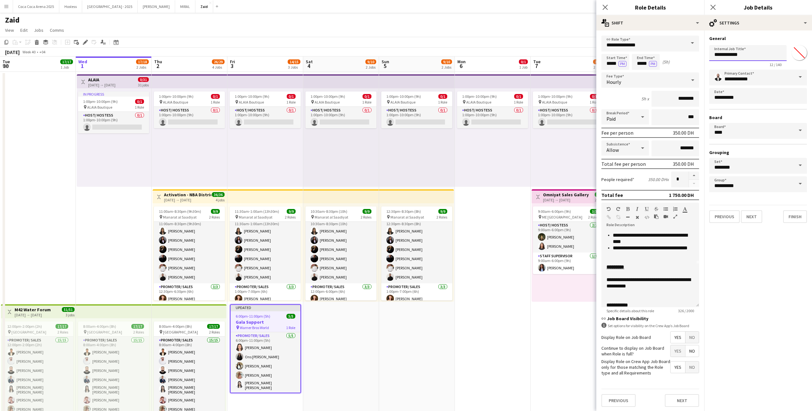
click at [742, 56] on input "**********" at bounding box center [747, 53] width 77 height 16
type input "*"
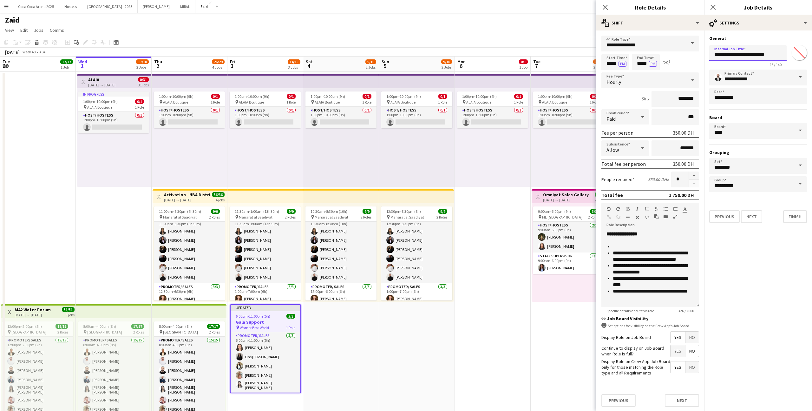
type input "**********"
click at [622, 245] on li at bounding box center [653, 246] width 81 height 6
click at [650, 47] on input "**********" at bounding box center [651, 44] width 98 height 16
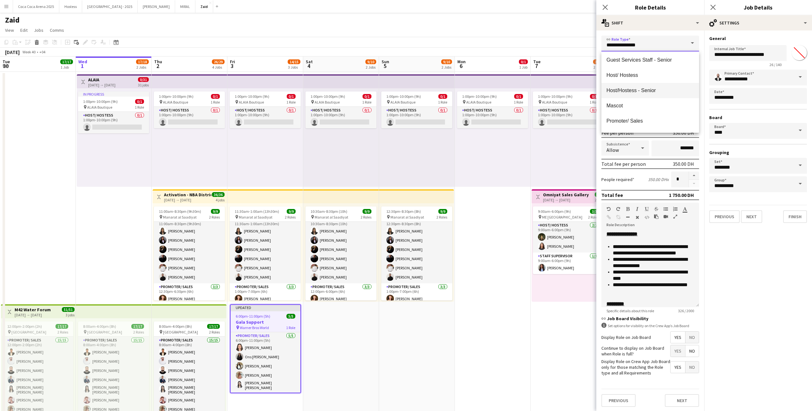
scroll to position [76, 0]
click at [649, 78] on span "Host/ Hostess" at bounding box center [651, 77] width 88 height 6
type input "**********"
click at [332, 341] on app-date-cell "1:00pm-10:00pm (9h) 0/1 pin ALAIA Boutique 1 Role Host/ Hostess 0/1 1:00pm-10:0…" at bounding box center [341, 412] width 76 height 681
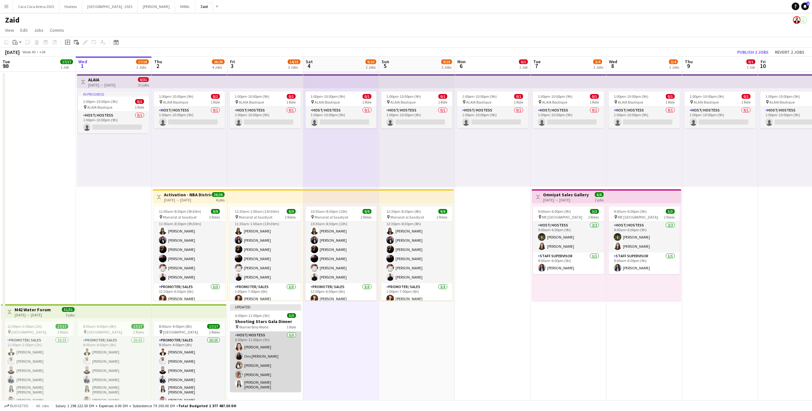
click at [271, 346] on app-card-role "Host/ Hostess [DATE] 6:00pm-11:00pm (5h) [PERSON_NAME] haj hasan Ons [PERSON_NA…" at bounding box center [265, 361] width 71 height 60
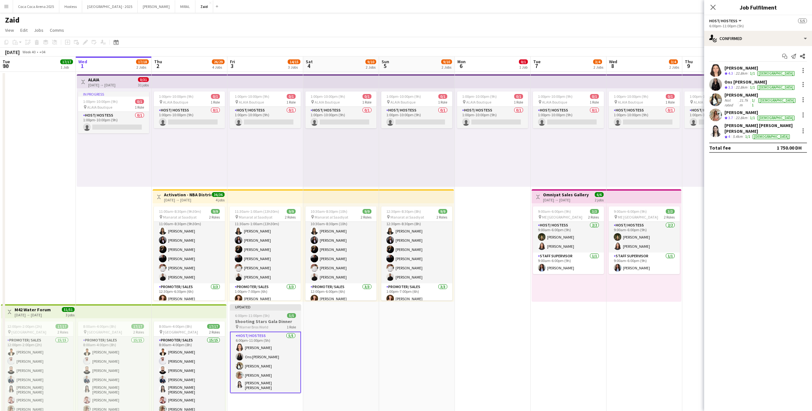
click at [287, 326] on span "1 Role" at bounding box center [291, 326] width 9 height 5
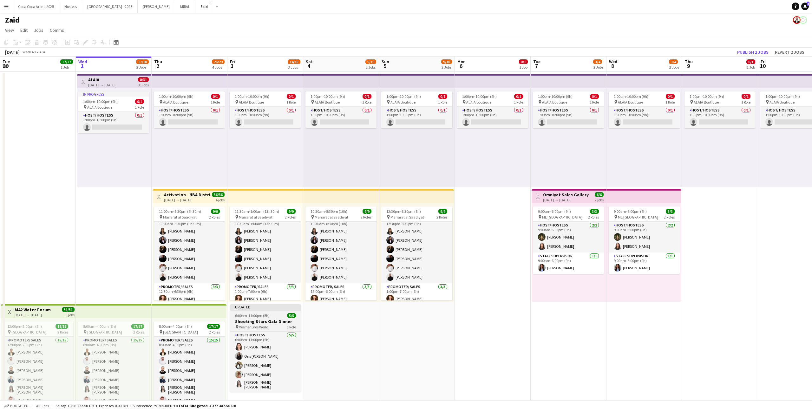
click at [293, 320] on h3 "Shooting Stars Gala Dinner" at bounding box center [265, 321] width 71 height 6
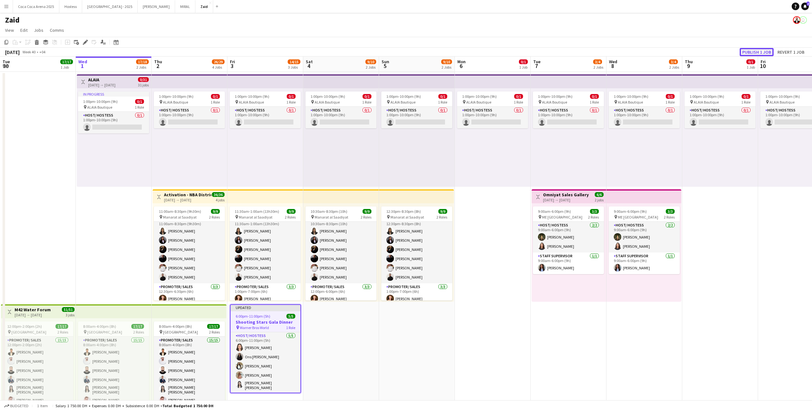
click at [755, 49] on button "Publish 1 job" at bounding box center [757, 52] width 34 height 8
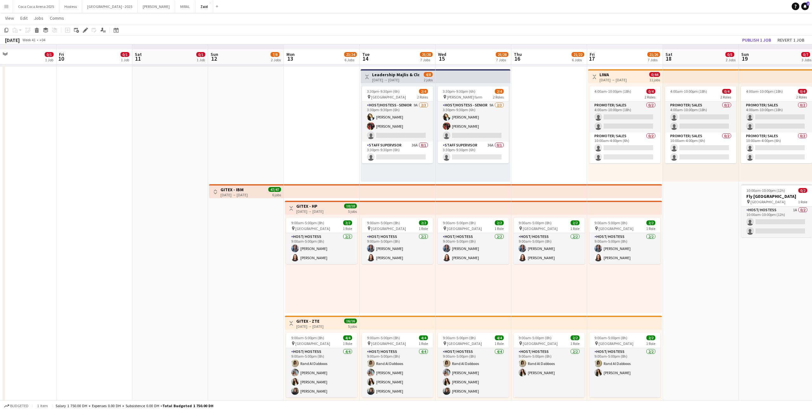
scroll to position [110, 0]
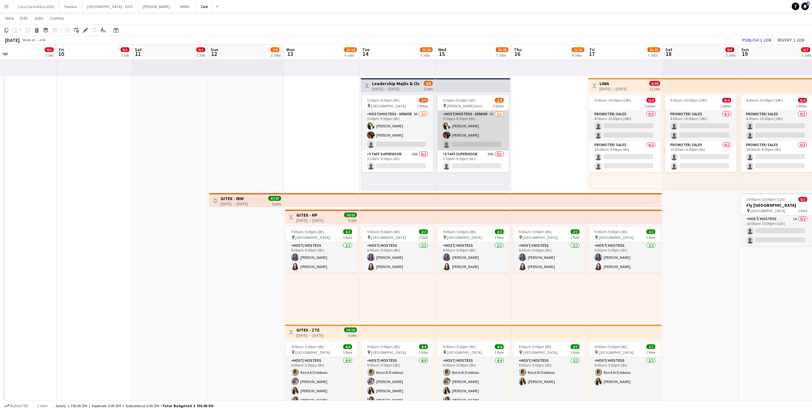
click at [478, 136] on app-card-role "Host/Hostess - Senior 9A [DATE] 3:30pm-9:30pm (6h) [PERSON_NAME] [PERSON_NAME] …" at bounding box center [473, 130] width 71 height 40
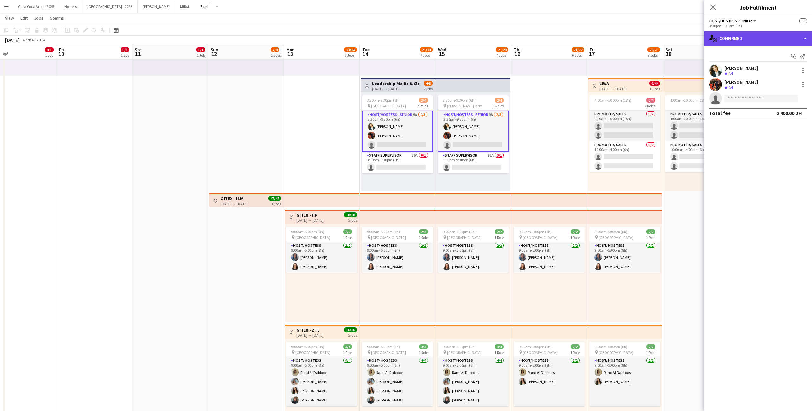
click at [764, 39] on div "single-neutral-actions-check-2 Confirmed" at bounding box center [758, 38] width 108 height 15
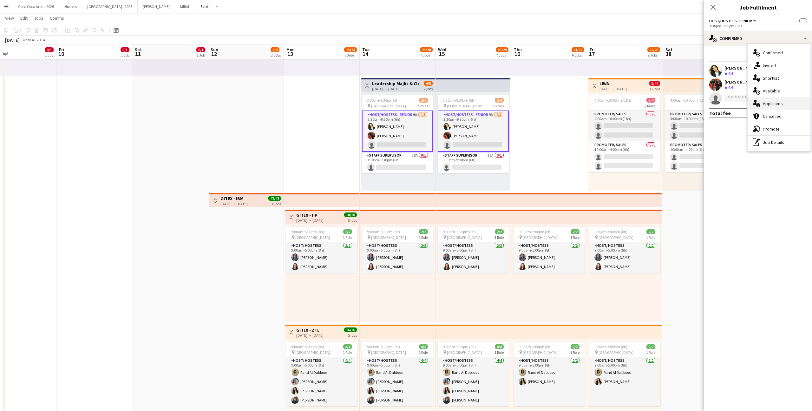
click at [779, 99] on div "single-neutral-actions-information Applicants" at bounding box center [779, 103] width 63 height 13
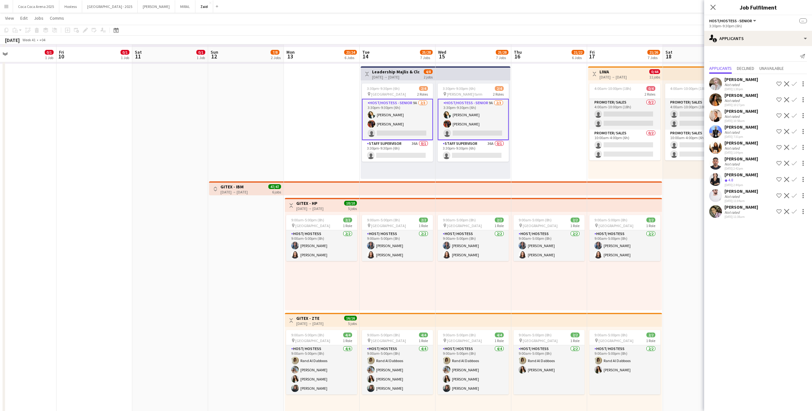
scroll to position [125, 0]
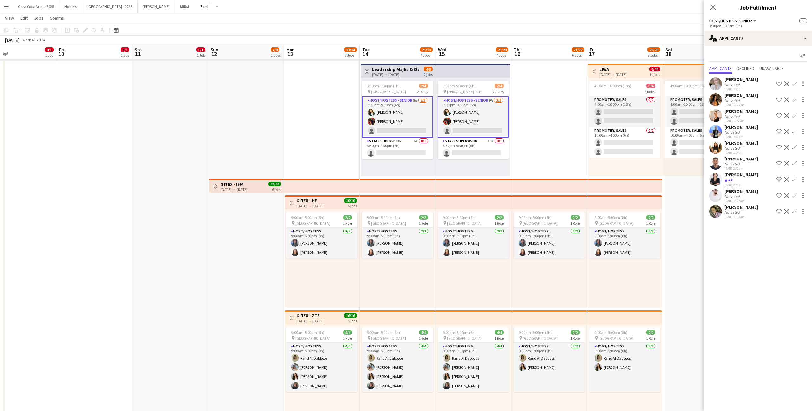
click at [750, 207] on div "[PERSON_NAME]" at bounding box center [742, 207] width 34 height 6
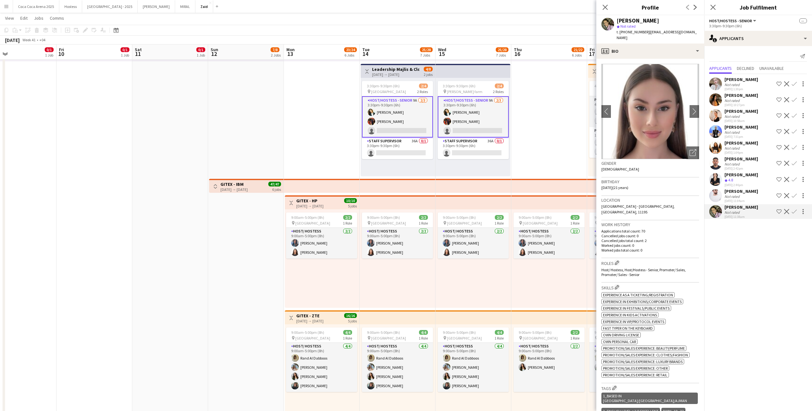
click at [750, 156] on div "[PERSON_NAME]" at bounding box center [742, 159] width 34 height 6
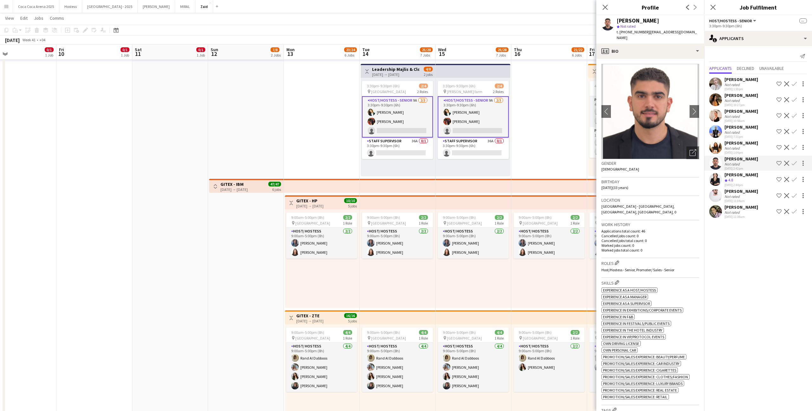
click at [745, 144] on div "[PERSON_NAME]" at bounding box center [742, 143] width 34 height 6
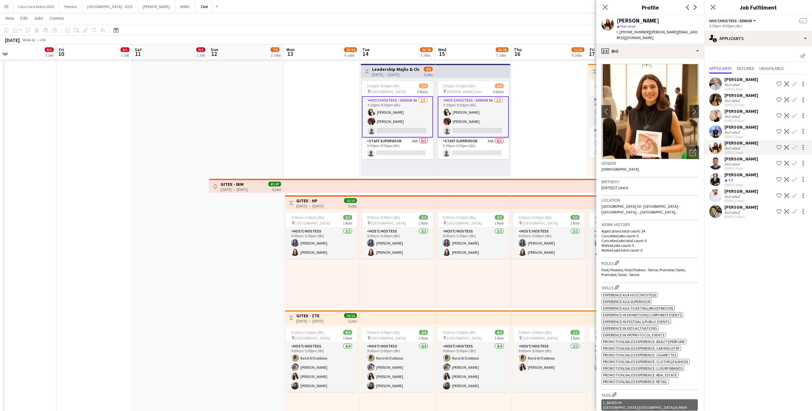
click at [744, 124] on div "[PERSON_NAME]" at bounding box center [742, 127] width 34 height 6
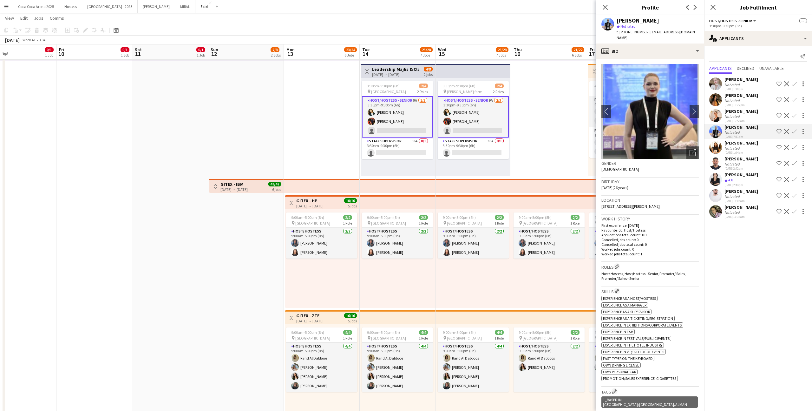
click at [745, 115] on div "Not rated" at bounding box center [742, 116] width 34 height 5
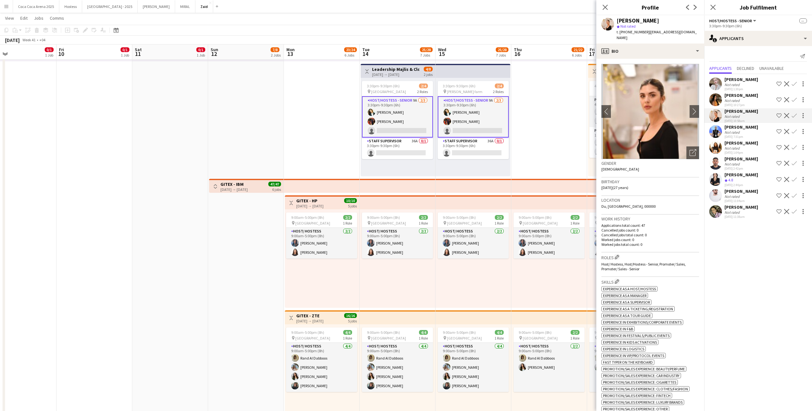
click at [524, 153] on app-date-cell "1:00pm-10:00pm (9h) 0/1 pin ALAIA Boutique 1 Role Host/ Hostess 0/1 1:00pm-10:0…" at bounding box center [549, 286] width 76 height 681
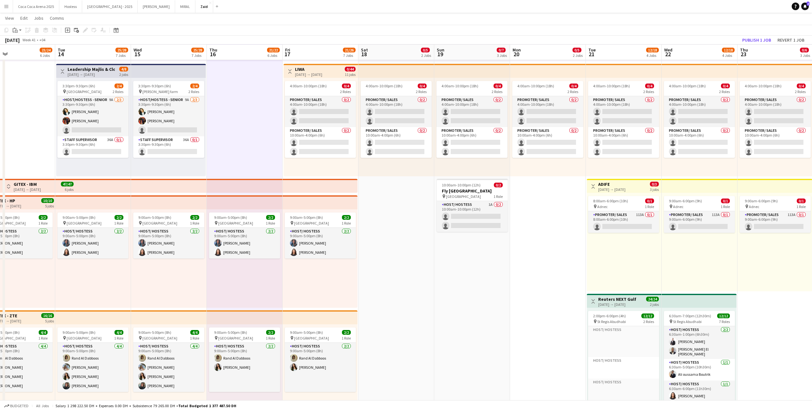
scroll to position [125, 0]
click at [507, 213] on app-card-role "Host/ Hostess 1A 0/2 10:00am-10:00pm (12h) single-neutral-actions single-neutra…" at bounding box center [472, 216] width 71 height 31
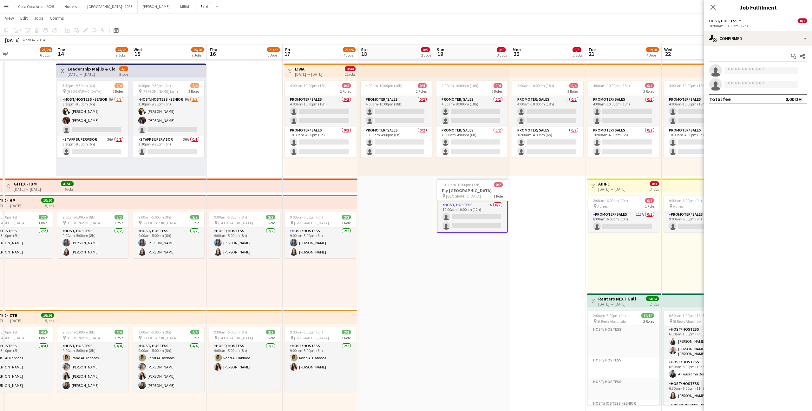
click at [737, 47] on div "Start chat Share single-neutral-actions single-neutral-actions Total fee 0.00 DH" at bounding box center [758, 77] width 108 height 63
click at [738, 40] on div "single-neutral-actions-check-2 Confirmed" at bounding box center [758, 38] width 108 height 15
click at [787, 104] on div "single-neutral-actions-information Applicants" at bounding box center [779, 103] width 63 height 13
click at [788, 97] on button "Decline" at bounding box center [791, 101] width 8 height 8
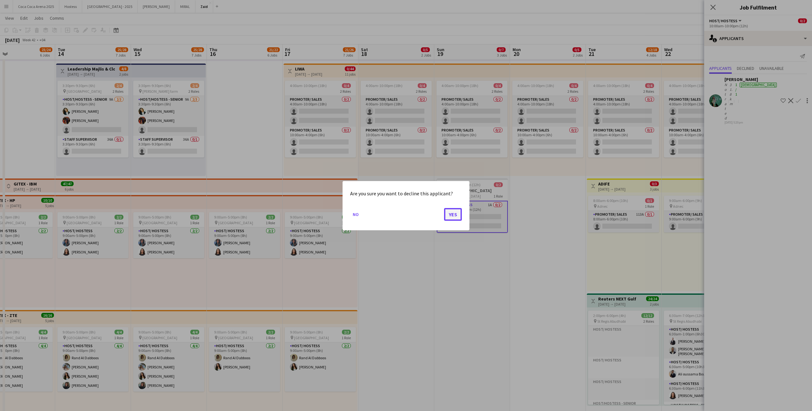
click at [456, 214] on button "Yes" at bounding box center [453, 214] width 18 height 13
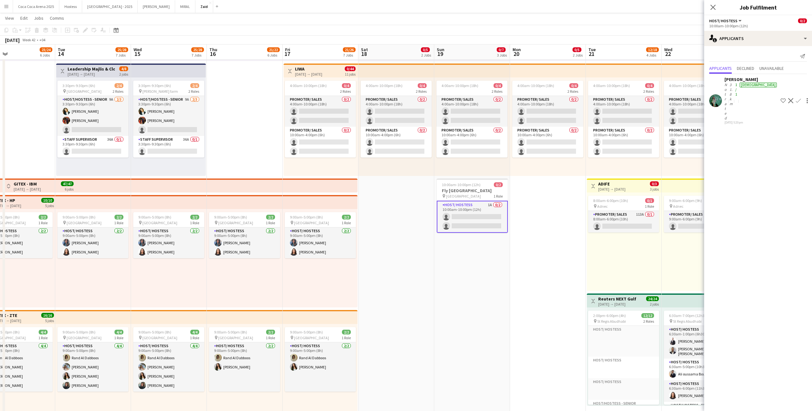
scroll to position [125, 0]
click at [411, 278] on app-date-cell "1:00pm-10:00pm (9h) 0/1 pin ALAIA Boutique 1 Role Host/ Hostess 0/1 1:00pm-10:0…" at bounding box center [397, 286] width 76 height 681
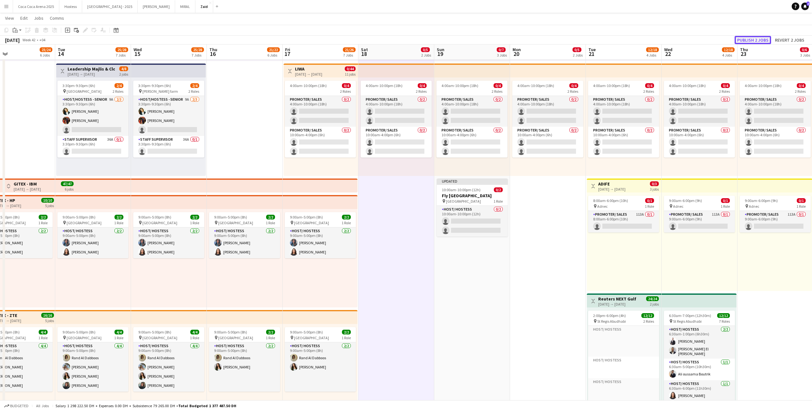
click at [740, 41] on button "Publish 2 jobs" at bounding box center [753, 40] width 36 height 8
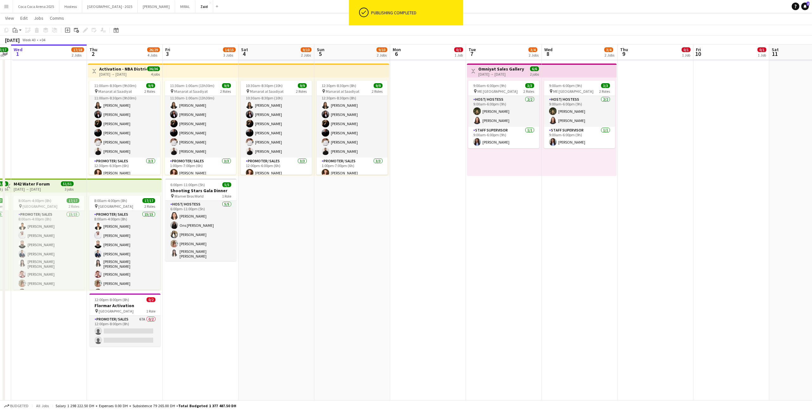
scroll to position [0, 223]
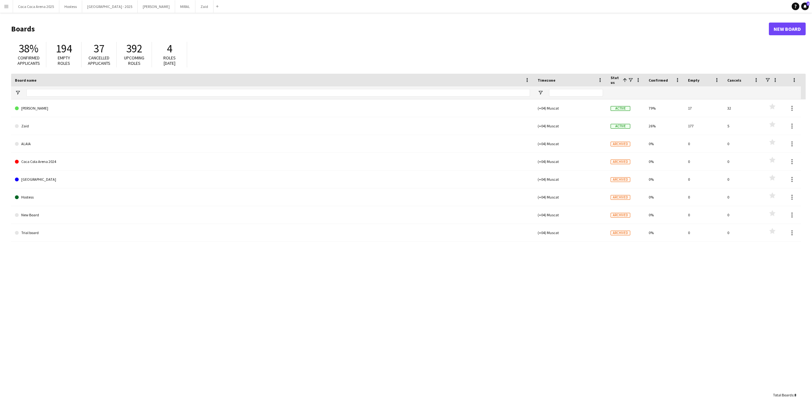
click at [6, 12] on button "Menu" at bounding box center [6, 6] width 13 height 13
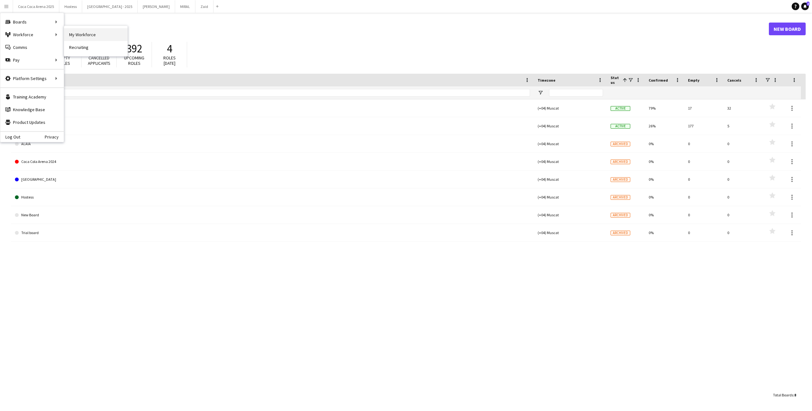
click at [69, 31] on link "My Workforce" at bounding box center [95, 34] width 63 height 13
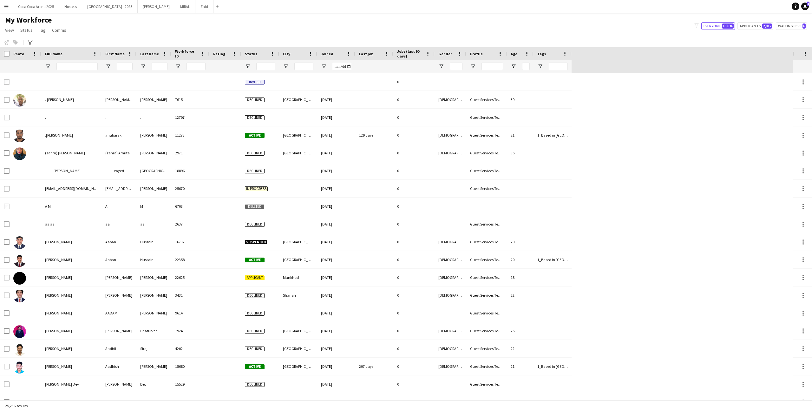
type input "*****"
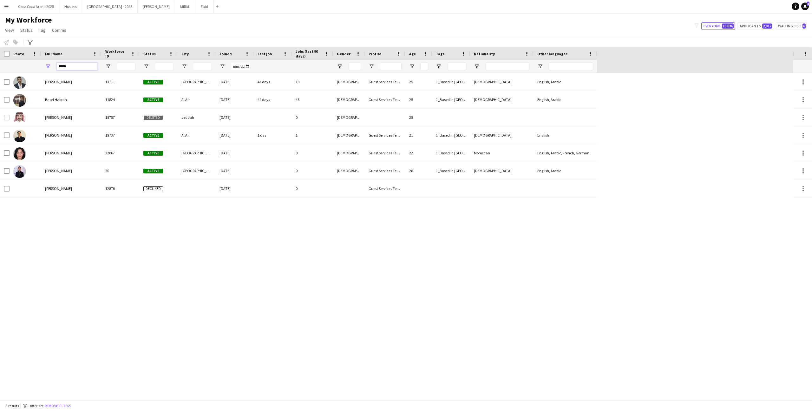
click at [69, 65] on input "*****" at bounding box center [76, 67] width 41 height 8
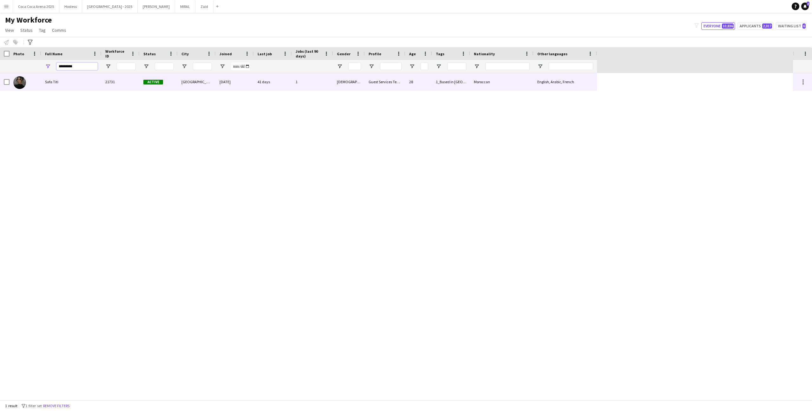
type input "*********"
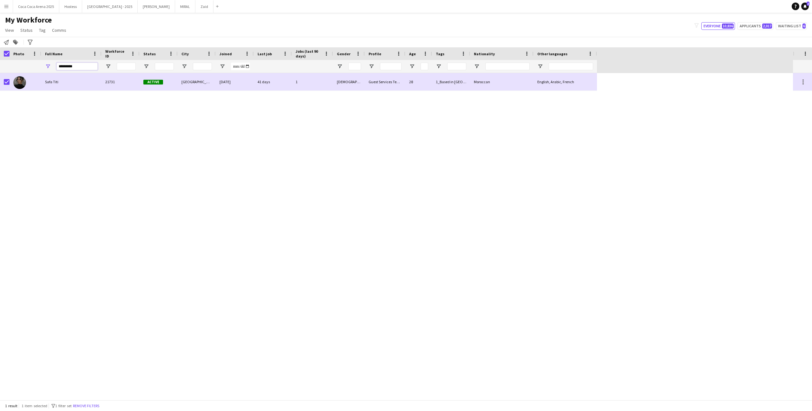
click at [85, 65] on input "*********" at bounding box center [76, 67] width 41 height 8
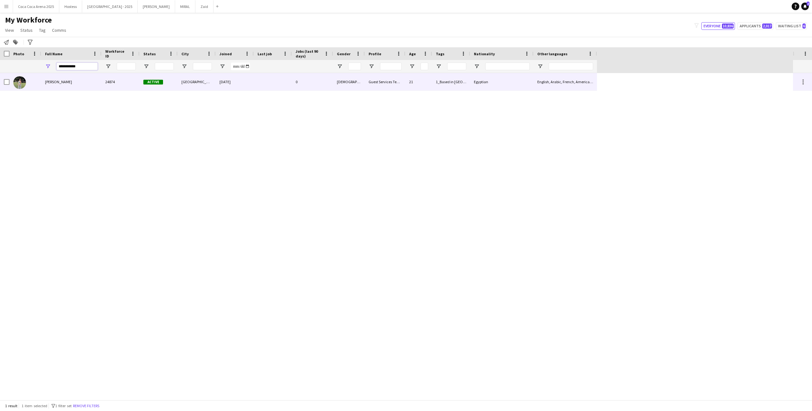
type input "**********"
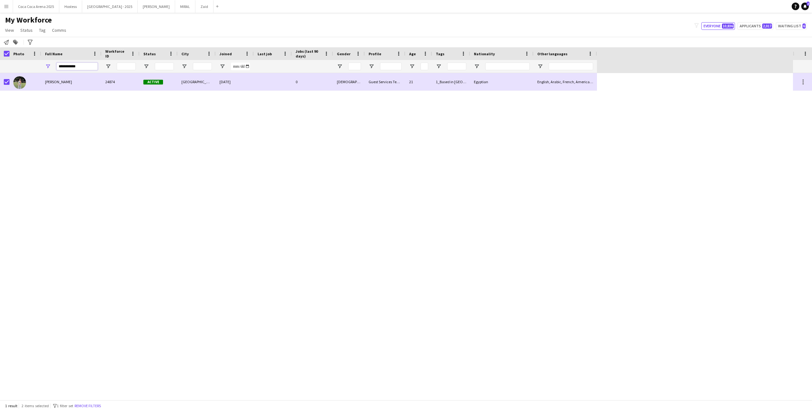
click at [90, 67] on input "**********" at bounding box center [76, 67] width 41 height 8
click at [72, 66] on input "*******" at bounding box center [76, 67] width 41 height 8
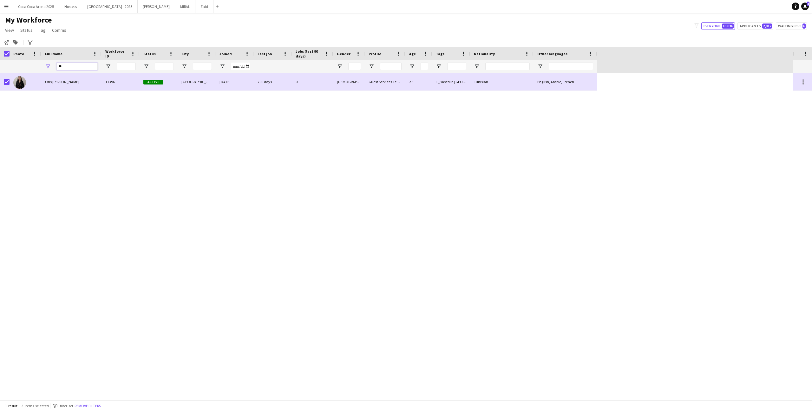
type input "*"
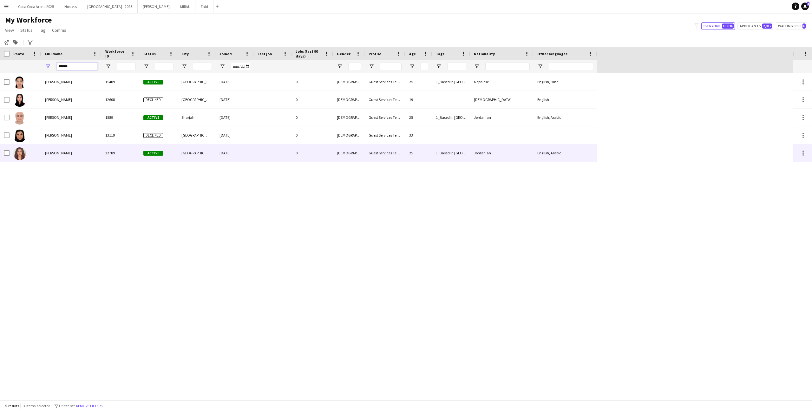
type input "******"
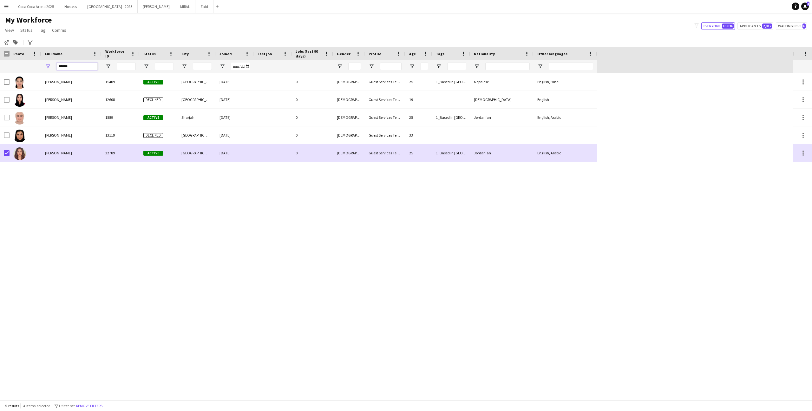
click at [72, 68] on input "******" at bounding box center [76, 67] width 41 height 8
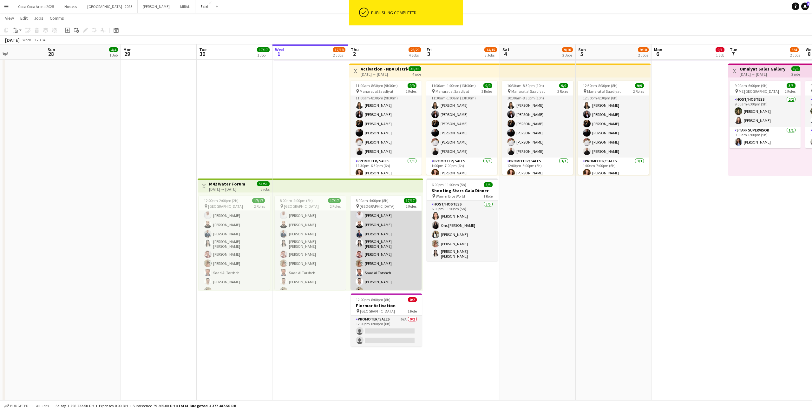
scroll to position [20, 0]
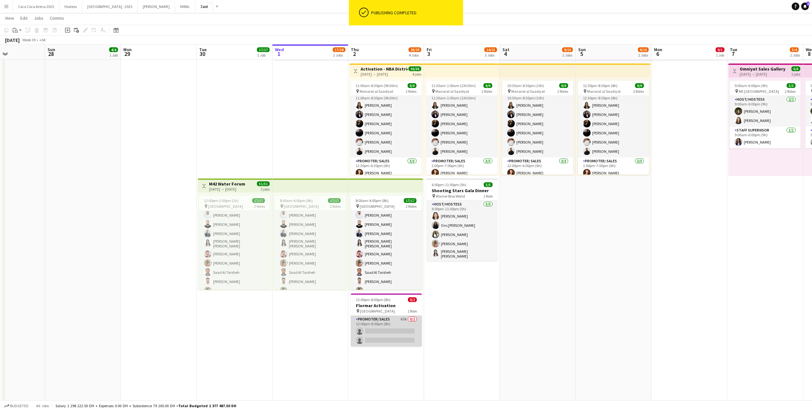
click at [407, 325] on app-card-role "Promoter/ Sales 67A 0/2 12:00pm-8:00pm (8h) single-neutral-actions single-neutr…" at bounding box center [386, 330] width 71 height 31
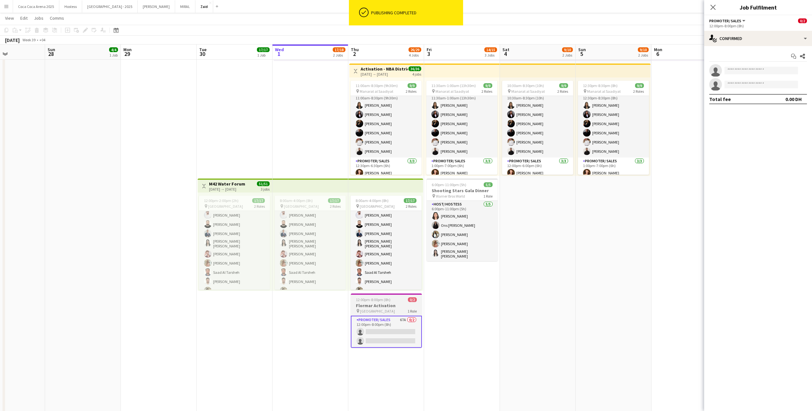
click at [412, 306] on h3 "Flormar Activation" at bounding box center [386, 305] width 71 height 6
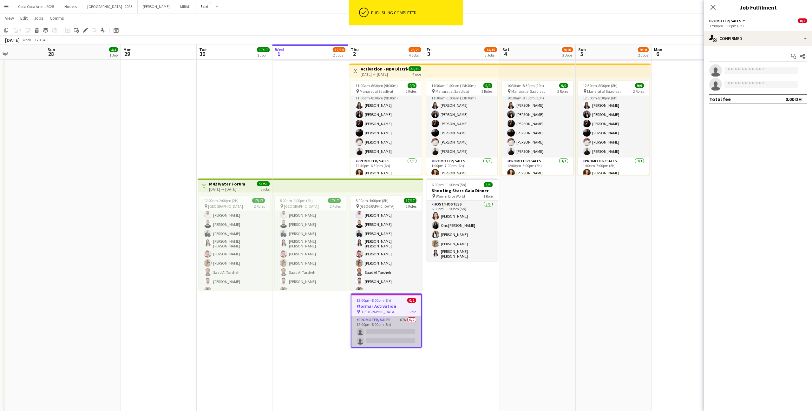
click at [408, 323] on app-card-role "Promoter/ Sales 67A 0/2 12:00pm-8:00pm (8h) single-neutral-actions single-neutr…" at bounding box center [387, 331] width 70 height 31
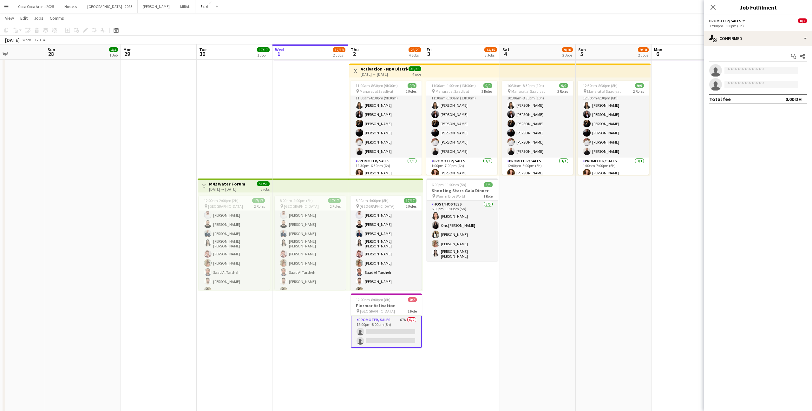
click at [766, 27] on div "12:00pm-8:00pm (8h)" at bounding box center [758, 25] width 98 height 5
click at [766, 33] on div "single-neutral-actions-check-2 Confirmed" at bounding box center [758, 38] width 108 height 15
click at [771, 98] on div "single-neutral-actions-information Applicants" at bounding box center [779, 103] width 63 height 13
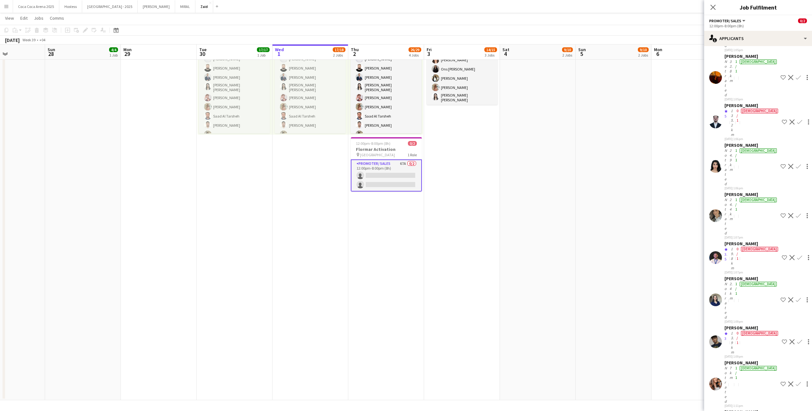
scroll to position [968, 0]
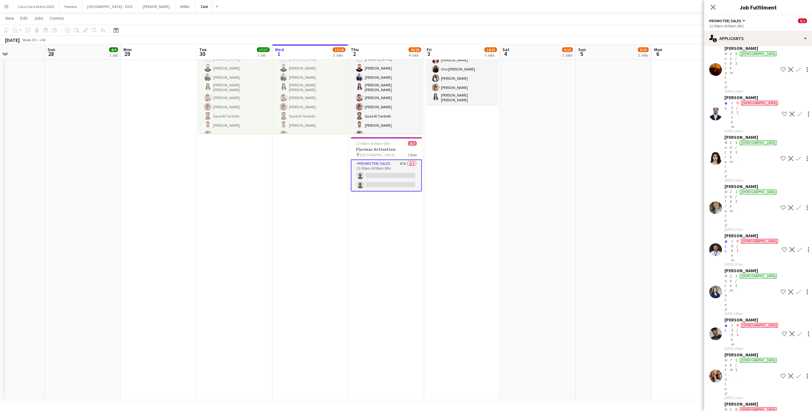
click at [644, 339] on app-date-cell "1:00pm-10:00pm (9h) 0/1 pin ALAIA Boutique 1 Role Host/ Hostess 0/1 1:00pm-10:0…" at bounding box center [614, 95] width 76 height 610
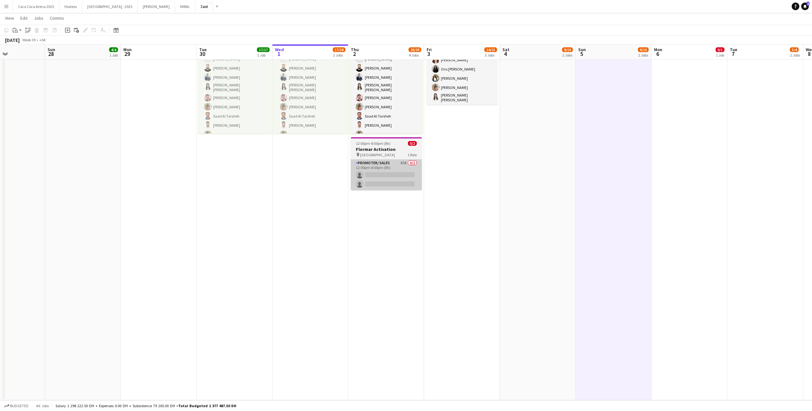
click at [418, 173] on app-card-role "Promoter/ Sales 67A 0/2 12:00pm-8:00pm (8h) single-neutral-actions single-neutr…" at bounding box center [386, 174] width 71 height 31
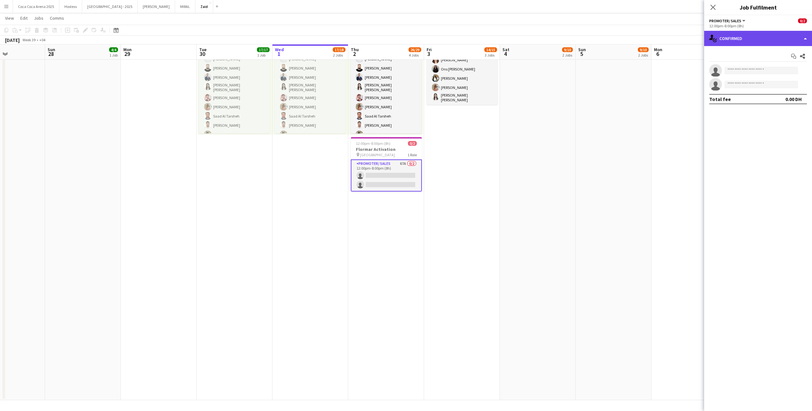
click at [778, 36] on div "single-neutral-actions-check-2 Confirmed" at bounding box center [758, 38] width 108 height 15
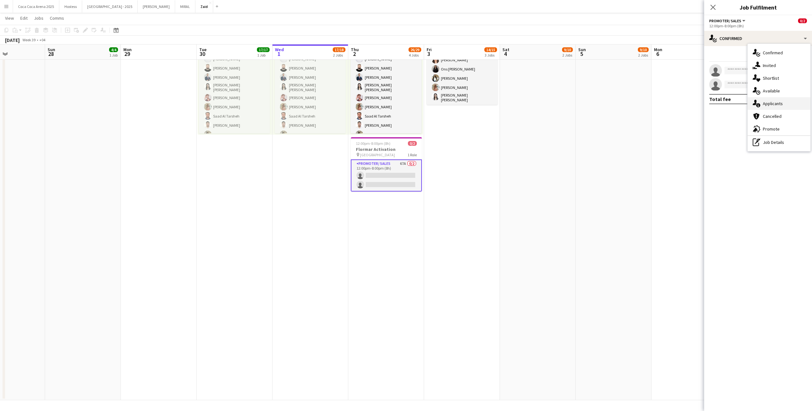
click at [774, 105] on span "Applicants" at bounding box center [773, 104] width 20 height 6
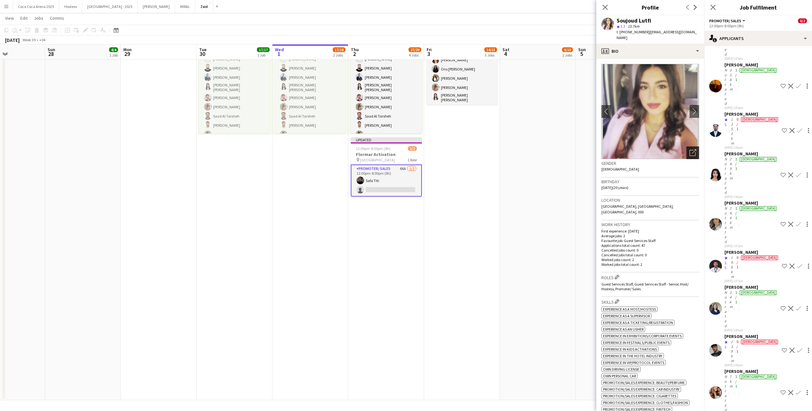
click at [687, 149] on div "Open photos pop-in" at bounding box center [693, 152] width 13 height 13
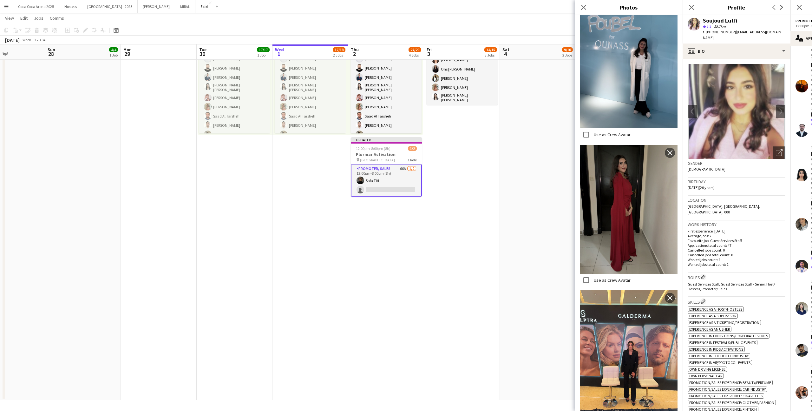
scroll to position [175, 0]
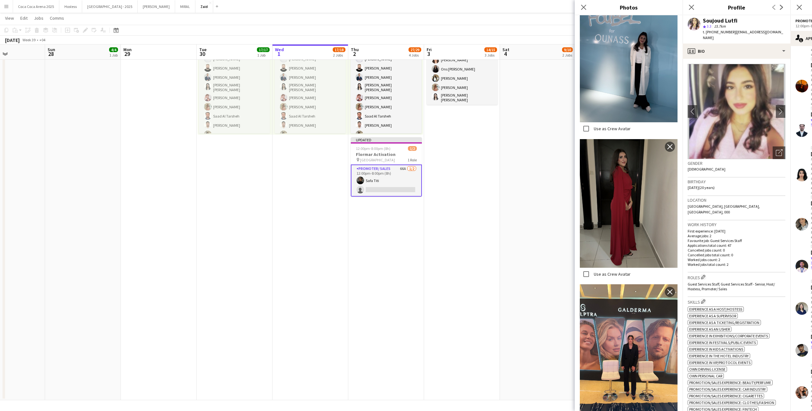
click at [745, 207] on div "Location Sharjah, Alkhan palace, Sharjah, 000" at bounding box center [737, 208] width 98 height 24
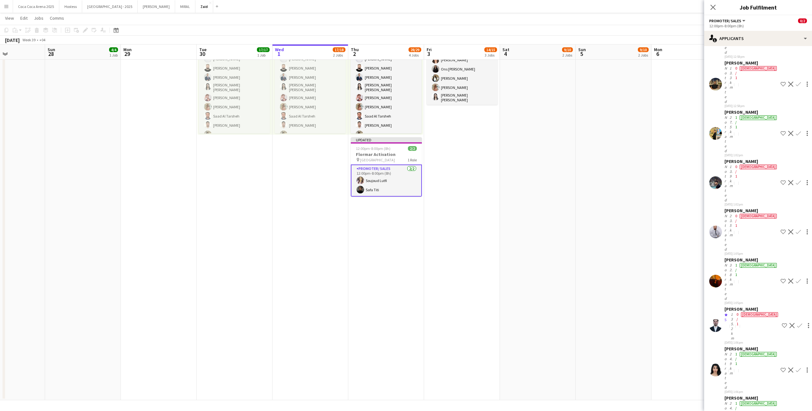
scroll to position [599, 0]
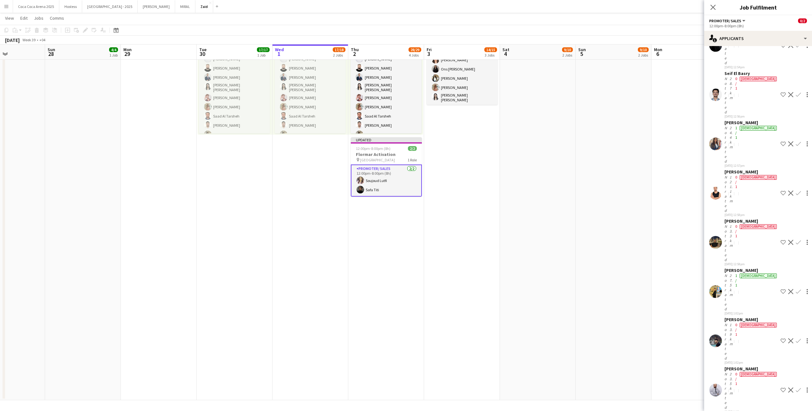
click at [488, 186] on app-date-cell "1:00pm-10:00pm (9h) 0/1 pin ALAIA Boutique 1 Role Host/ Hostess 0/1 1:00pm-10:0…" at bounding box center [462, 95] width 76 height 610
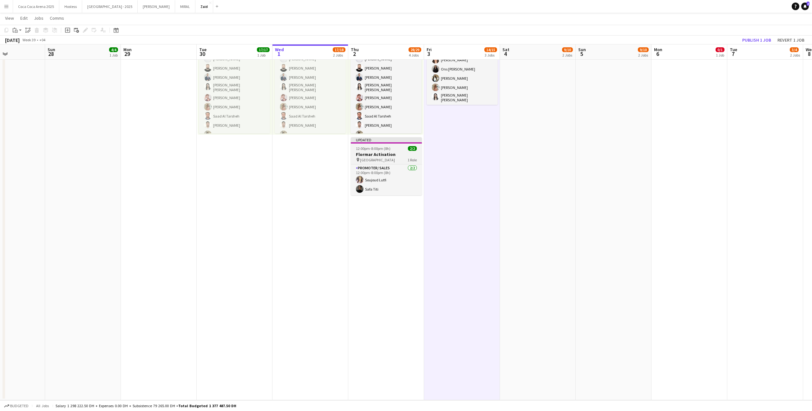
click at [383, 151] on h3 "Flormar Activation" at bounding box center [386, 154] width 71 height 6
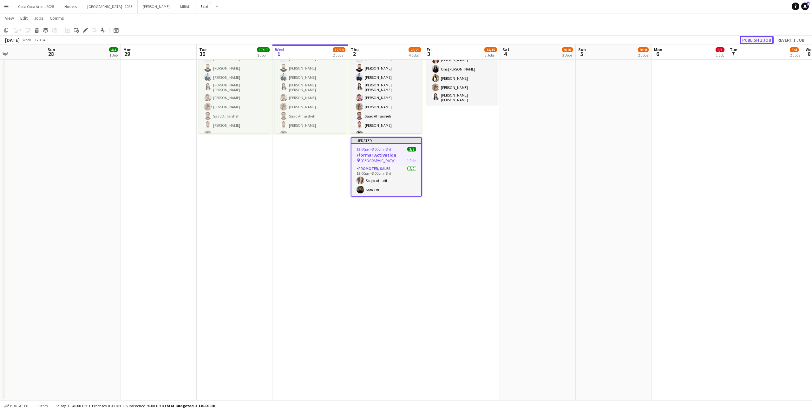
click at [752, 39] on button "Publish 1 job" at bounding box center [757, 40] width 34 height 8
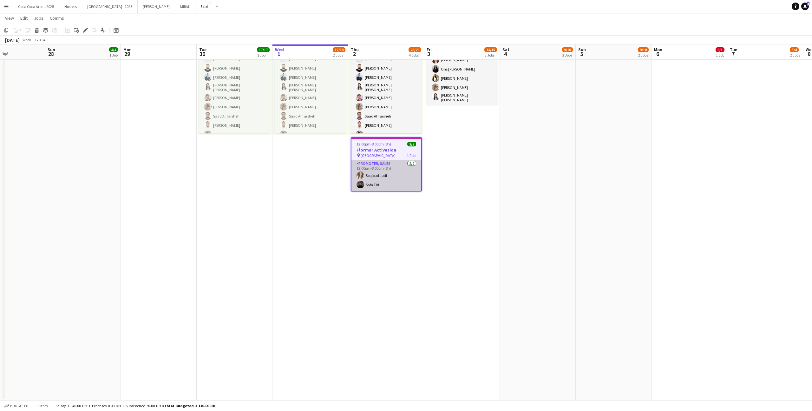
click at [390, 170] on app-card-role "Promoter/ Sales 2/2 12:00pm-8:00pm (8h) Soujoud Lutfi Safa Titi" at bounding box center [387, 175] width 70 height 31
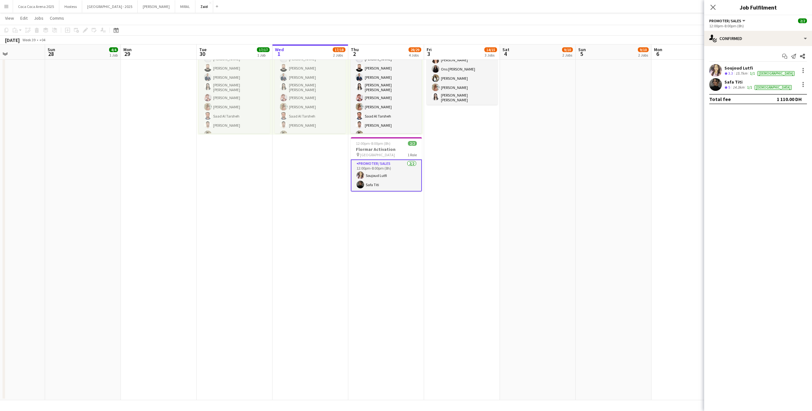
click at [763, 65] on div "Soujoud Lutfi" at bounding box center [760, 68] width 71 height 6
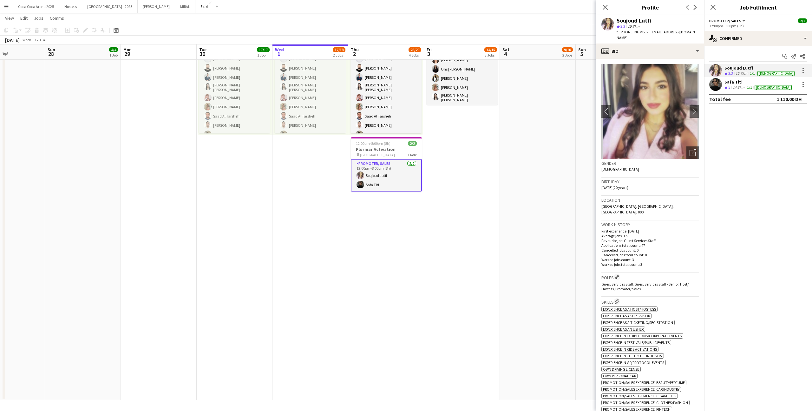
click at [645, 33] on div "t. +971506736327 | soujoudkabat@gmail.com" at bounding box center [658, 34] width 82 height 11
click at [645, 33] on span "| soujoudkabat@gmail.com" at bounding box center [657, 35] width 80 height 10
drag, startPoint x: 645, startPoint y: 32, endPoint x: 621, endPoint y: 32, distance: 24.4
click at [621, 32] on div "t. +971506736327 | soujoudkabat@gmail.com" at bounding box center [658, 34] width 82 height 11
copy span "+971506736327"
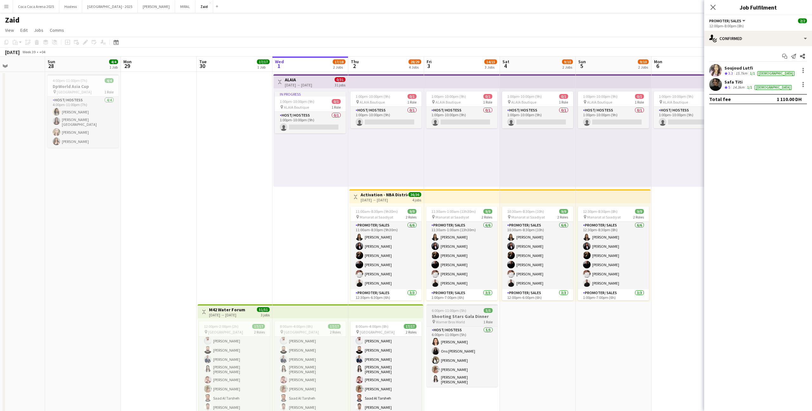
scroll to position [15, 0]
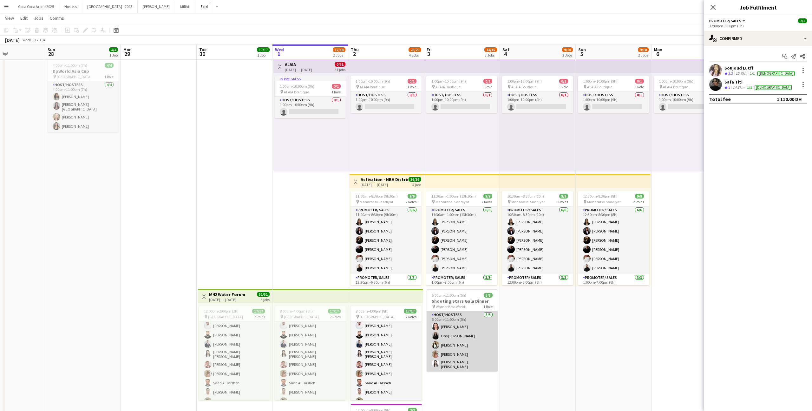
click at [466, 339] on app-card-role "Host/ Hostess [DATE] 6:00pm-11:00pm (5h) [PERSON_NAME] haj hasan Ons [PERSON_NA…" at bounding box center [462, 341] width 71 height 60
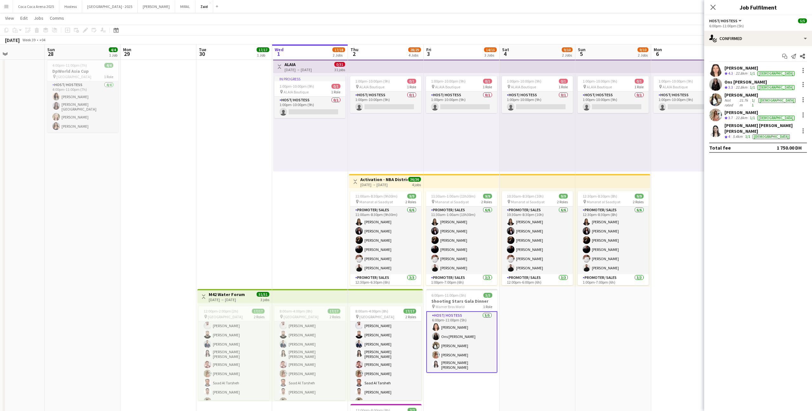
click at [738, 88] on div "22.8km" at bounding box center [742, 87] width 14 height 5
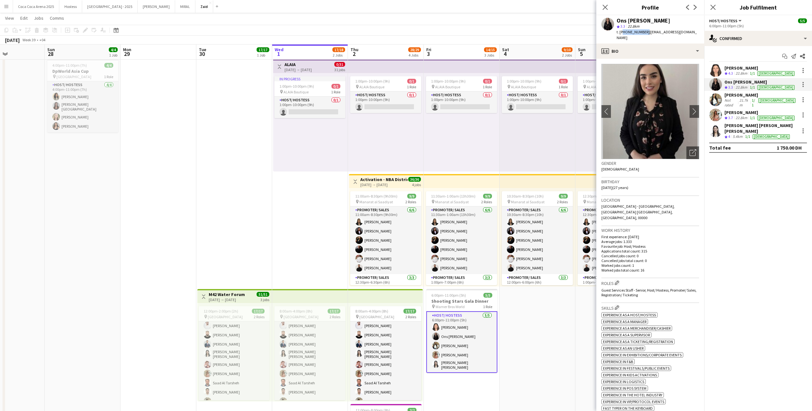
drag, startPoint x: 644, startPoint y: 33, endPoint x: 622, endPoint y: 33, distance: 21.9
click at [622, 33] on span "t. +971529243850" at bounding box center [633, 32] width 33 height 5
copy span "971529243850"
click at [730, 68] on div "[PERSON_NAME]" at bounding box center [760, 68] width 71 height 6
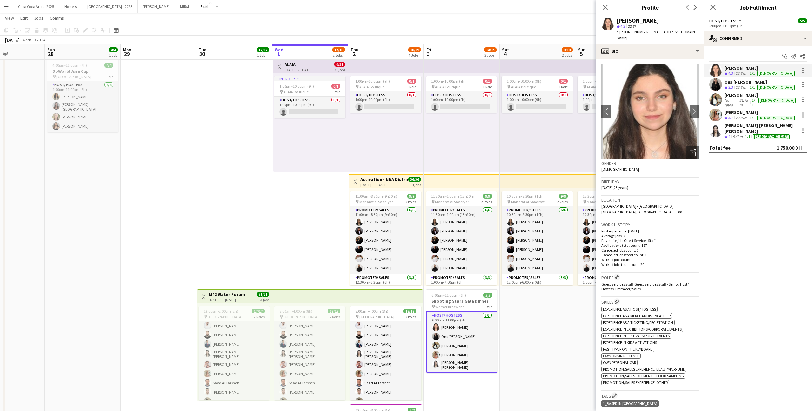
drag, startPoint x: 645, startPoint y: 32, endPoint x: 622, endPoint y: 32, distance: 23.5
click at [622, 32] on div "t. +971563022100 | leenalhajhasan00@gmail.com" at bounding box center [658, 34] width 82 height 11
copy span "971563022100"
click at [738, 99] on div "Not rated" at bounding box center [732, 103] width 14 height 10
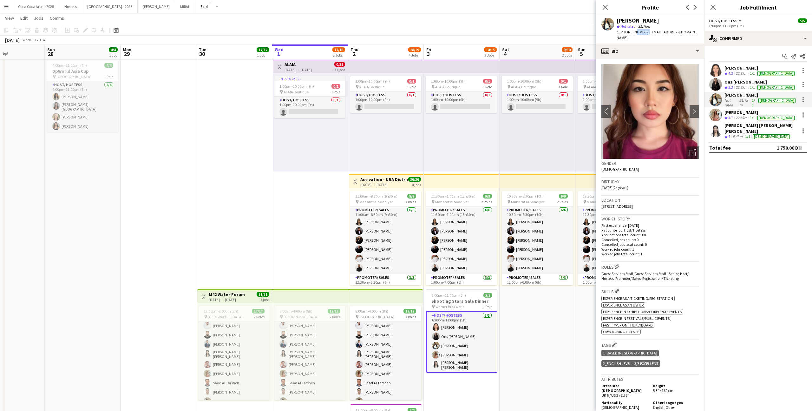
drag, startPoint x: 644, startPoint y: 32, endPoint x: 633, endPoint y: 31, distance: 11.7
click at [633, 31] on span "t. +971502782118" at bounding box center [633, 32] width 33 height 5
drag, startPoint x: 622, startPoint y: 31, endPoint x: 644, endPoint y: 33, distance: 22.0
click at [644, 33] on span "t. +971502782118" at bounding box center [633, 32] width 33 height 5
copy span "971502782118"
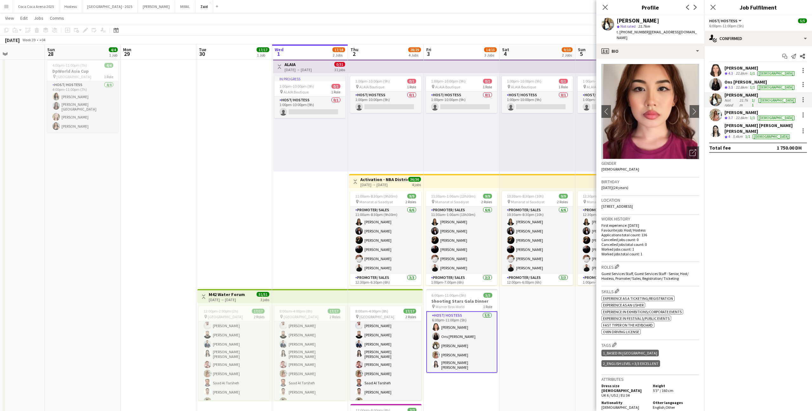
click at [769, 115] on div "[DEMOGRAPHIC_DATA]" at bounding box center [776, 117] width 37 height 5
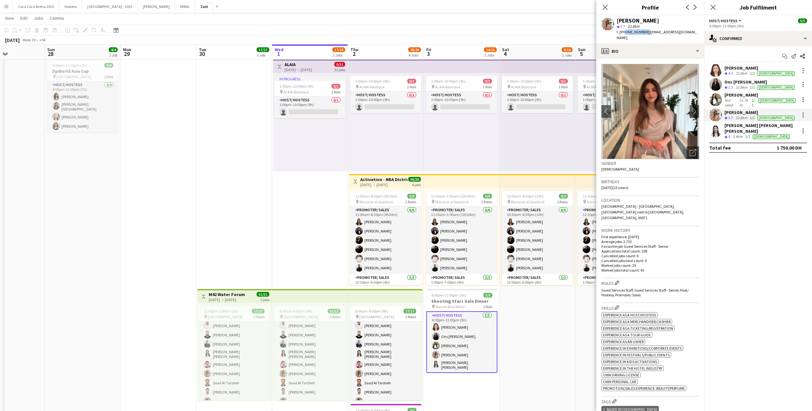
drag, startPoint x: 645, startPoint y: 31, endPoint x: 623, endPoint y: 32, distance: 22.2
click at [623, 32] on div "t. +971505216052 | ywael0280@gmail.com" at bounding box center [658, 34] width 82 height 11
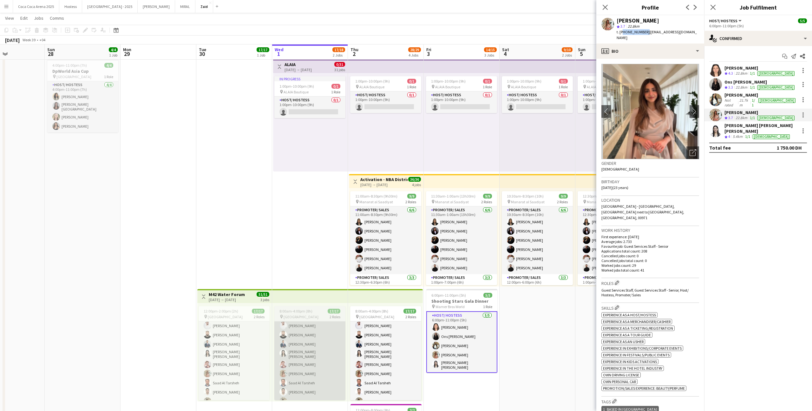
copy span "971505216052"
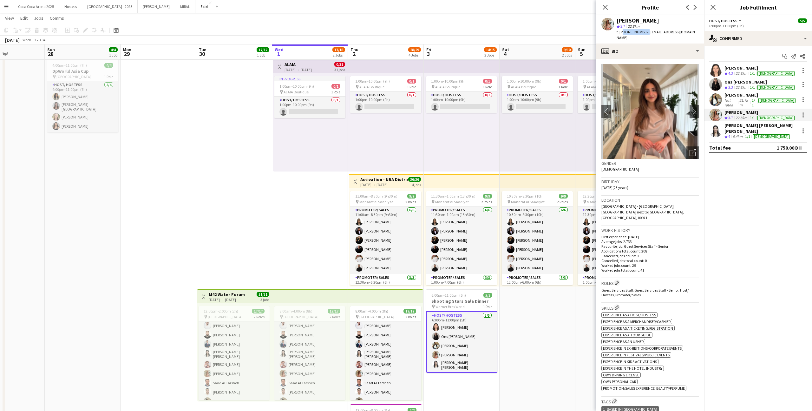
click at [316, 264] on app-date-cell "Toggle View ALAIA 01-10-2025 → 31-10-2025 0/31 31 jobs In progress 1:00pm-10:00…" at bounding box center [310, 361] width 76 height 610
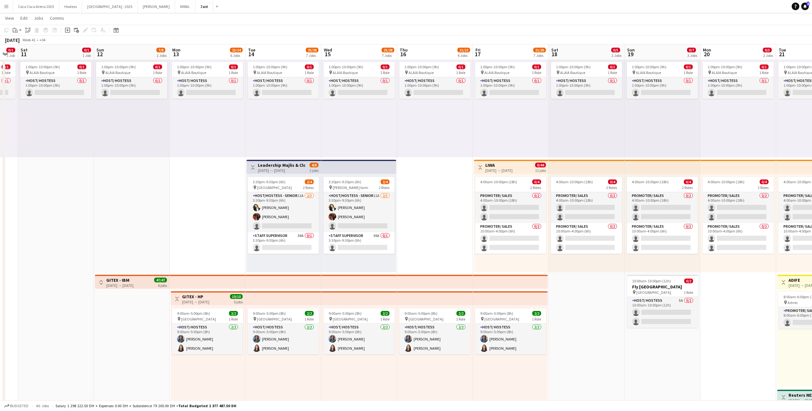
scroll to position [29, 0]
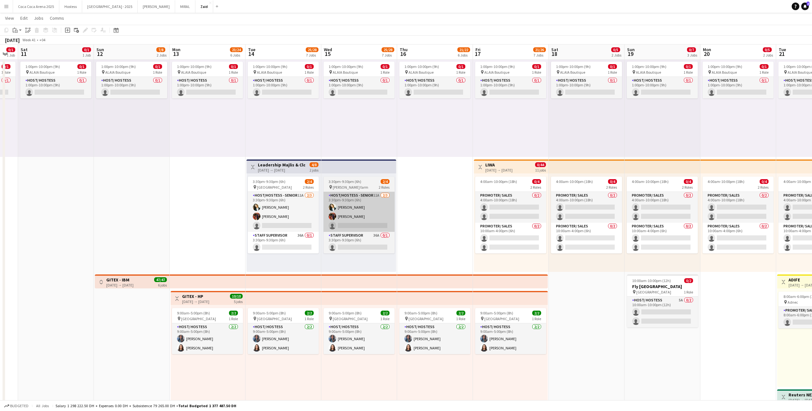
click at [389, 208] on app-card-role "Host/Hostess - Senior 11A 2/3 3:30pm-9:30pm (6h) Andreea Verman Jumaa Shami sin…" at bounding box center [359, 212] width 71 height 40
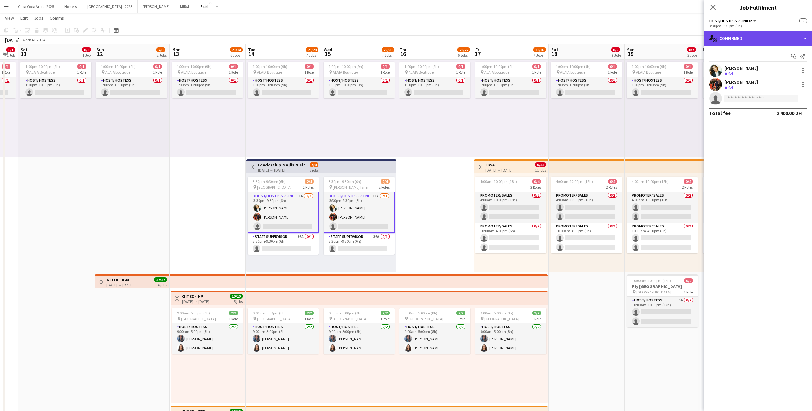
click at [759, 39] on div "single-neutral-actions-check-2 Confirmed" at bounding box center [758, 38] width 108 height 15
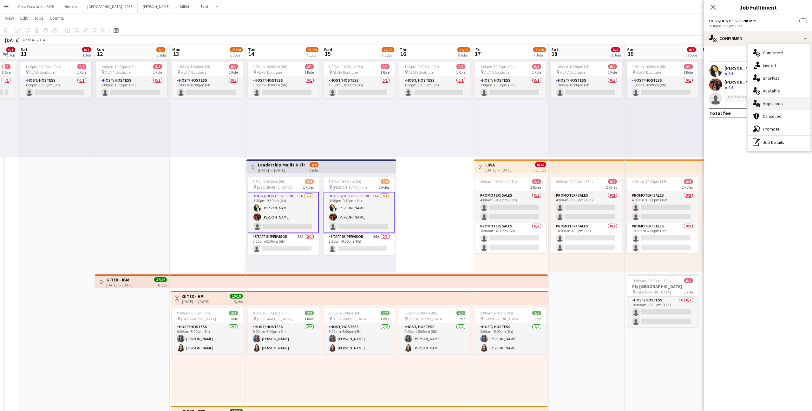
click at [783, 101] on div "single-neutral-actions-information Applicants" at bounding box center [779, 103] width 63 height 13
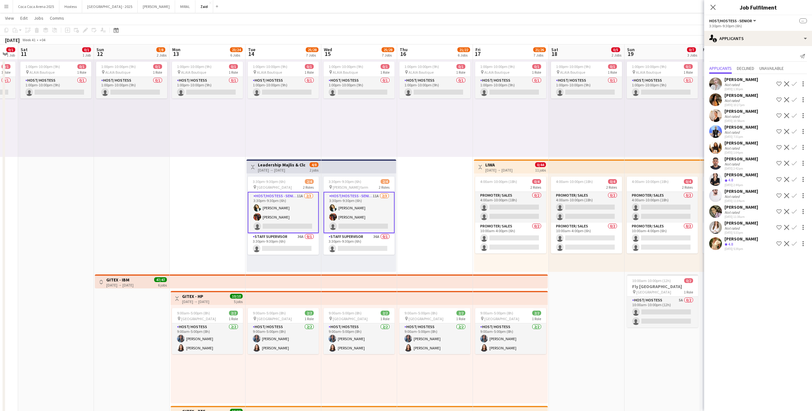
click at [750, 240] on div "Jasna Kasic Crew rating 4.8 01-10-2025 5:39pm Shortlist crew Decline Confirm" at bounding box center [758, 243] width 108 height 15
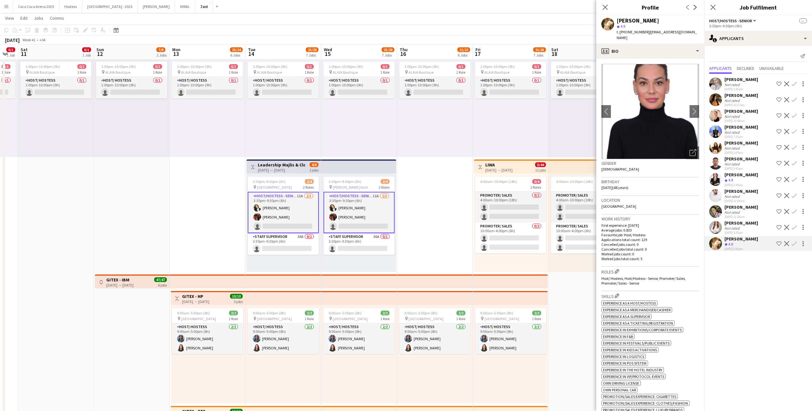
click at [780, 245] on app-icon "Shortlist crew" at bounding box center [779, 243] width 5 height 5
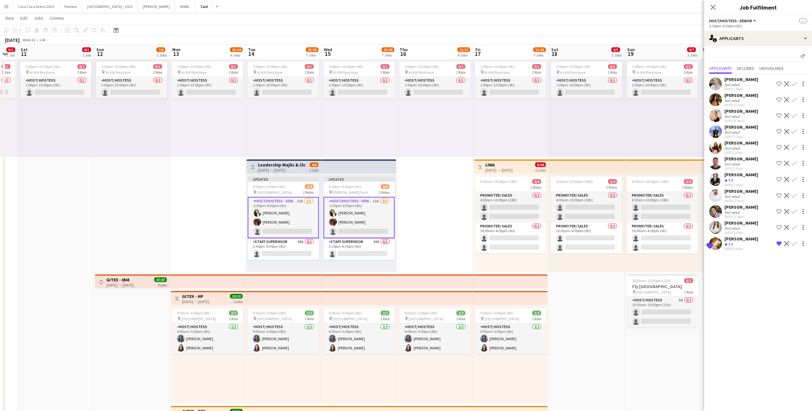
click at [780, 231] on div "Monika Lenc Not rated 01-10-2025 5:33pm Shortlist crew Decline Confirm" at bounding box center [758, 227] width 108 height 15
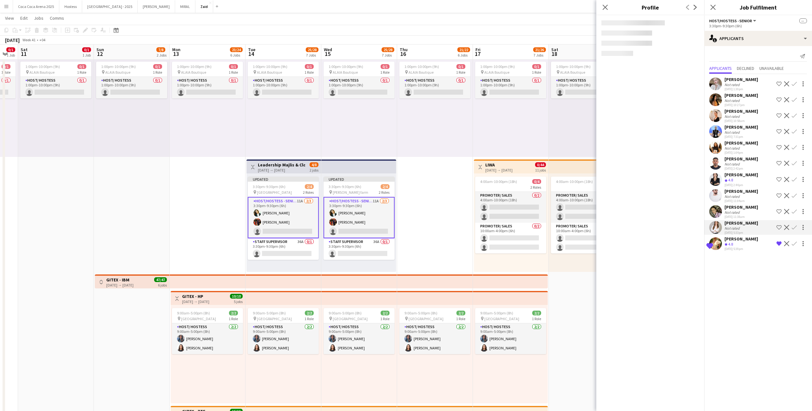
click at [778, 218] on div "Mariia Babych Not rated 01-10-2025 11:38am Shortlist crew Decline Confirm" at bounding box center [758, 211] width 108 height 15
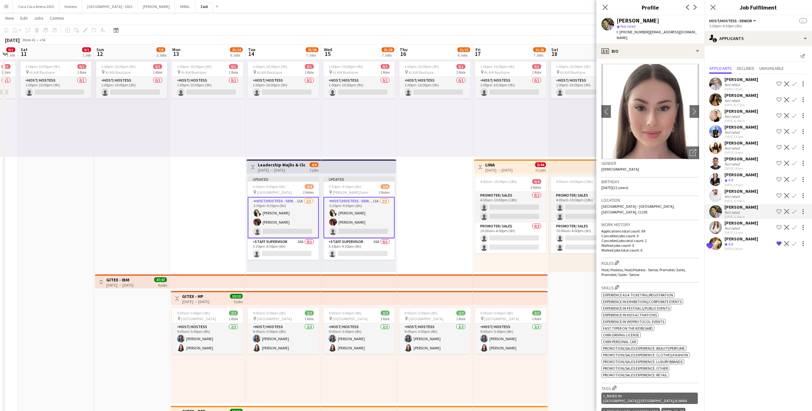
click at [779, 227] on app-icon "Shortlist crew" at bounding box center [779, 227] width 5 height 5
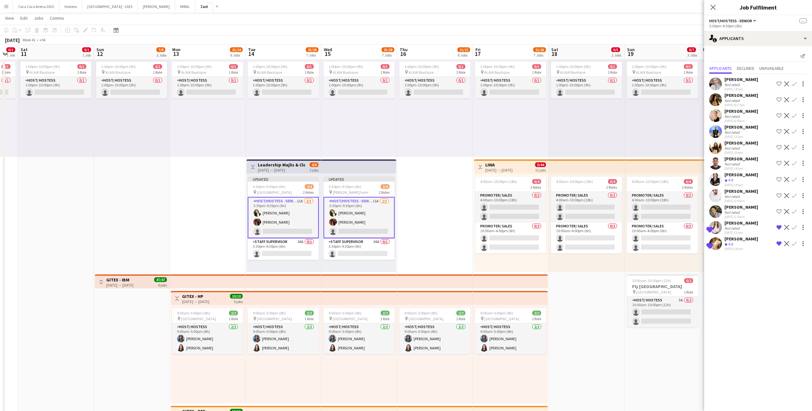
click at [779, 213] on app-icon "Shortlist crew" at bounding box center [779, 211] width 5 height 5
click at [359, 248] on app-card-role "Staff Supervisor 36A 0/1 3:30pm-9:30pm (6h) single-neutral-actions" at bounding box center [359, 249] width 71 height 22
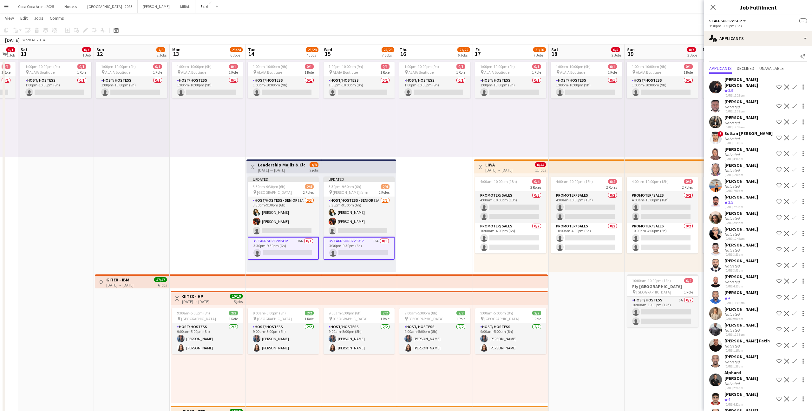
scroll to position [237, 0]
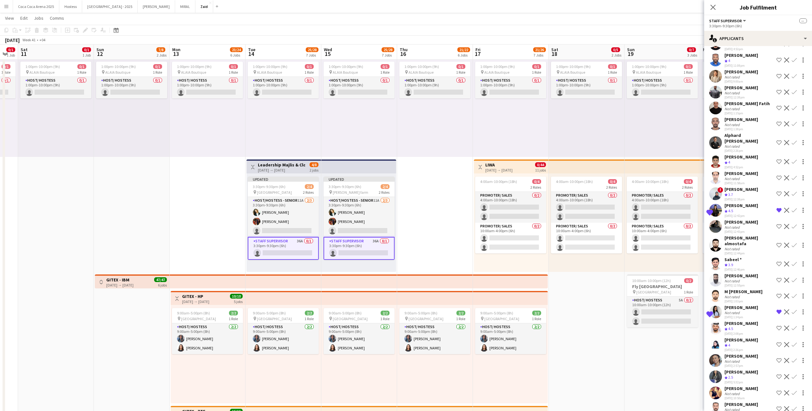
click at [760, 369] on div "Saima Tahir Crew rating 2.5 30-09-2025 5:32pm Shortlist crew Decline Confirm" at bounding box center [758, 376] width 108 height 15
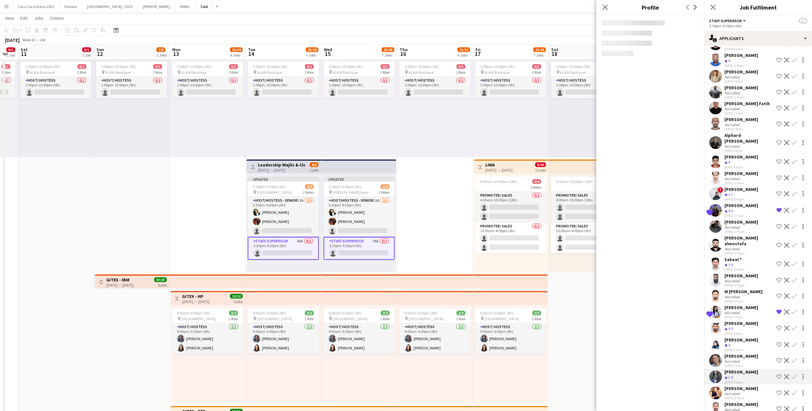
click at [755, 401] on div "Ahmed Ahmed Not rated 01-10-2025 10:53am Shortlist crew Decline Confirm" at bounding box center [758, 408] width 108 height 15
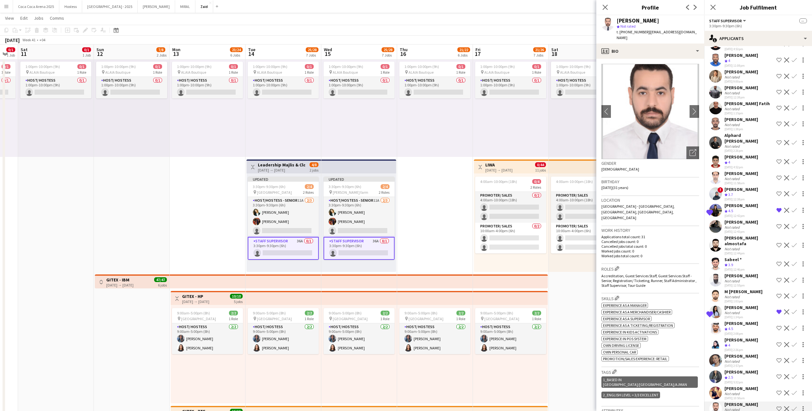
click at [752, 391] on div "Not rated" at bounding box center [742, 393] width 34 height 5
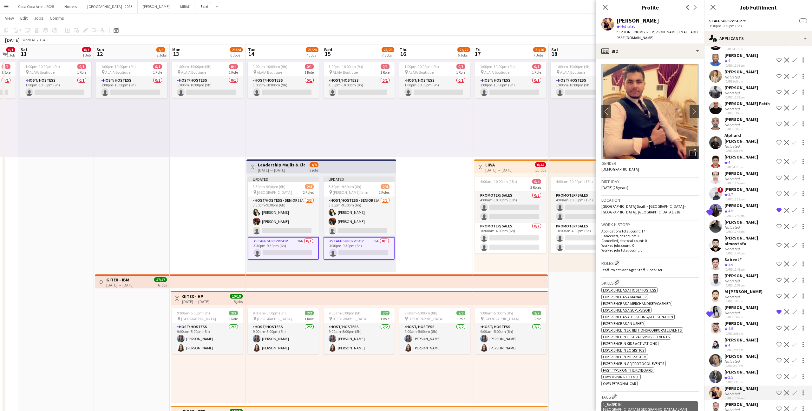
click at [458, 190] on app-date-cell "1:00pm-10:00pm (9h) 0/1 pin ALAIA Boutique 1 Role Host/ Hostess 0/1 1:00pm-10:0…" at bounding box center [435, 347] width 76 height 610
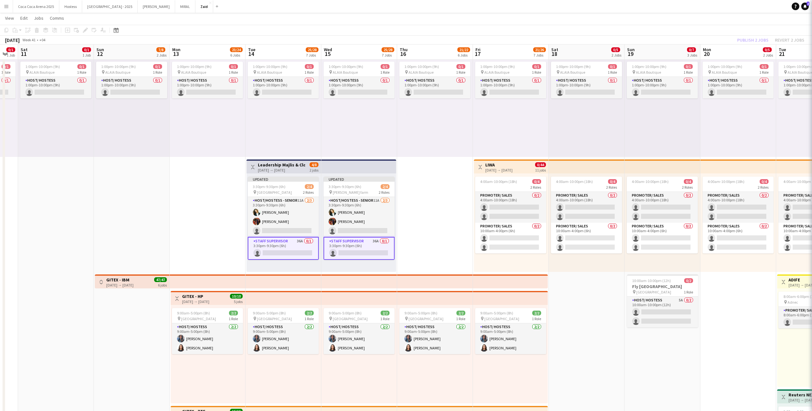
scroll to position [0, 0]
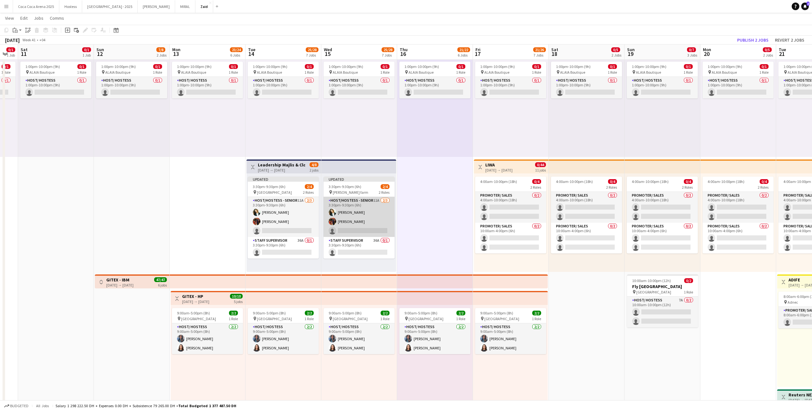
click at [360, 226] on app-card-role "Host/Hostess - Senior 11A 2/3 3:30pm-9:30pm (6h) Andreea Verman Jumaa Shami sin…" at bounding box center [359, 217] width 71 height 40
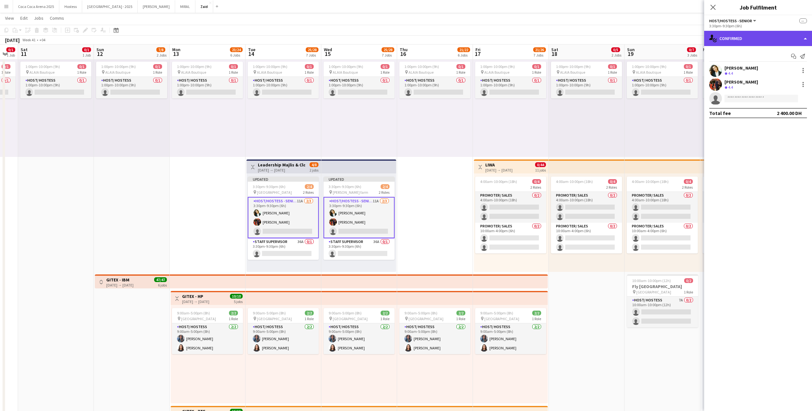
click at [777, 42] on div "single-neutral-actions-check-2 Confirmed" at bounding box center [758, 38] width 108 height 15
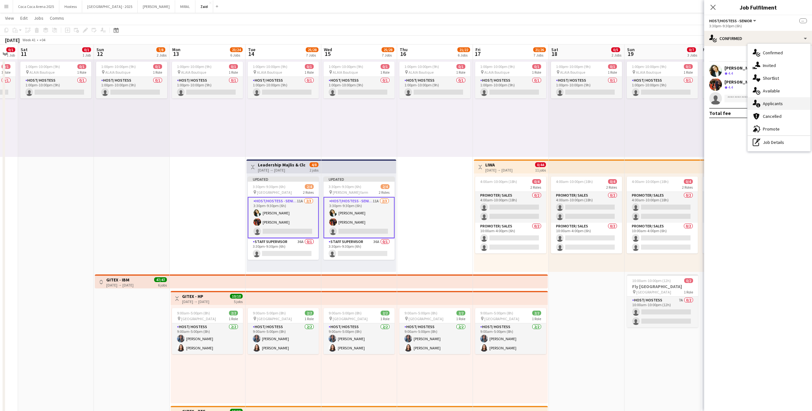
click at [776, 101] on span "Applicants" at bounding box center [773, 104] width 20 height 6
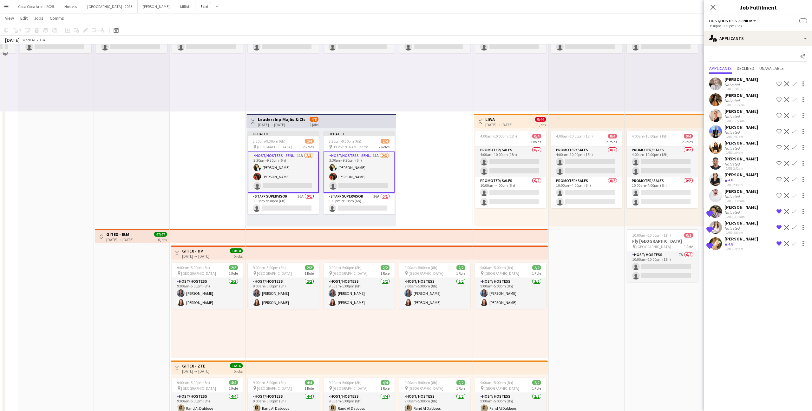
scroll to position [98, 0]
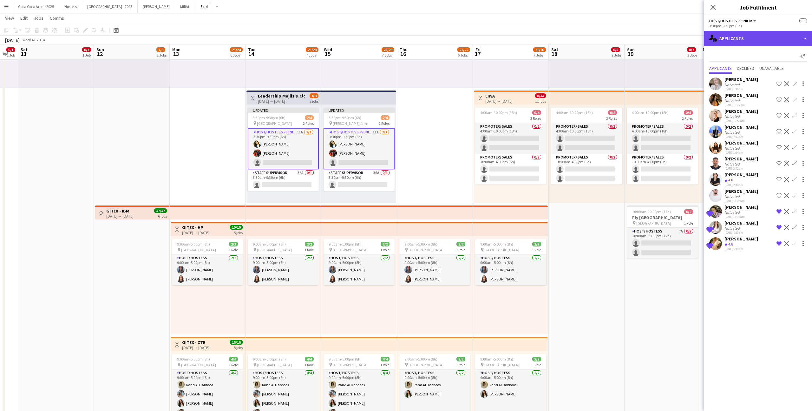
click at [754, 36] on div "single-neutral-actions-information Applicants" at bounding box center [758, 38] width 108 height 15
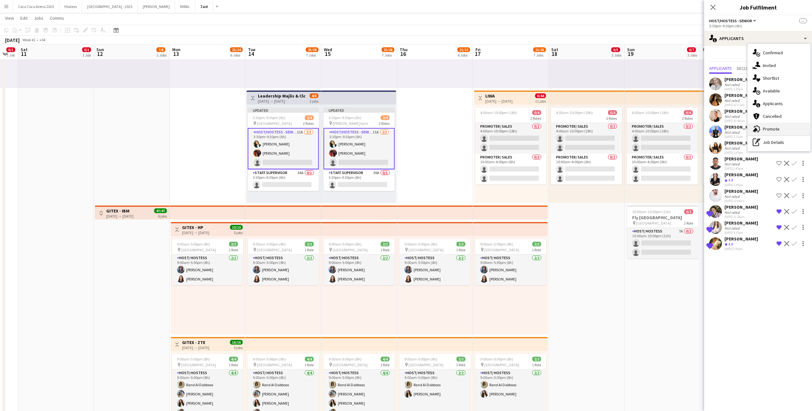
click at [774, 128] on span "Promote" at bounding box center [771, 129] width 17 height 6
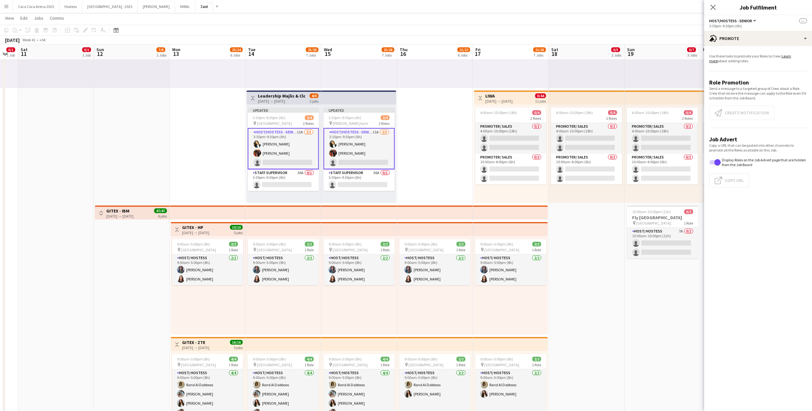
click at [295, 130] on app-card-role "Host/Hostess - Senior 11A 2/3 3:30pm-9:30pm (6h) Andreea Verman Jumaa Shami sin…" at bounding box center [283, 148] width 71 height 41
click at [734, 180] on button "Click to copy URL Copy Url" at bounding box center [729, 180] width 40 height 15
type textarea "**********"
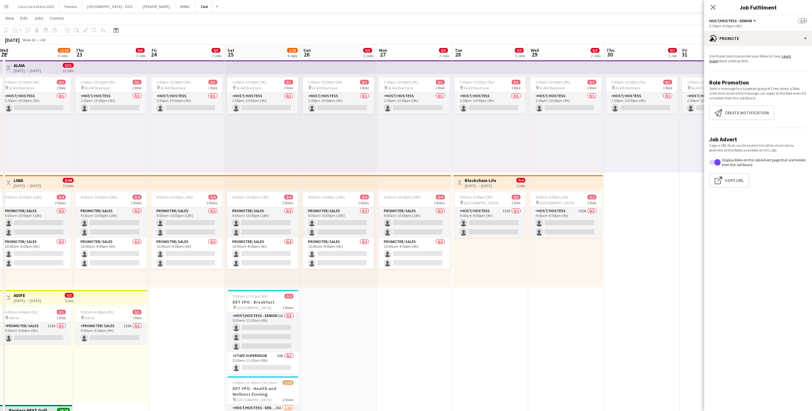
scroll to position [14, 0]
